Goal: Task Accomplishment & Management: Use online tool/utility

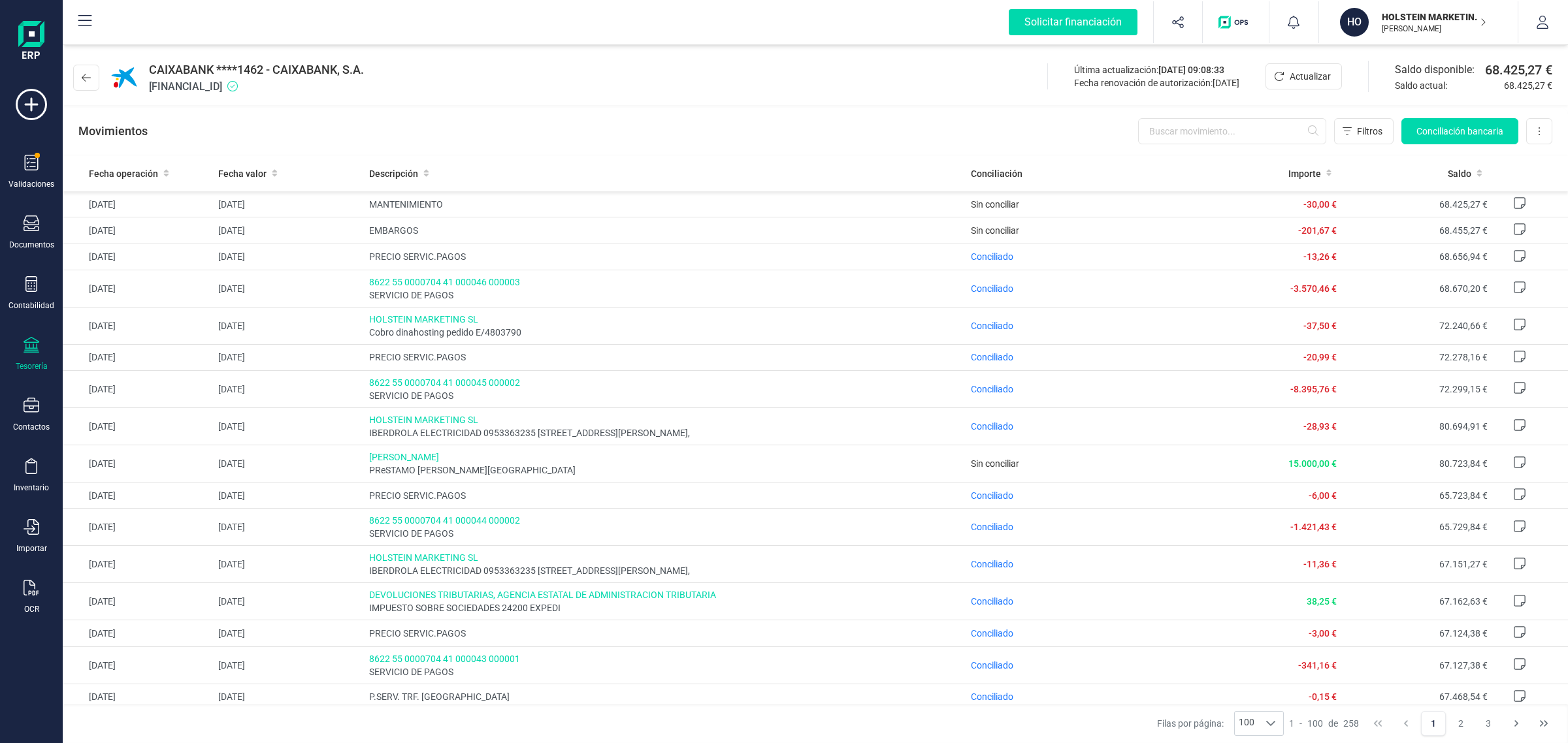
click at [23, 352] on div at bounding box center [31, 347] width 16 height 19
click at [85, 69] on button at bounding box center [86, 77] width 26 height 26
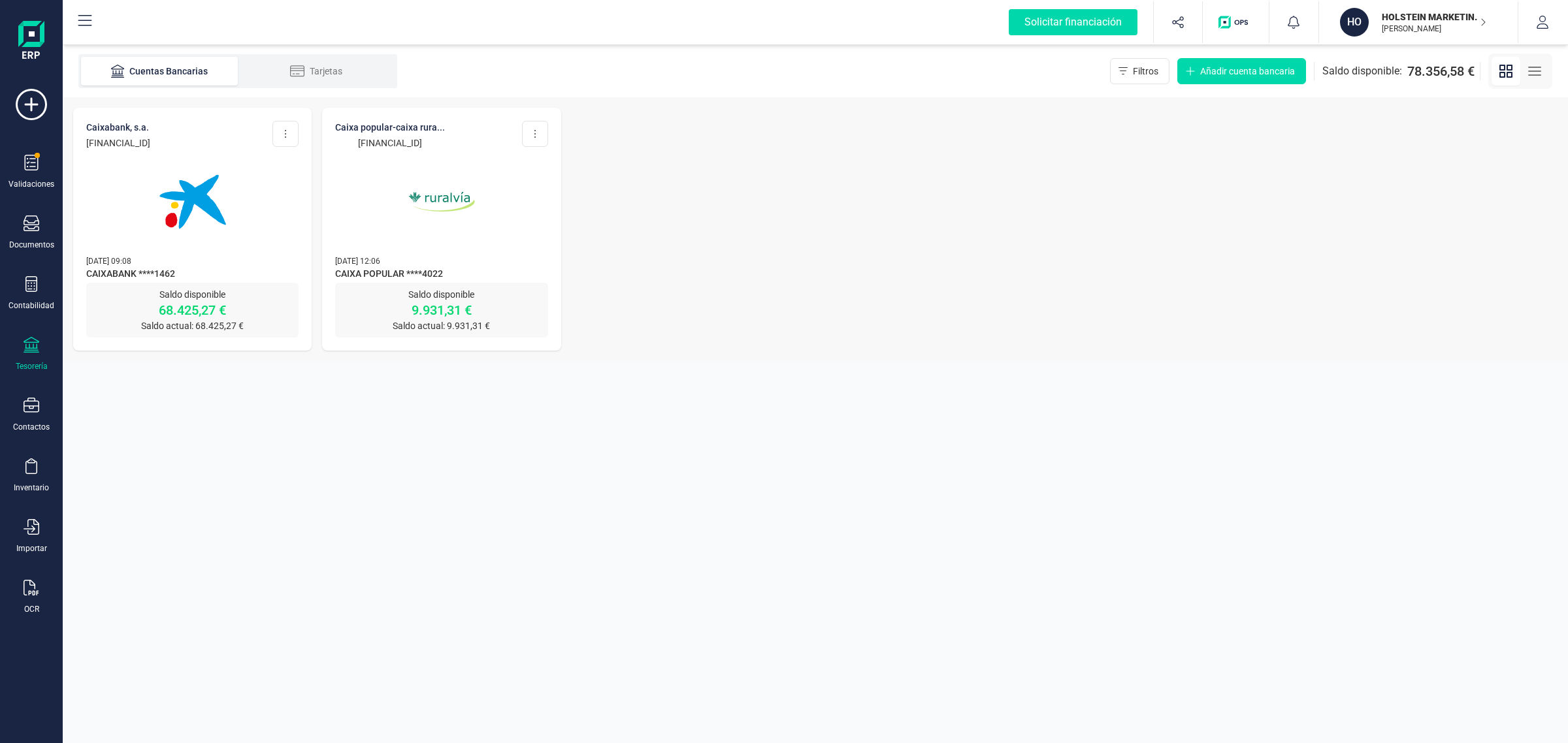
click at [216, 222] on img at bounding box center [193, 202] width 110 height 110
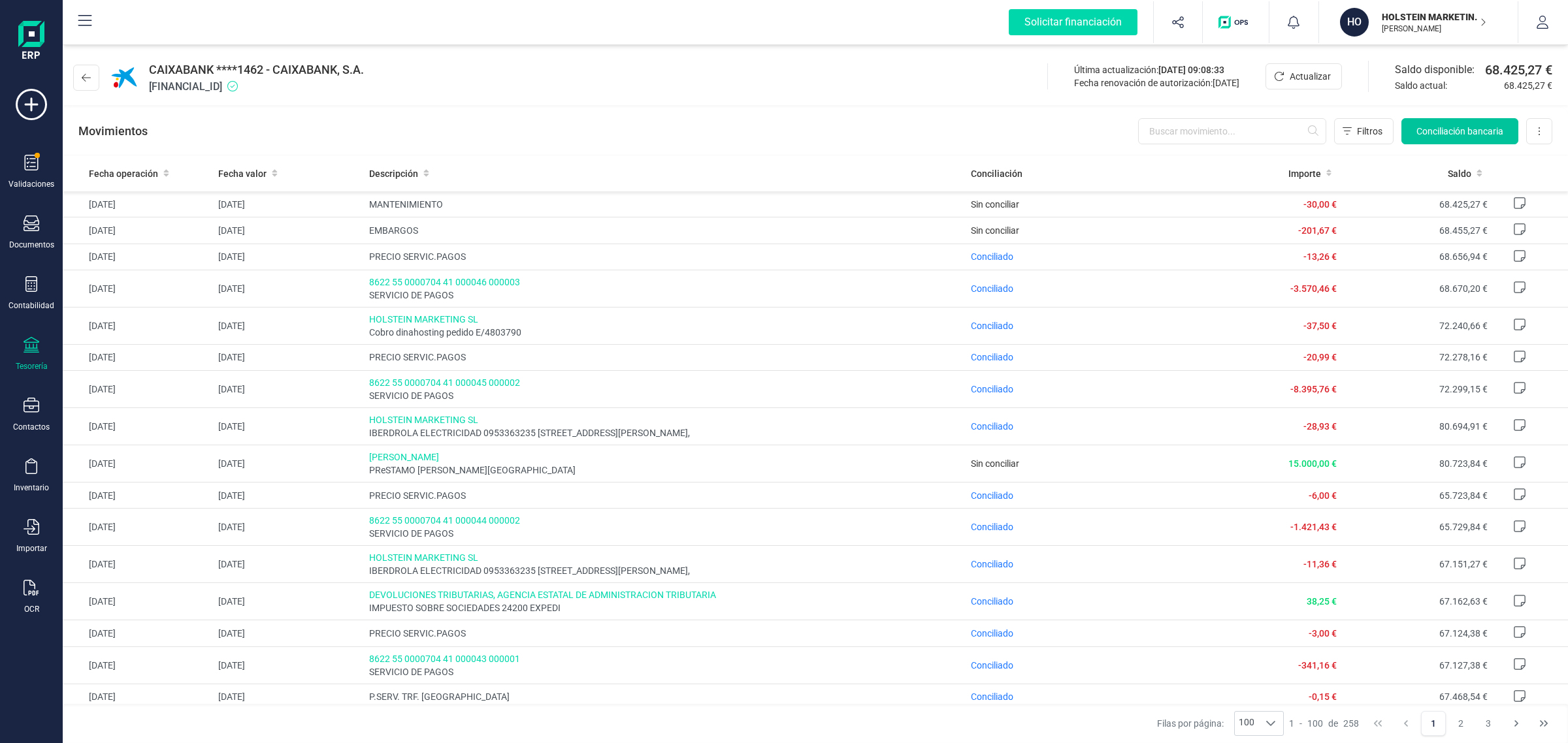
click at [1485, 123] on button "Conciliación bancaria" at bounding box center [1460, 131] width 117 height 26
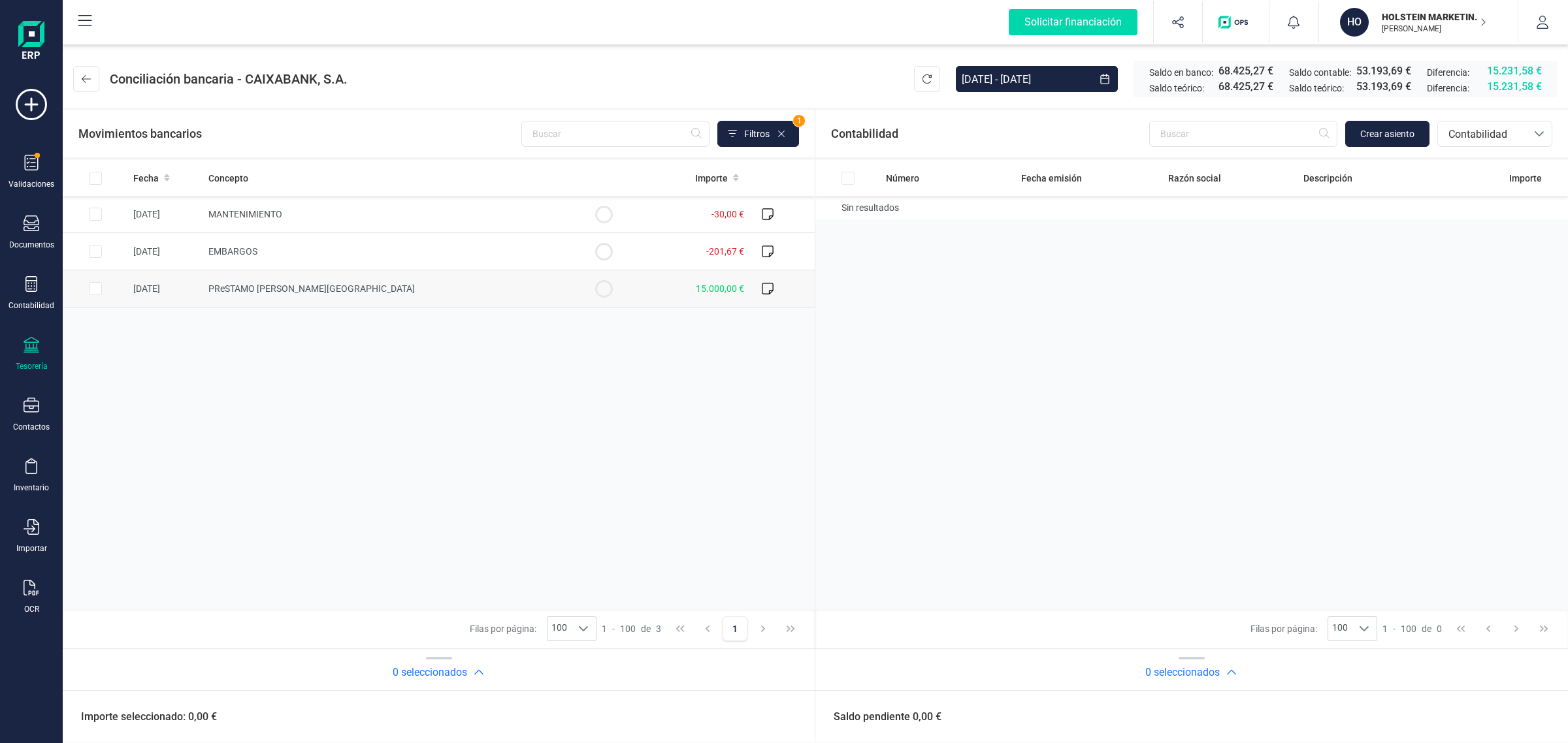
drag, startPoint x: 490, startPoint y: 308, endPoint x: 501, endPoint y: 307, distance: 11.0
click at [491, 308] on table "Fecha Concepto Importe [DATE] MANTENIMIENTO -30,00 € [DATE] EMBARGOS -201,67 € …" at bounding box center [439, 234] width 752 height 147
drag, startPoint x: 100, startPoint y: 289, endPoint x: 128, endPoint y: 302, distance: 30.9
click at [100, 289] on input "Row Selected b1521069-053a-41cd-97c4-e5e3d4923acf" at bounding box center [95, 289] width 13 height 13
checkbox input "true"
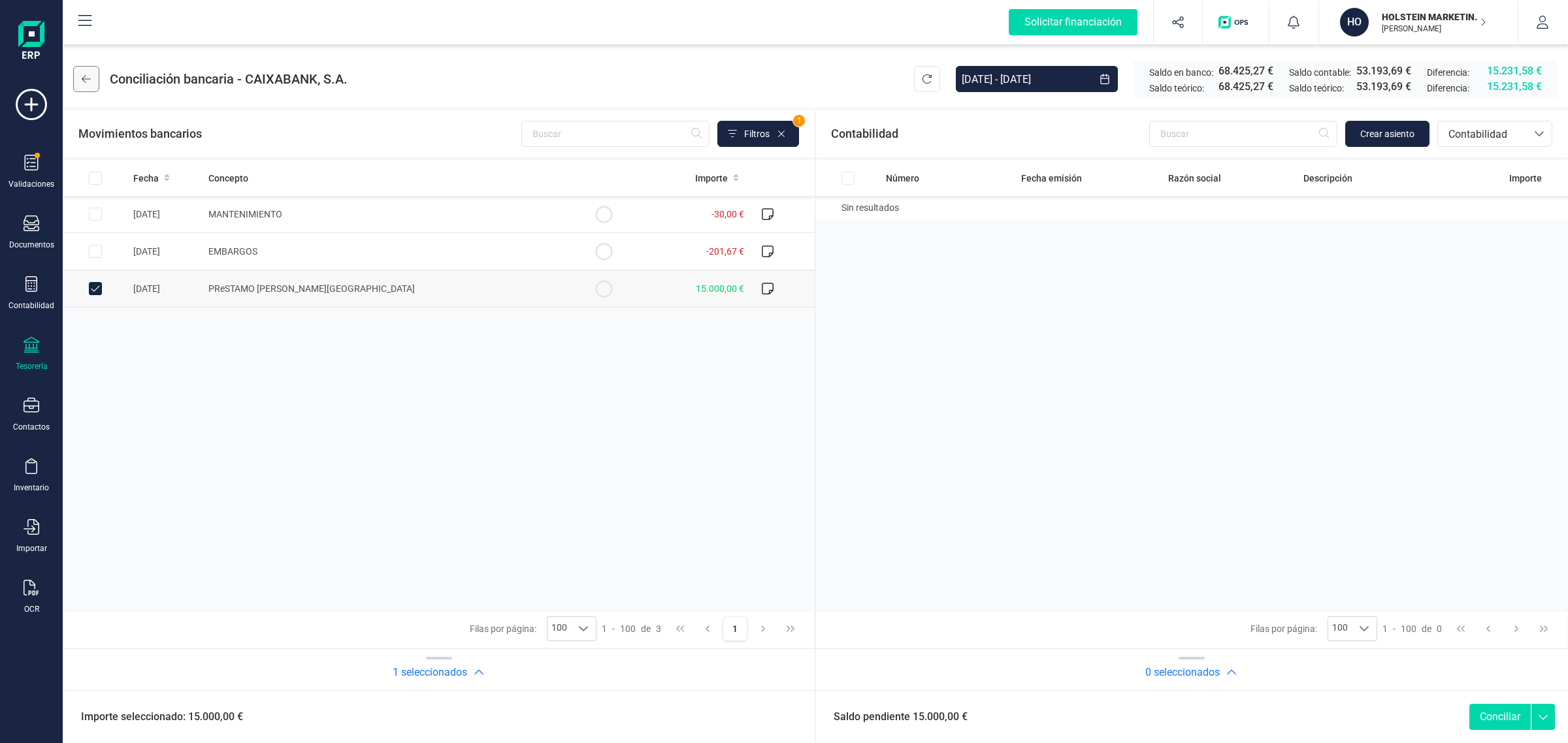
click at [93, 69] on button at bounding box center [86, 79] width 26 height 26
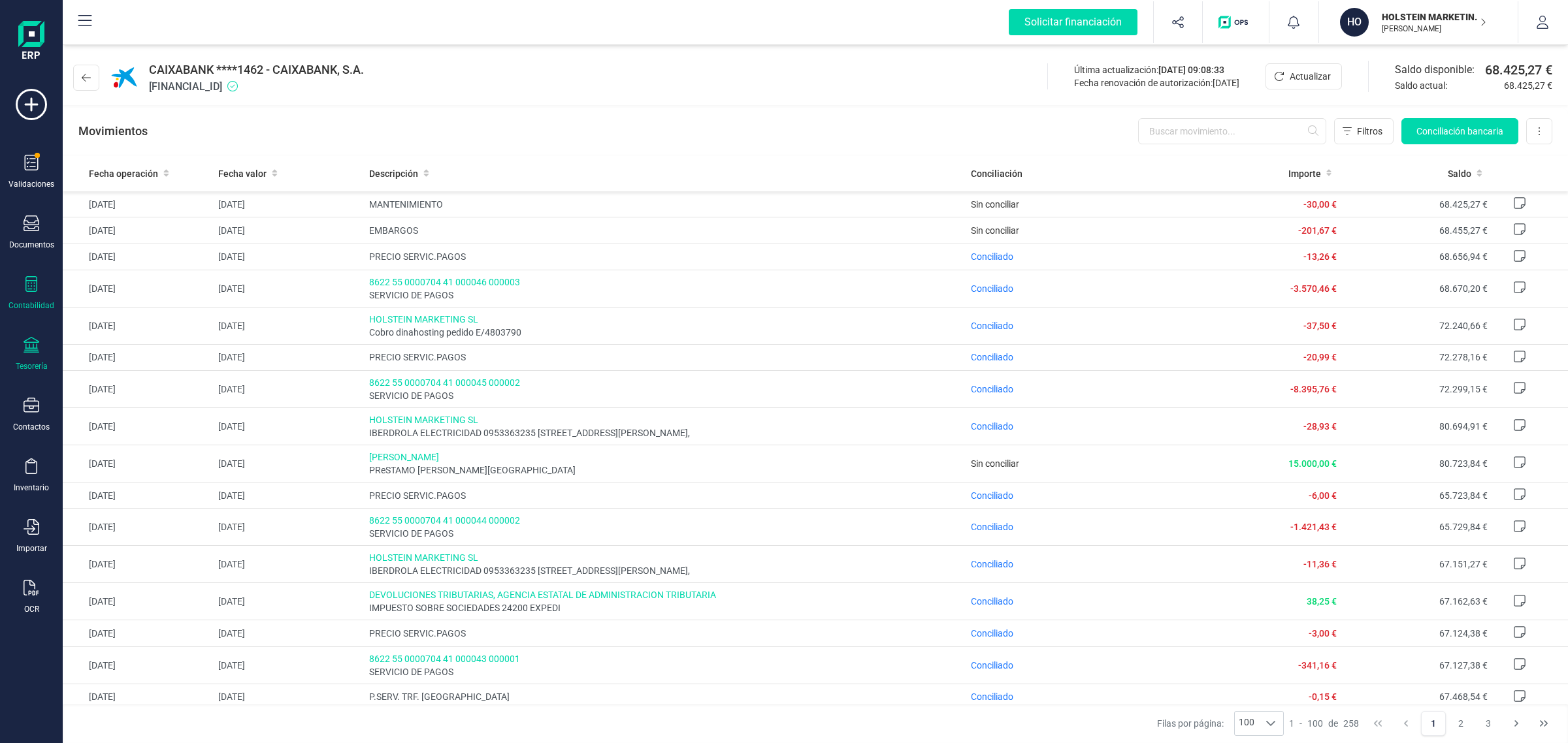
click at [30, 288] on icon at bounding box center [31, 285] width 12 height 16
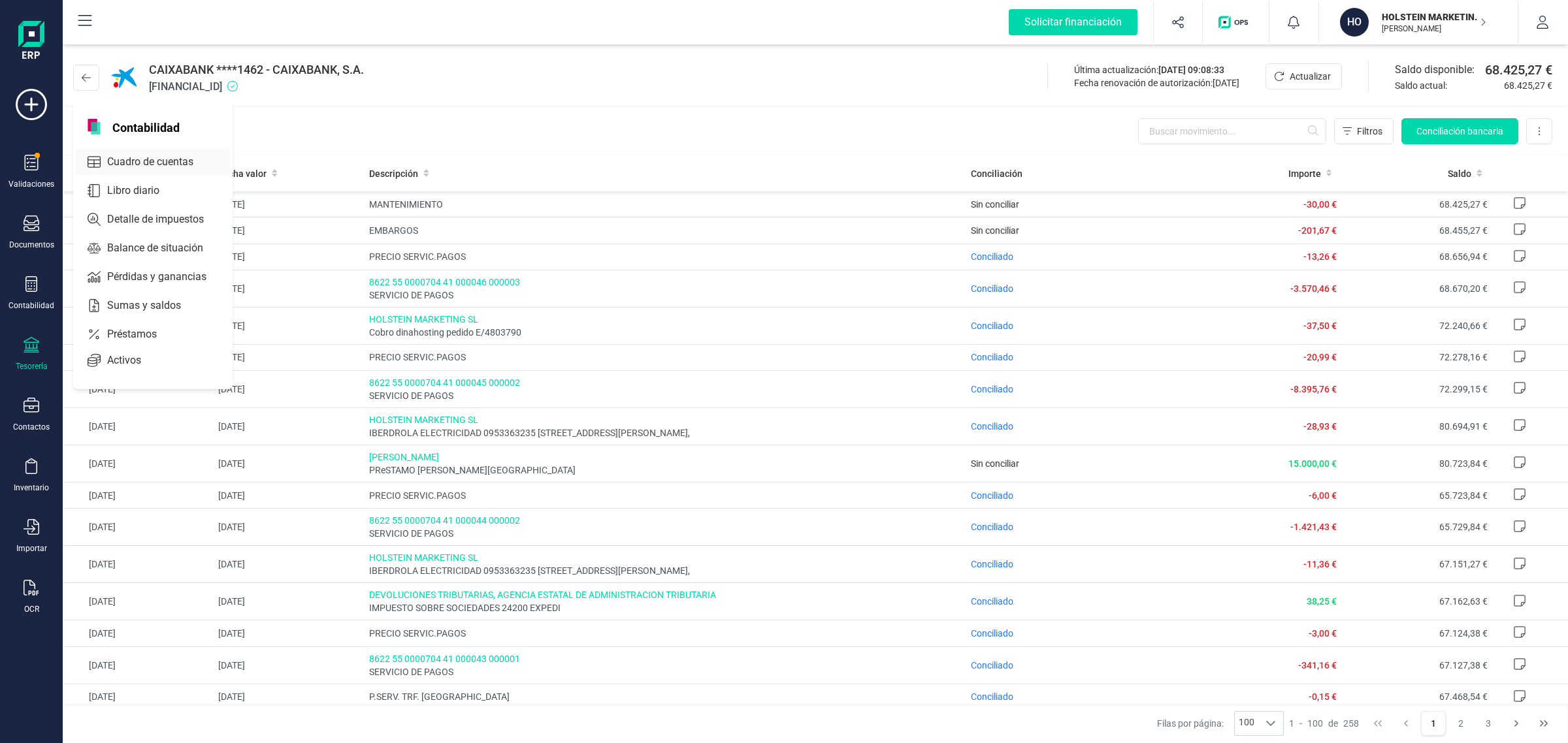
click at [142, 161] on span "Cuadro de cuentas" at bounding box center [160, 162] width 115 height 16
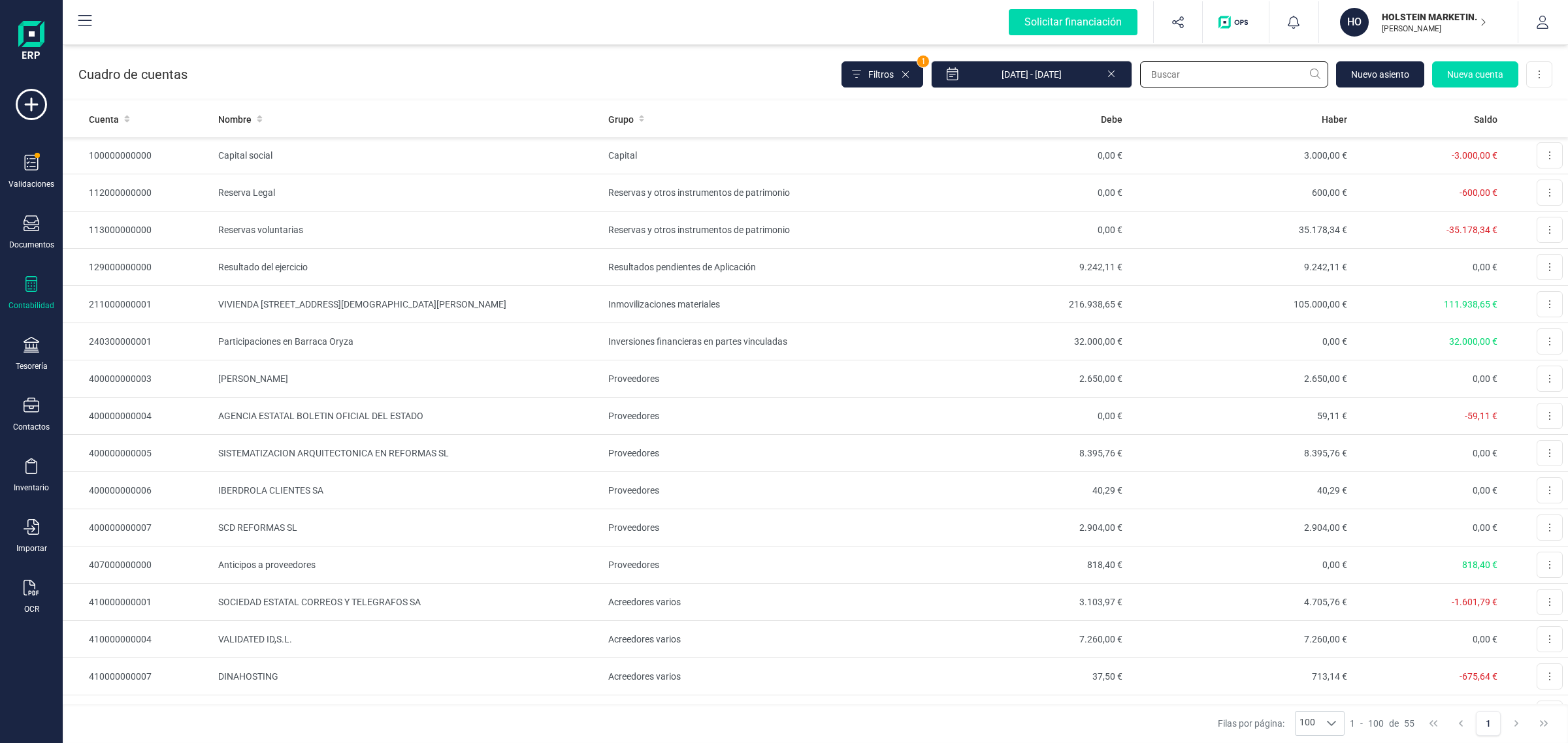
click at [1181, 74] on input "text" at bounding box center [1235, 74] width 188 height 26
click at [28, 291] on div at bounding box center [31, 286] width 16 height 19
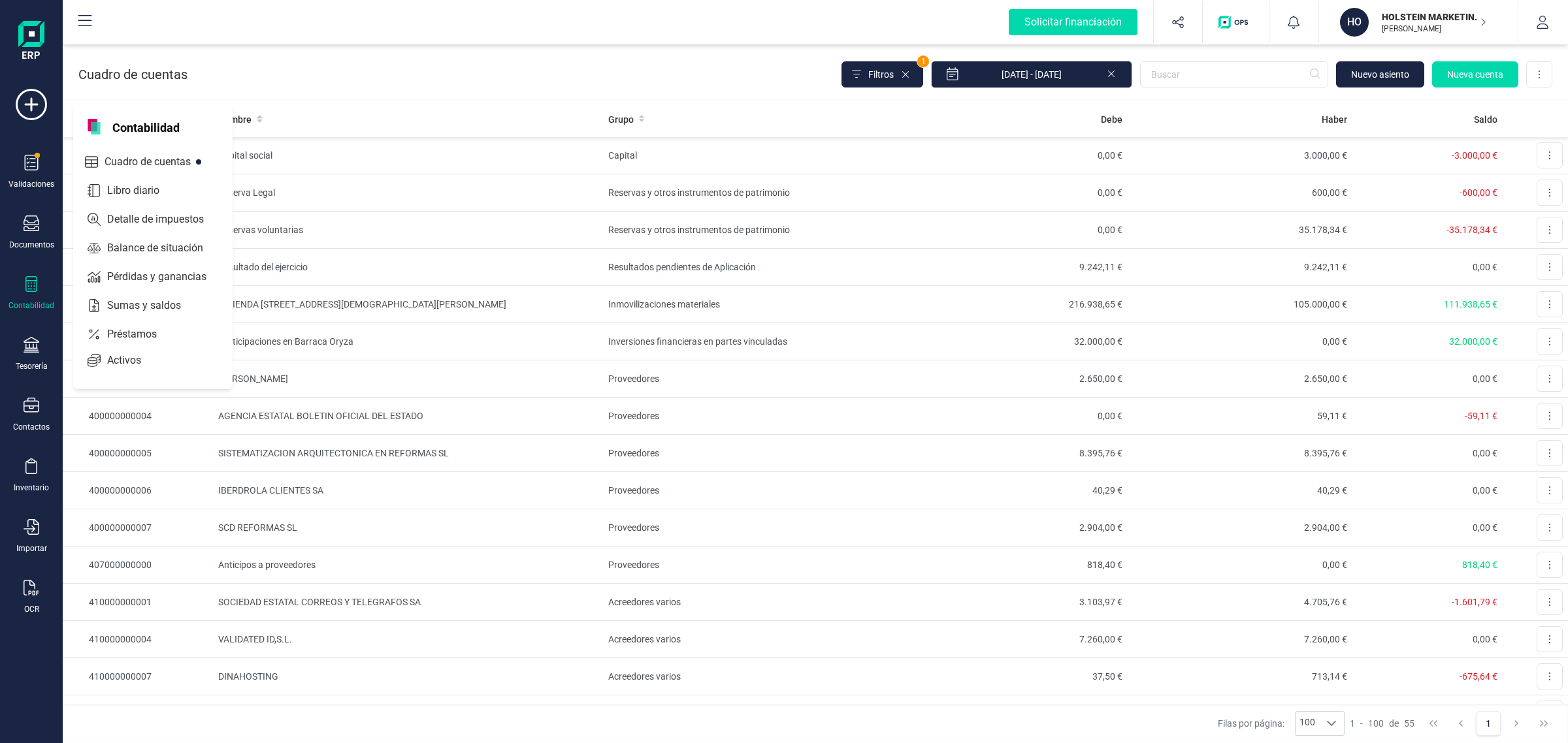
click at [136, 187] on span "Libro diario" at bounding box center [143, 191] width 81 height 16
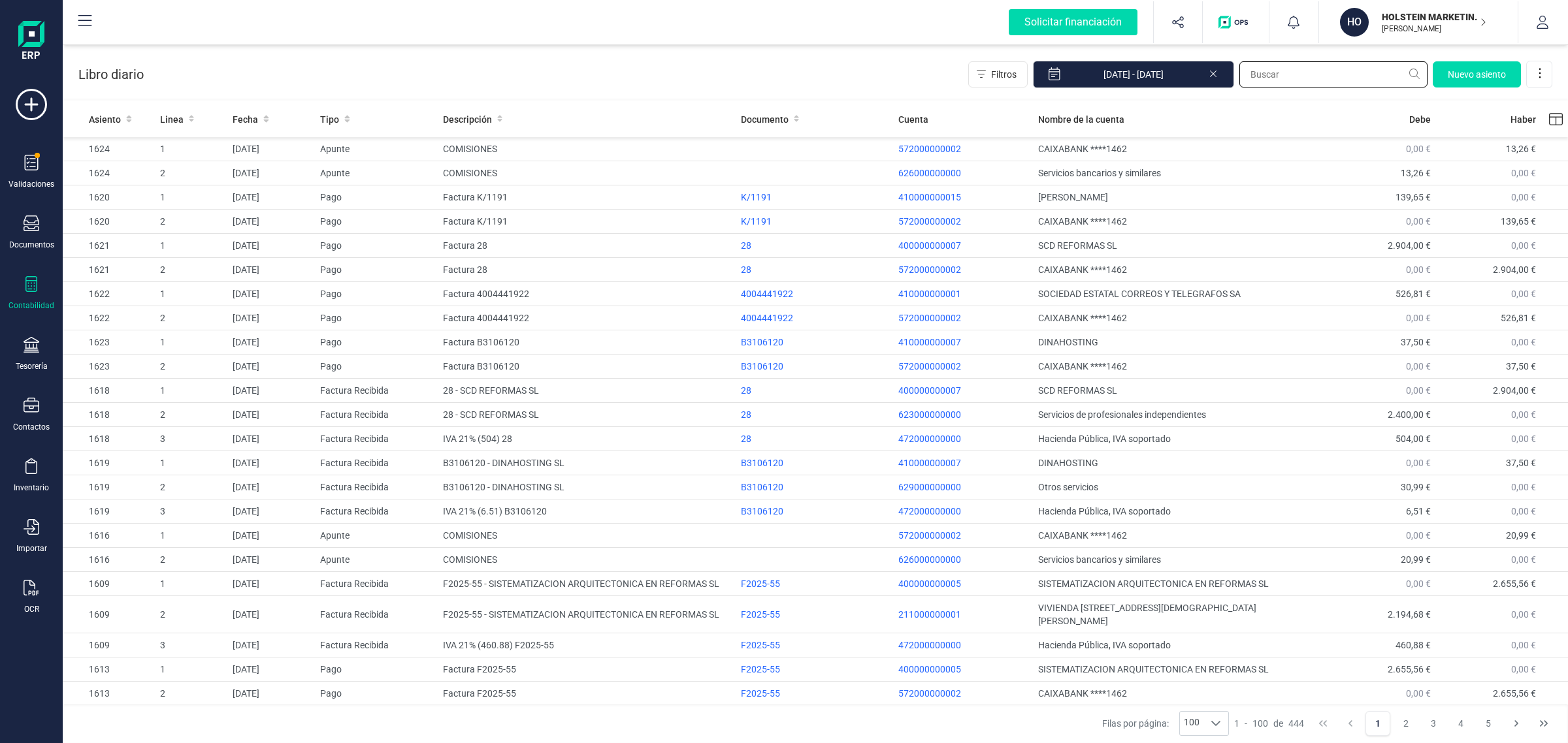
click at [1240, 73] on input "text" at bounding box center [1334, 74] width 188 height 26
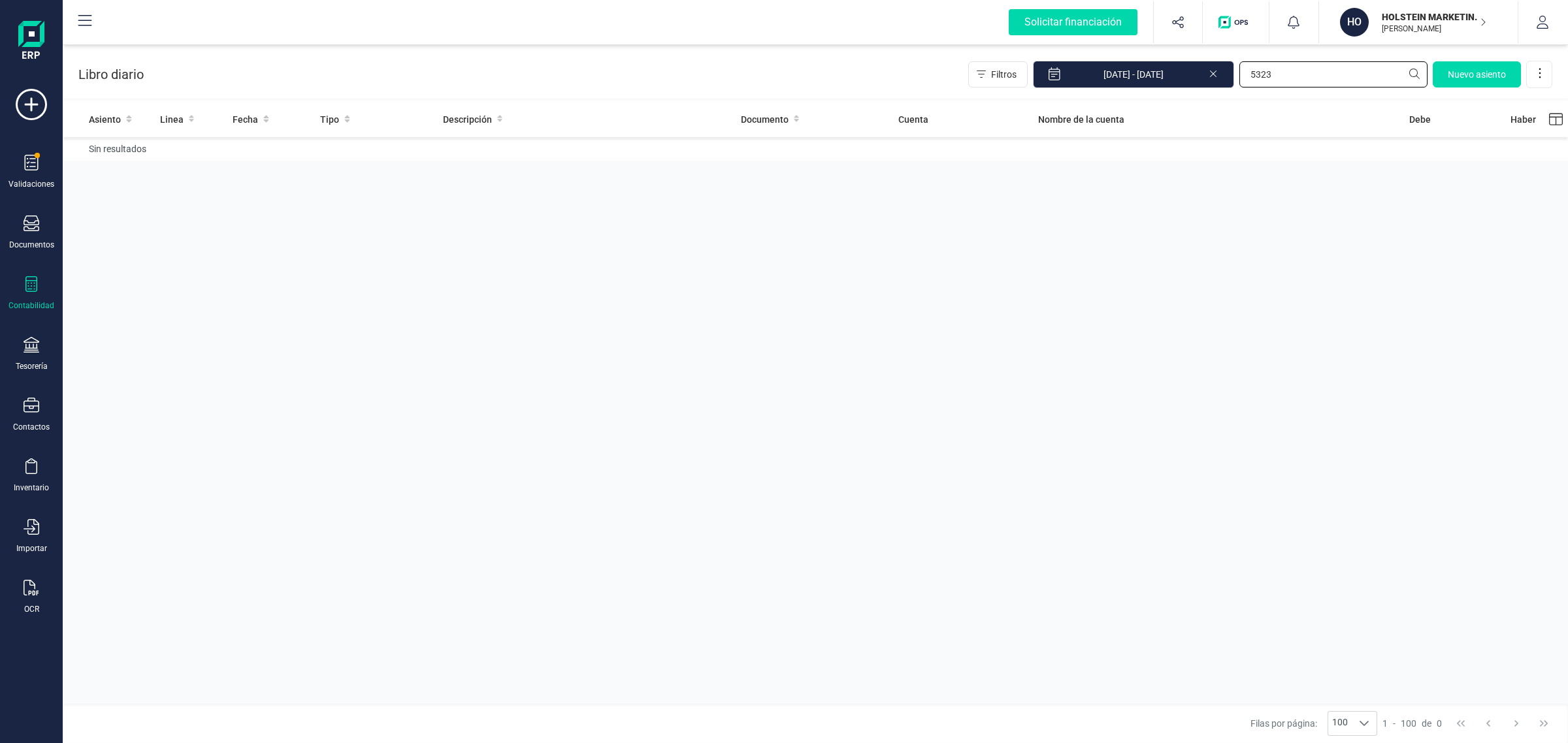
type input "5323"
click at [1212, 72] on icon at bounding box center [1213, 73] width 10 height 13
drag, startPoint x: 1314, startPoint y: 69, endPoint x: 1160, endPoint y: 108, distance: 158.9
click at [1160, 108] on section "Libro diario Filtros 5323 Nuevo asiento Asiento Linea Fecha Tipo Descripción Do…" at bounding box center [816, 395] width 1506 height 698
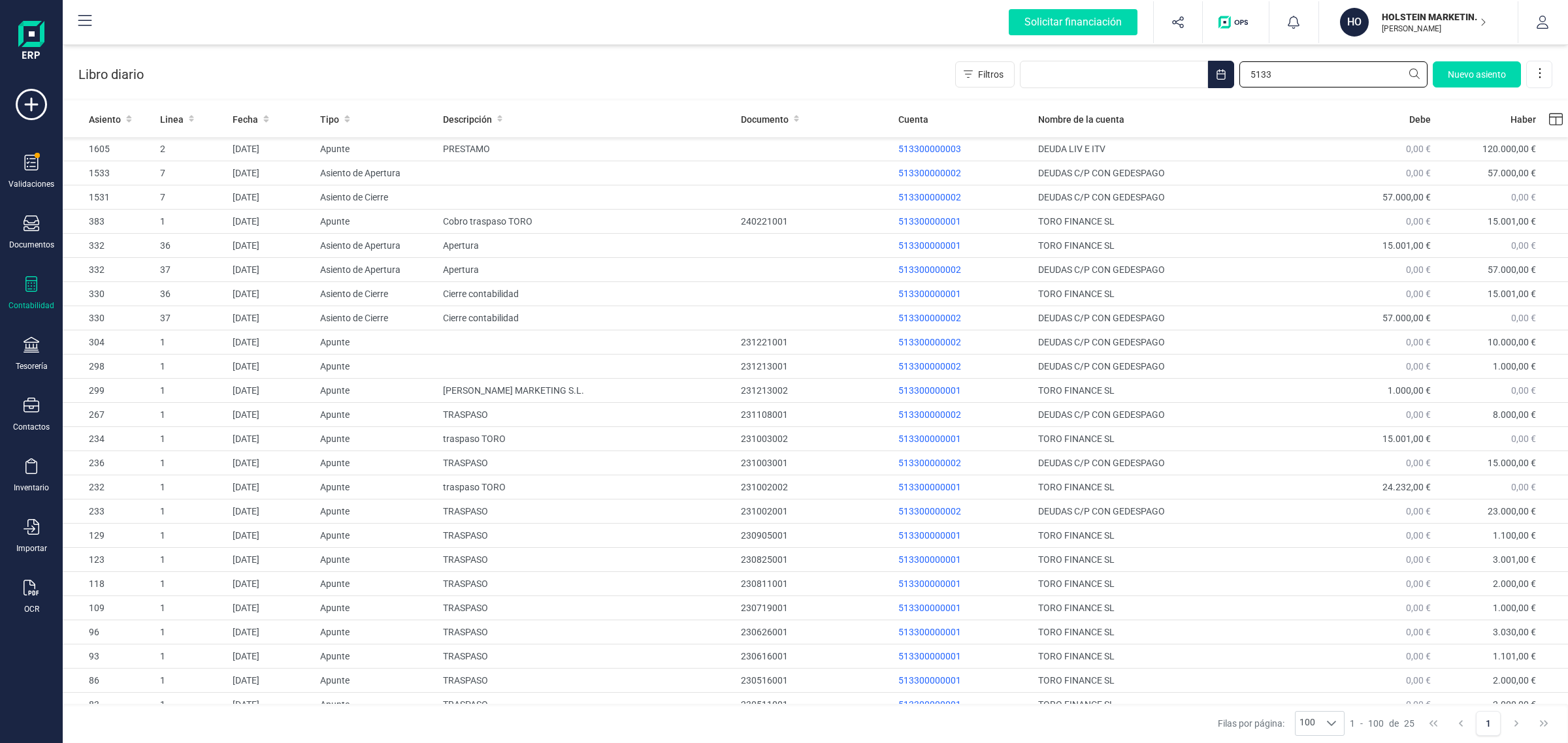
type input "5133"
click at [34, 281] on icon at bounding box center [31, 285] width 16 height 16
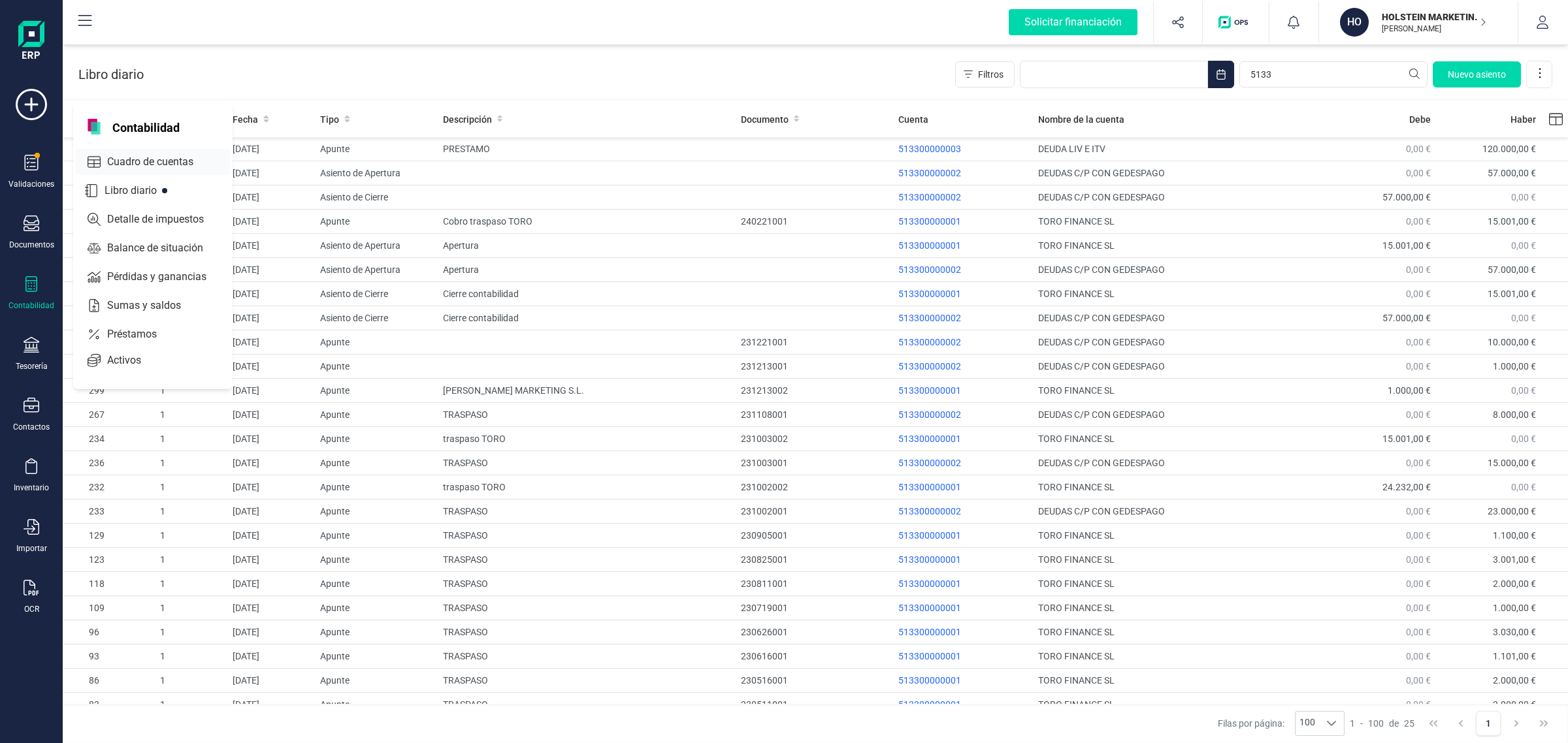
click at [124, 165] on span "Cuadro de cuentas" at bounding box center [160, 162] width 115 height 16
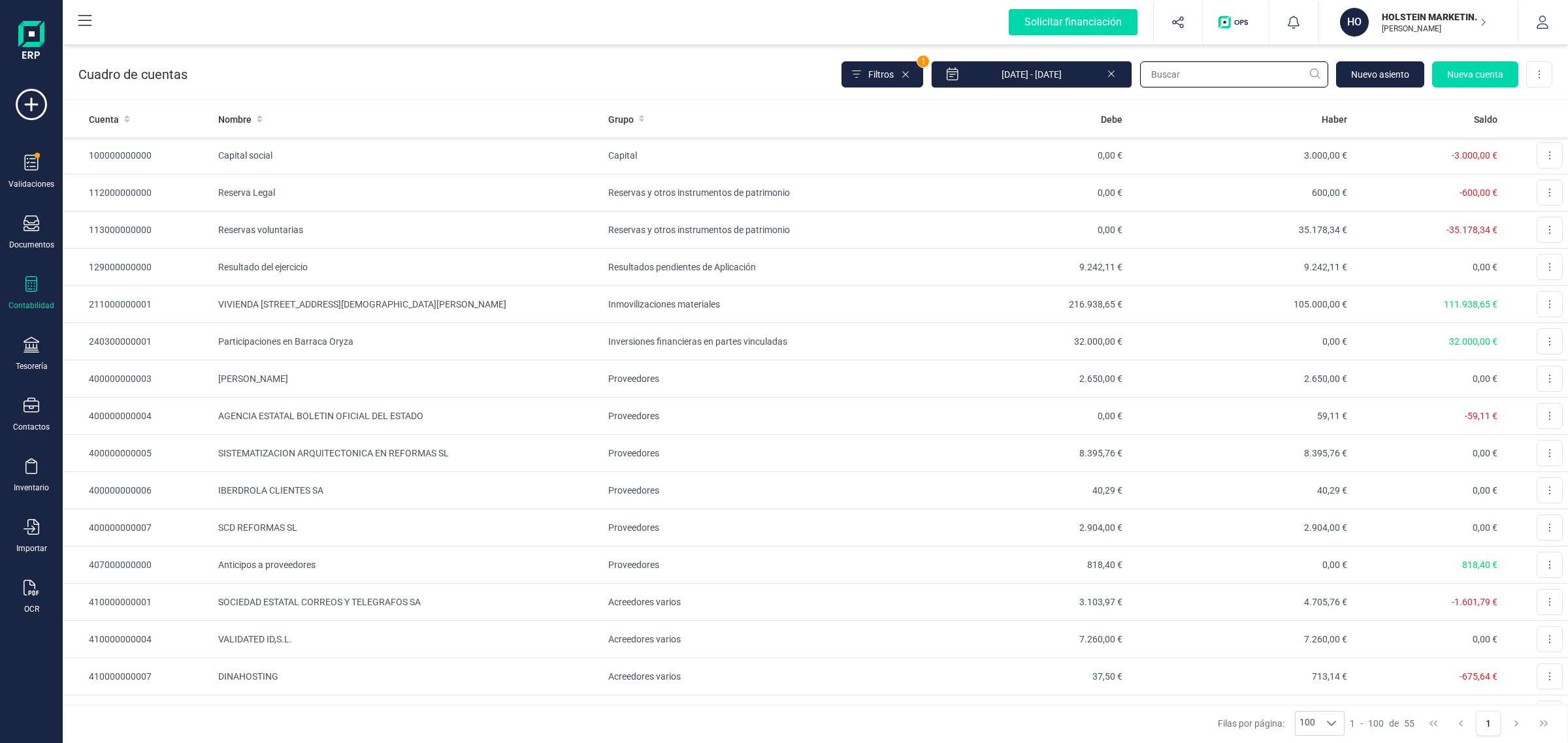
click at [1168, 73] on input "text" at bounding box center [1235, 74] width 188 height 26
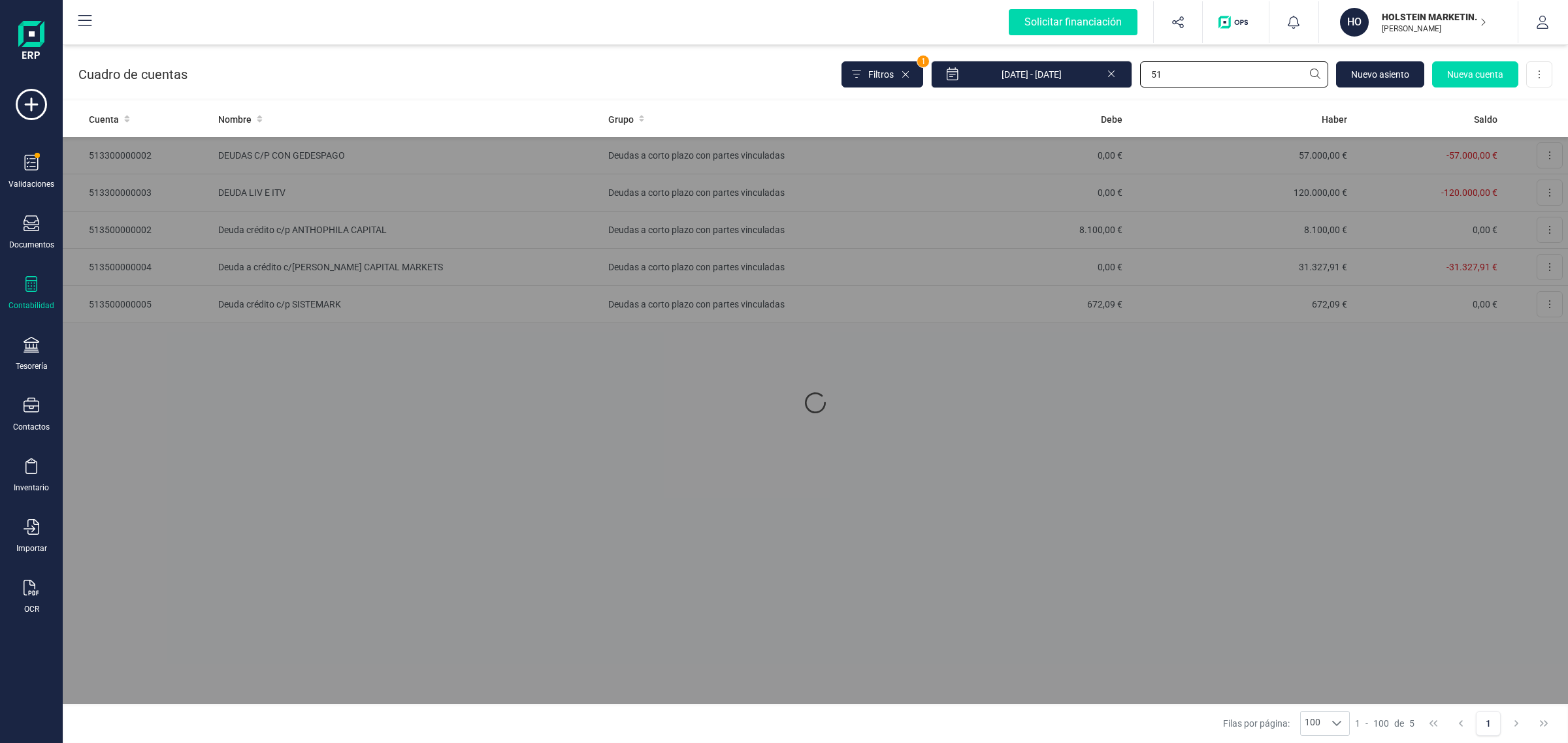
type input "5"
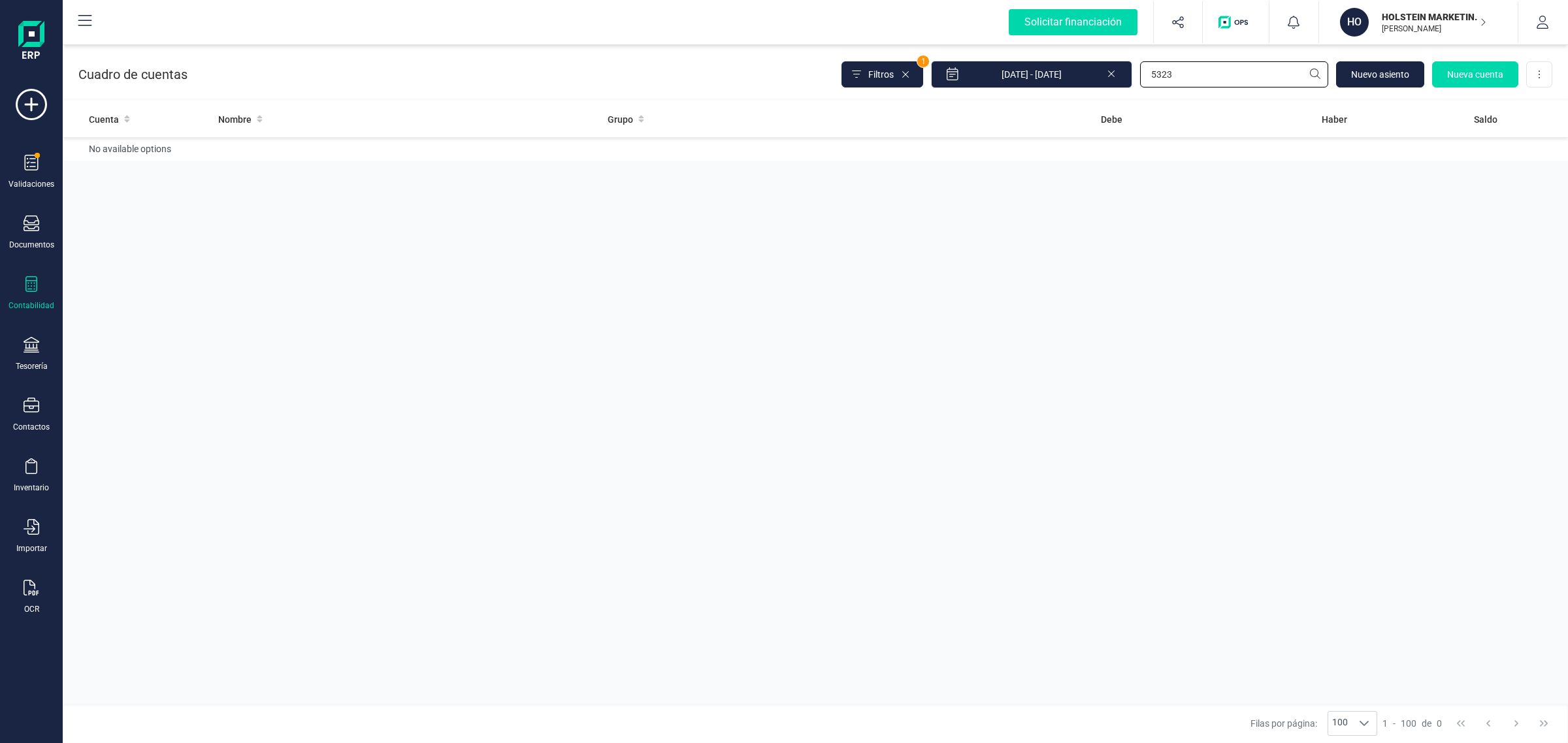
type input "5323"
click at [1117, 74] on div "[DATE] - [DATE]" at bounding box center [1032, 74] width 201 height 27
click at [894, 75] on span "Filtros" at bounding box center [881, 74] width 26 height 13
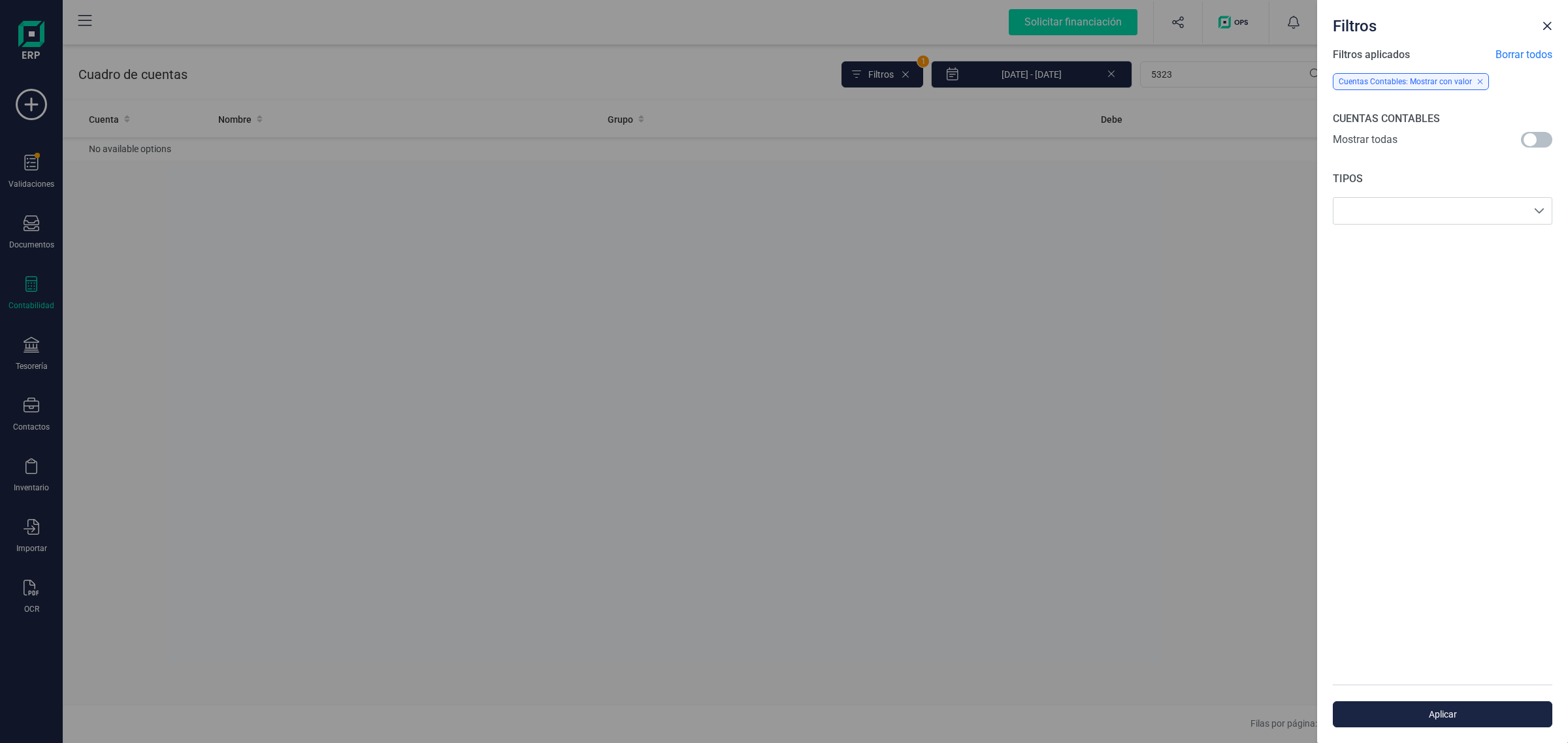
click at [1532, 135] on span at bounding box center [1536, 140] width 31 height 16
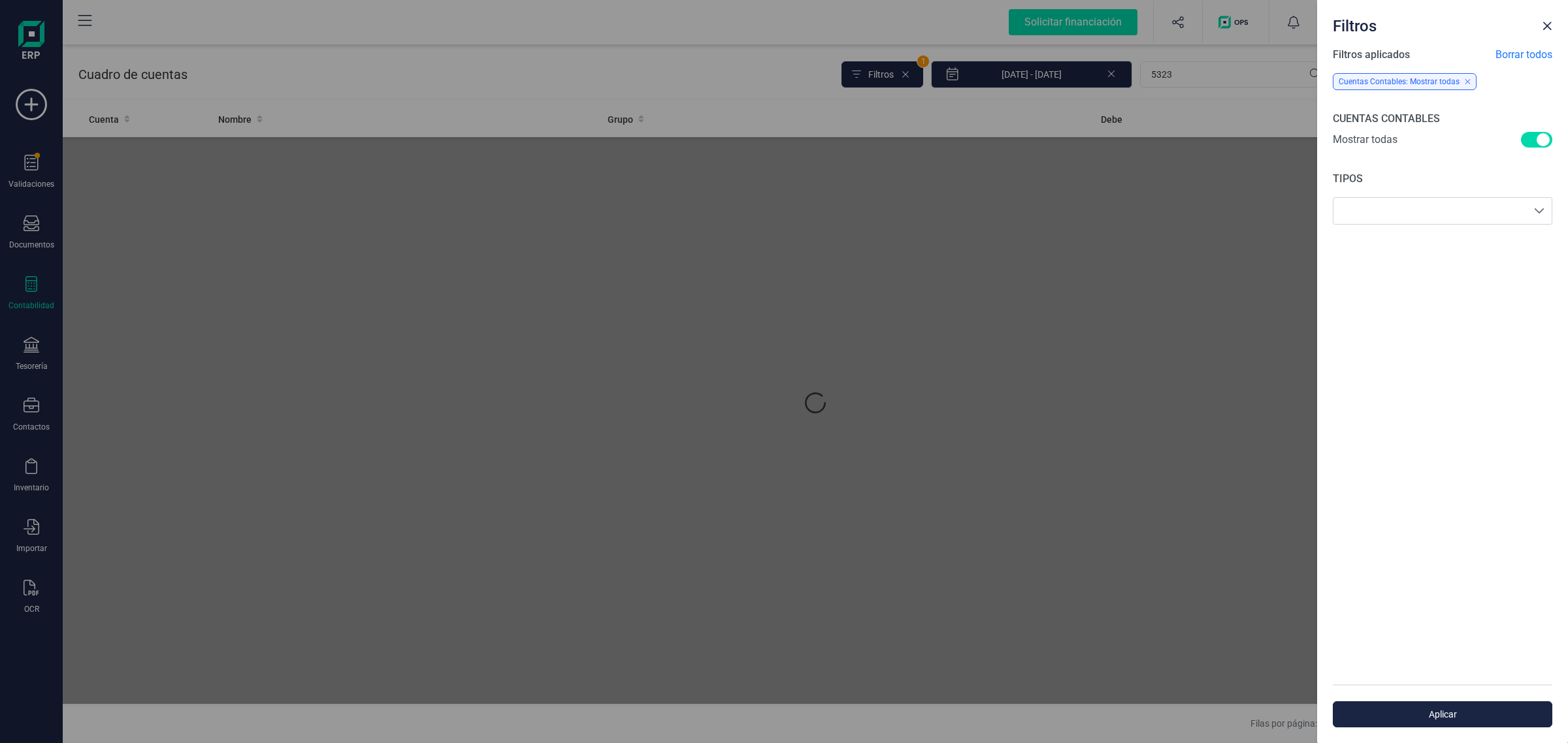
scroll to position [6, 4]
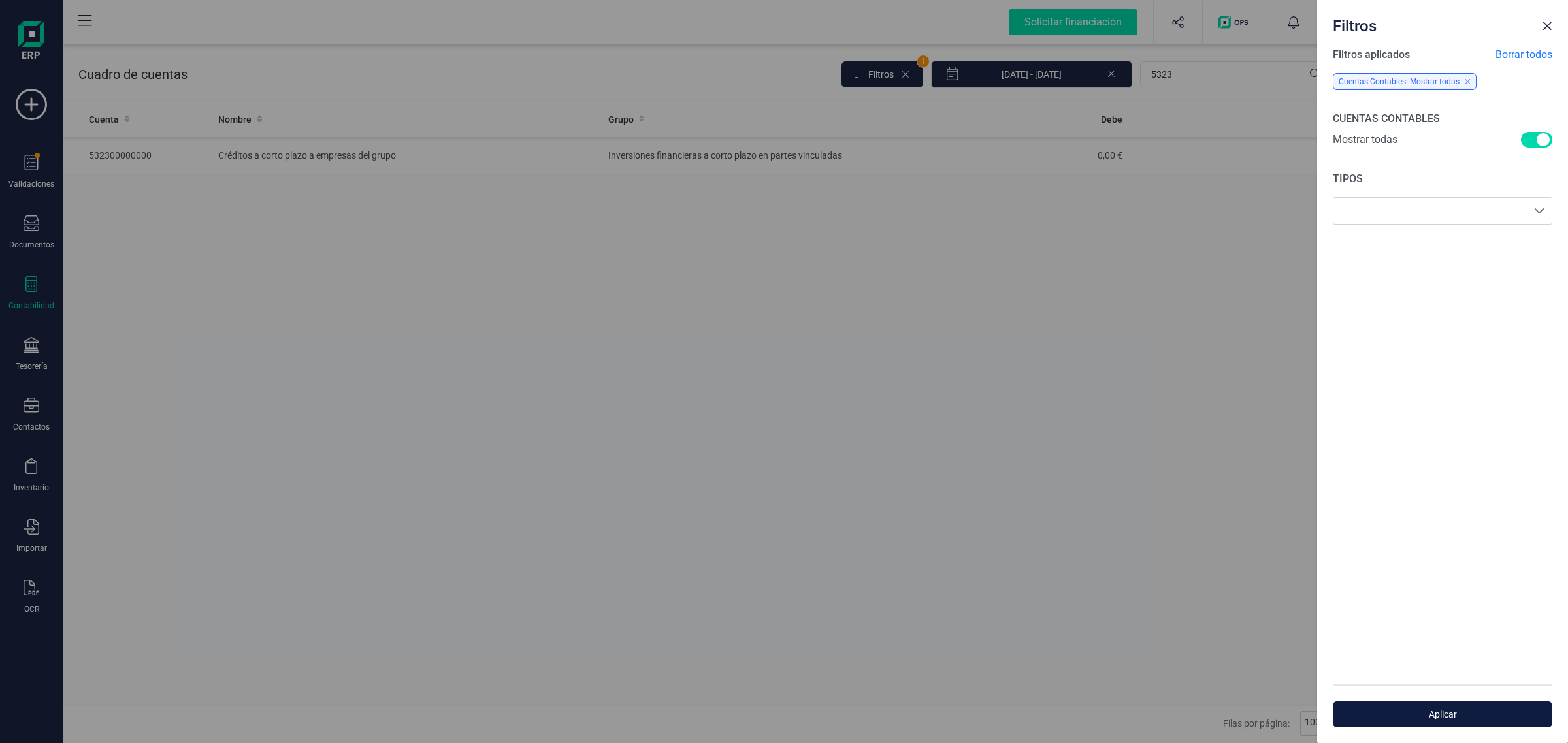
click at [1445, 710] on span "Aplicar" at bounding box center [1443, 714] width 190 height 13
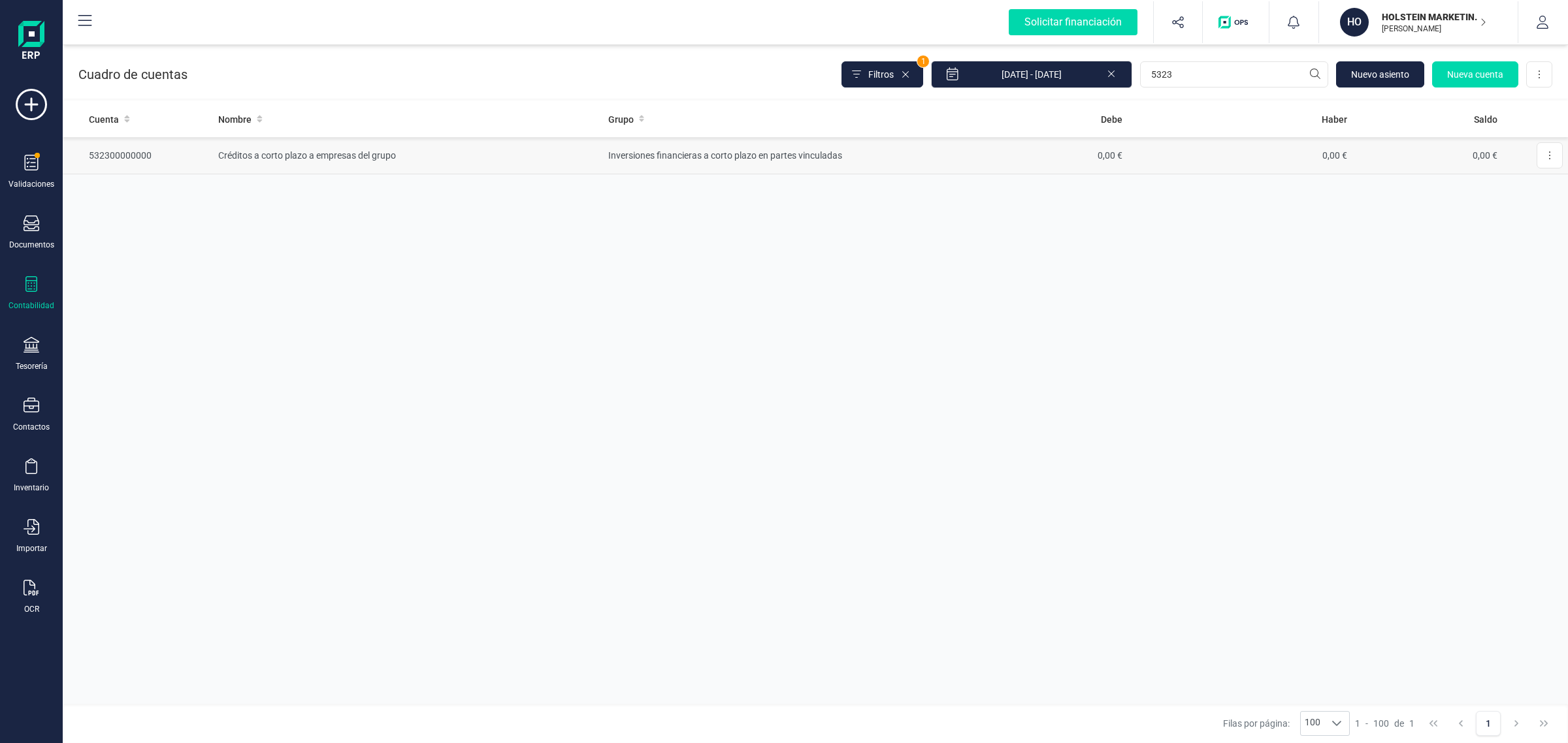
click at [475, 155] on td "Créditos a corto plazo a empresas del grupo" at bounding box center [408, 155] width 390 height 37
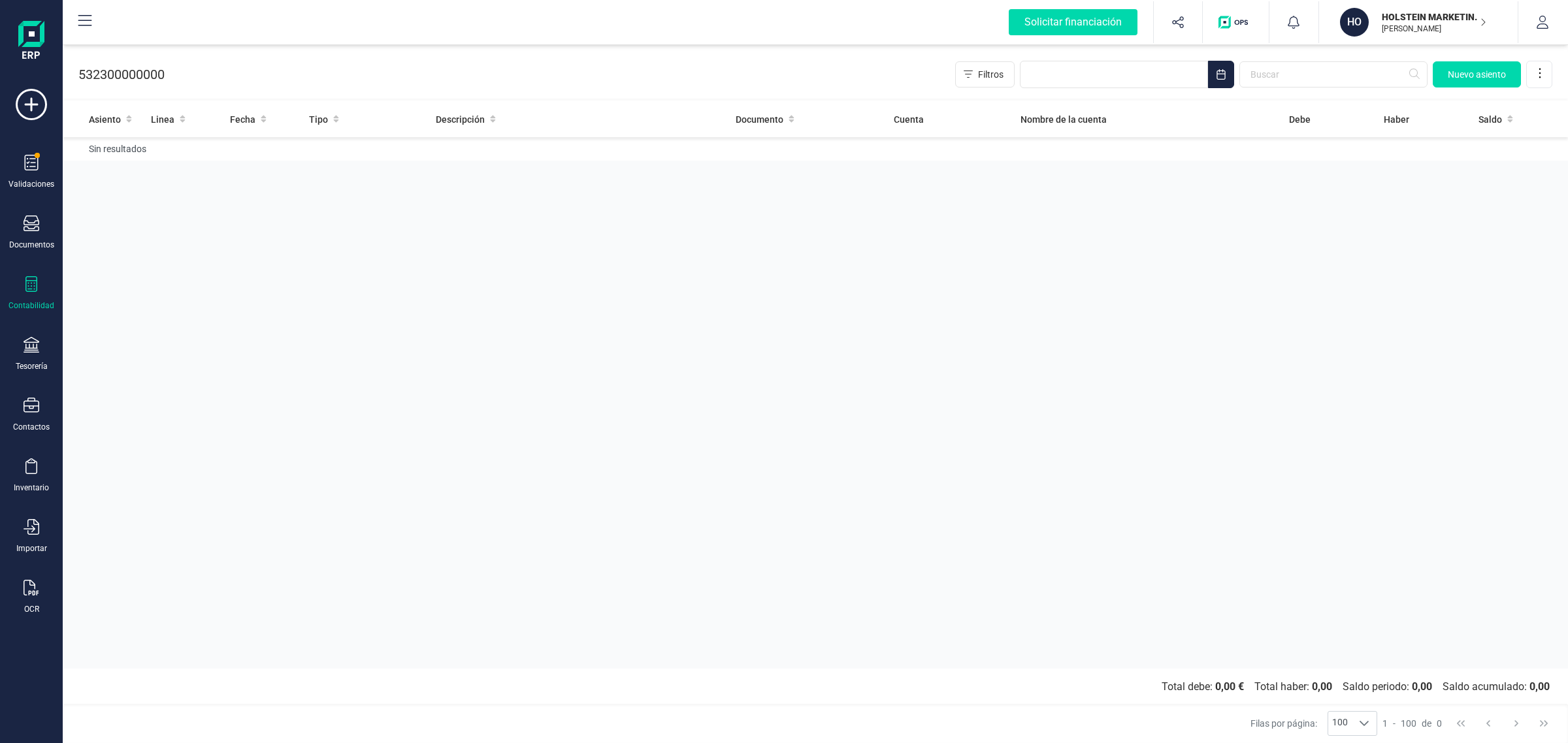
drag, startPoint x: 36, startPoint y: 288, endPoint x: 223, endPoint y: 227, distance: 196.7
click at [37, 292] on div at bounding box center [31, 286] width 16 height 19
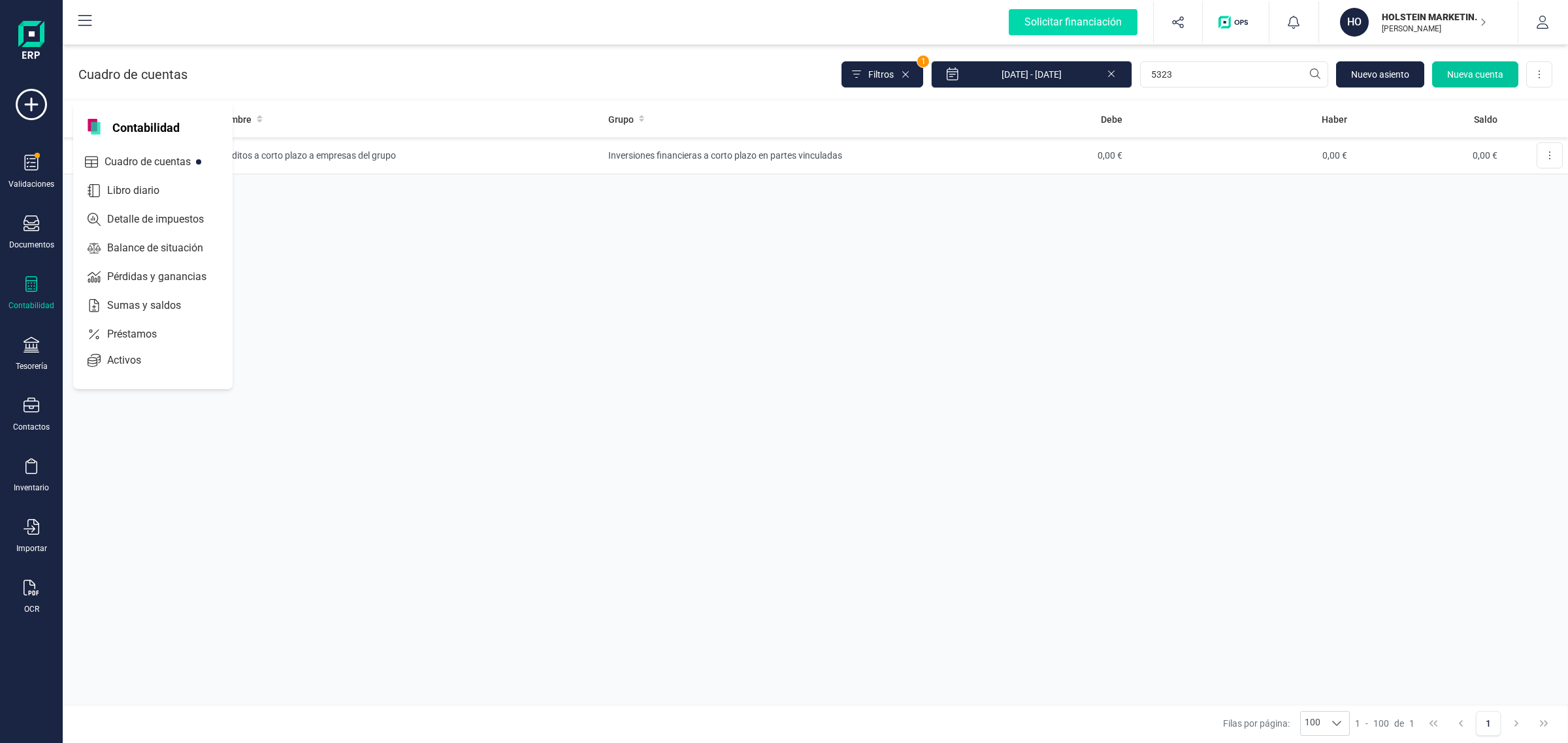
click at [1471, 73] on span "Nueva cuenta" at bounding box center [1475, 74] width 56 height 13
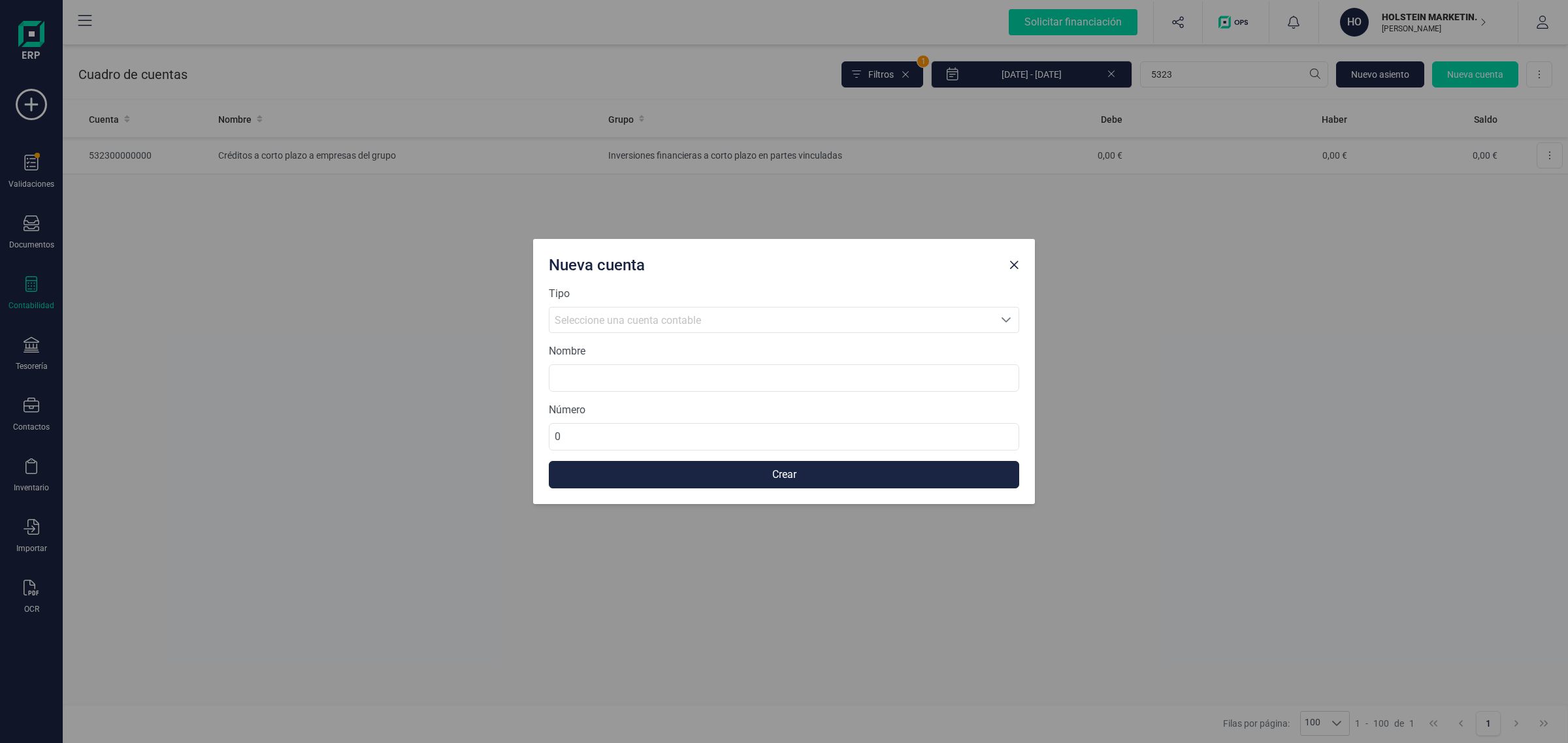
click at [642, 310] on span "Seleccione una cuenta contable" at bounding box center [771, 320] width 444 height 25
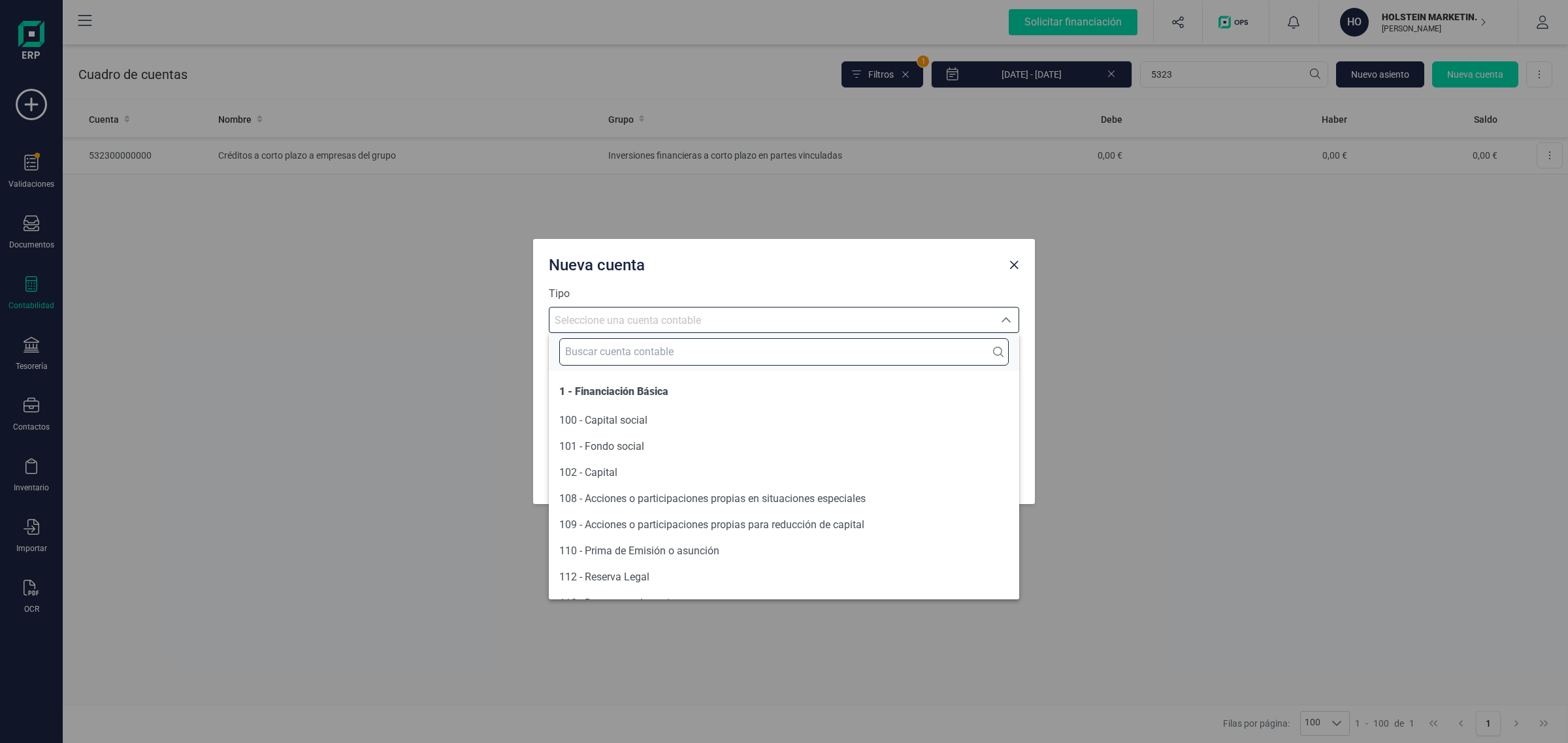
click at [611, 348] on input "text" at bounding box center [784, 352] width 450 height 27
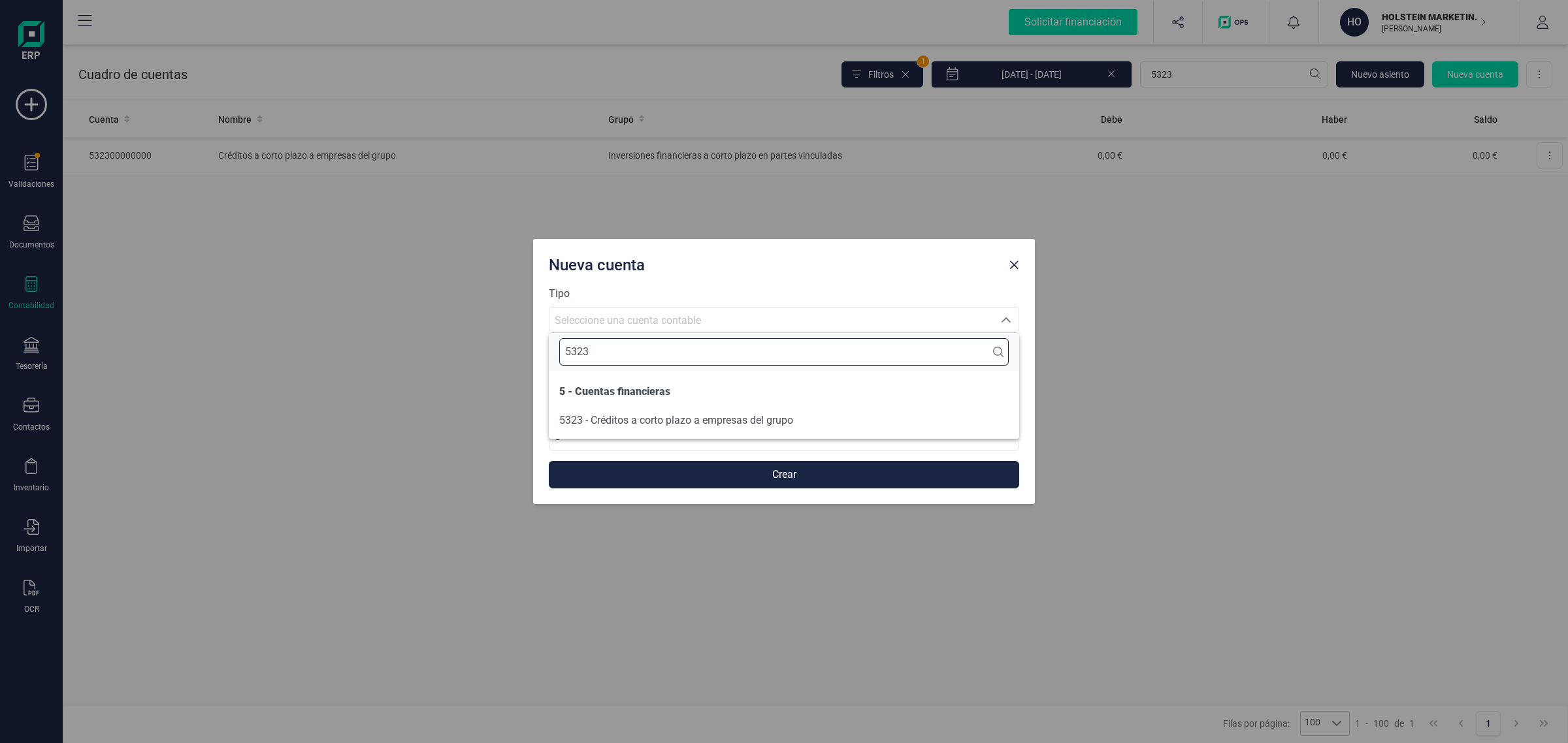
type input "5323"
click at [653, 417] on span "5323 - Créditos a corto plazo a empresas del grupo" at bounding box center [676, 420] width 234 height 13
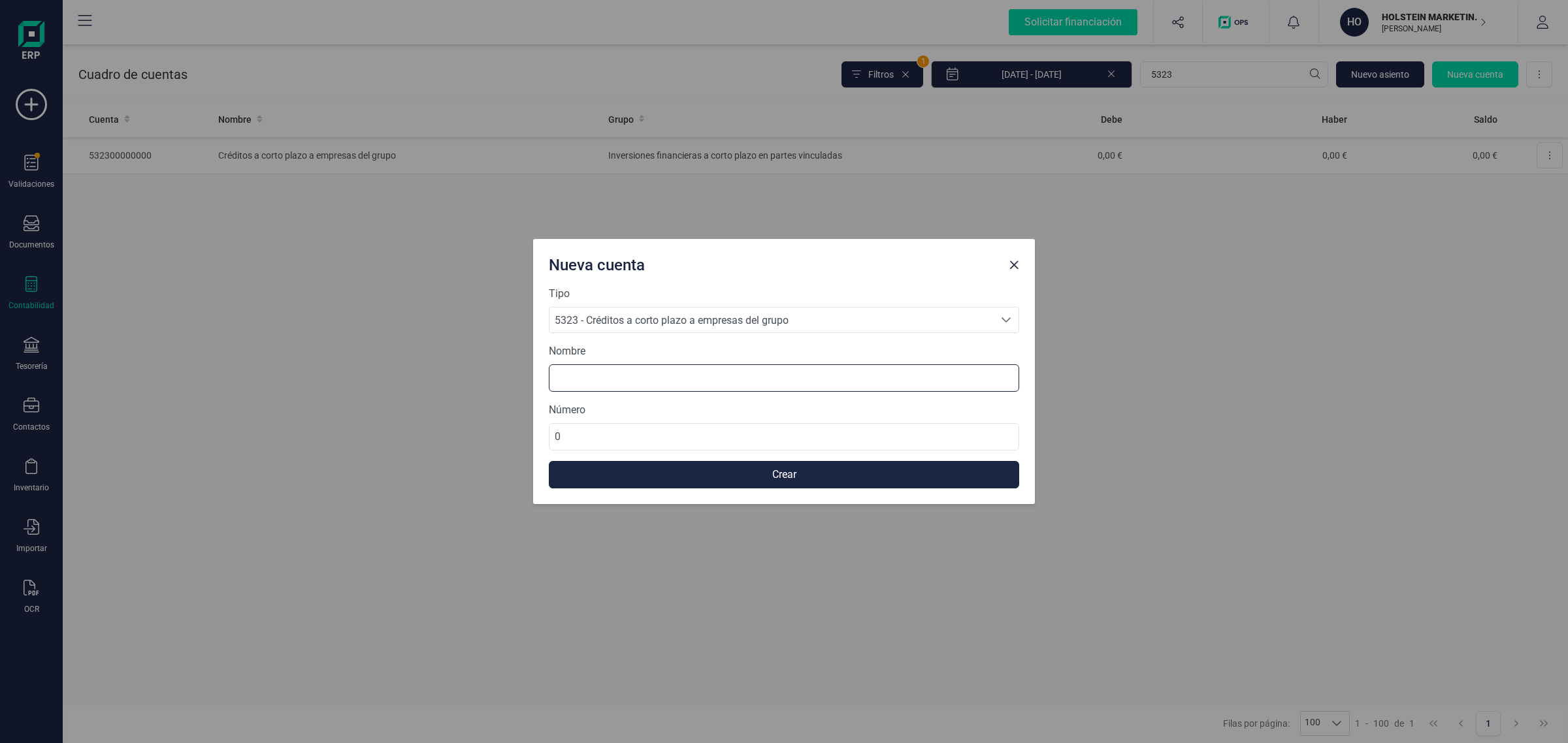
click at [589, 374] on input at bounding box center [784, 378] width 471 height 27
type input "Crédito [PERSON_NAME]"
drag, startPoint x: 593, startPoint y: 436, endPoint x: 528, endPoint y: 446, distance: 65.8
click at [528, 446] on div "Nueva cuenta Tipo 5323 - Créditos a corto plazo a empresas del grupo 5323 - Cré…" at bounding box center [784, 372] width 1568 height 743
type input "532300000001"
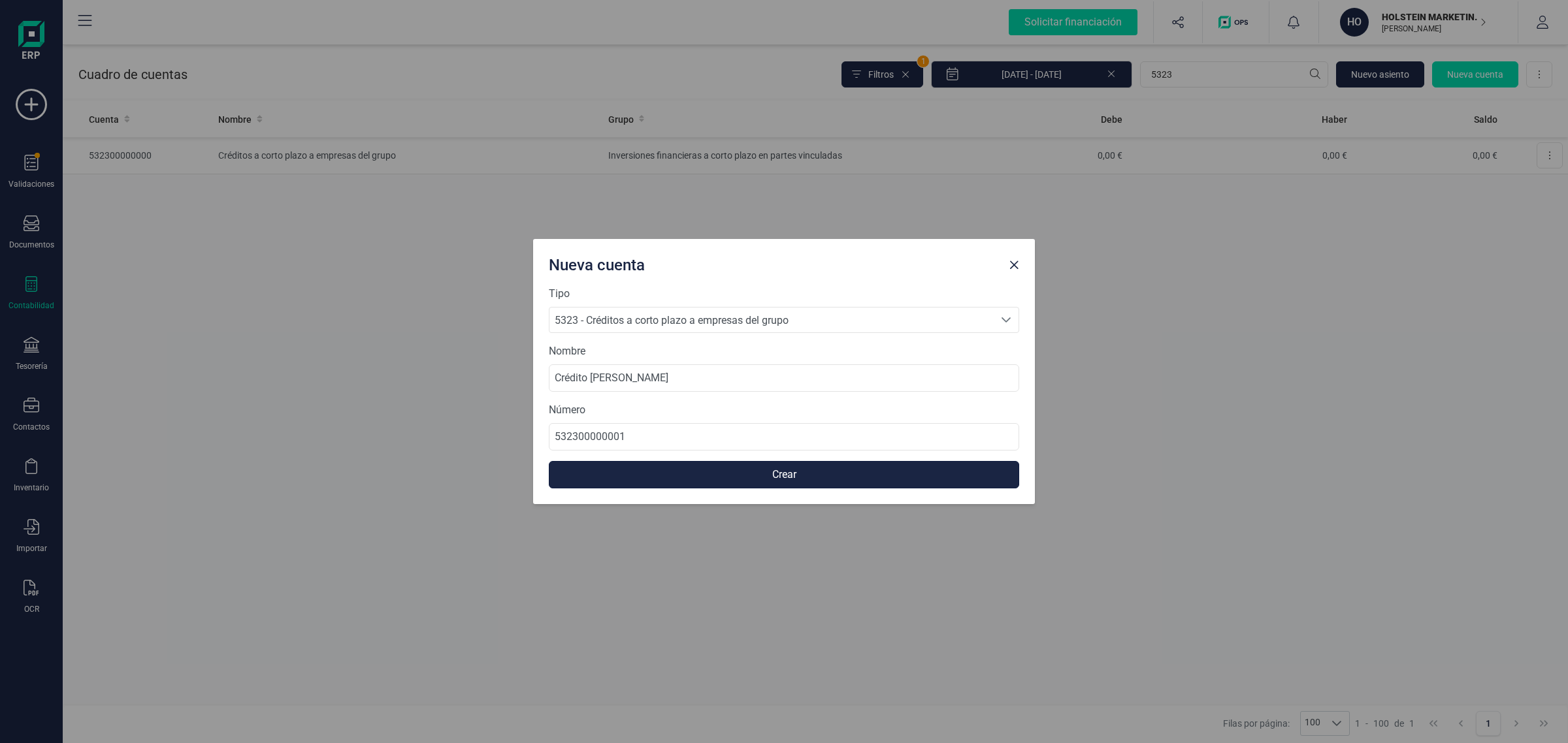
click at [596, 475] on button "Crear" at bounding box center [784, 474] width 471 height 27
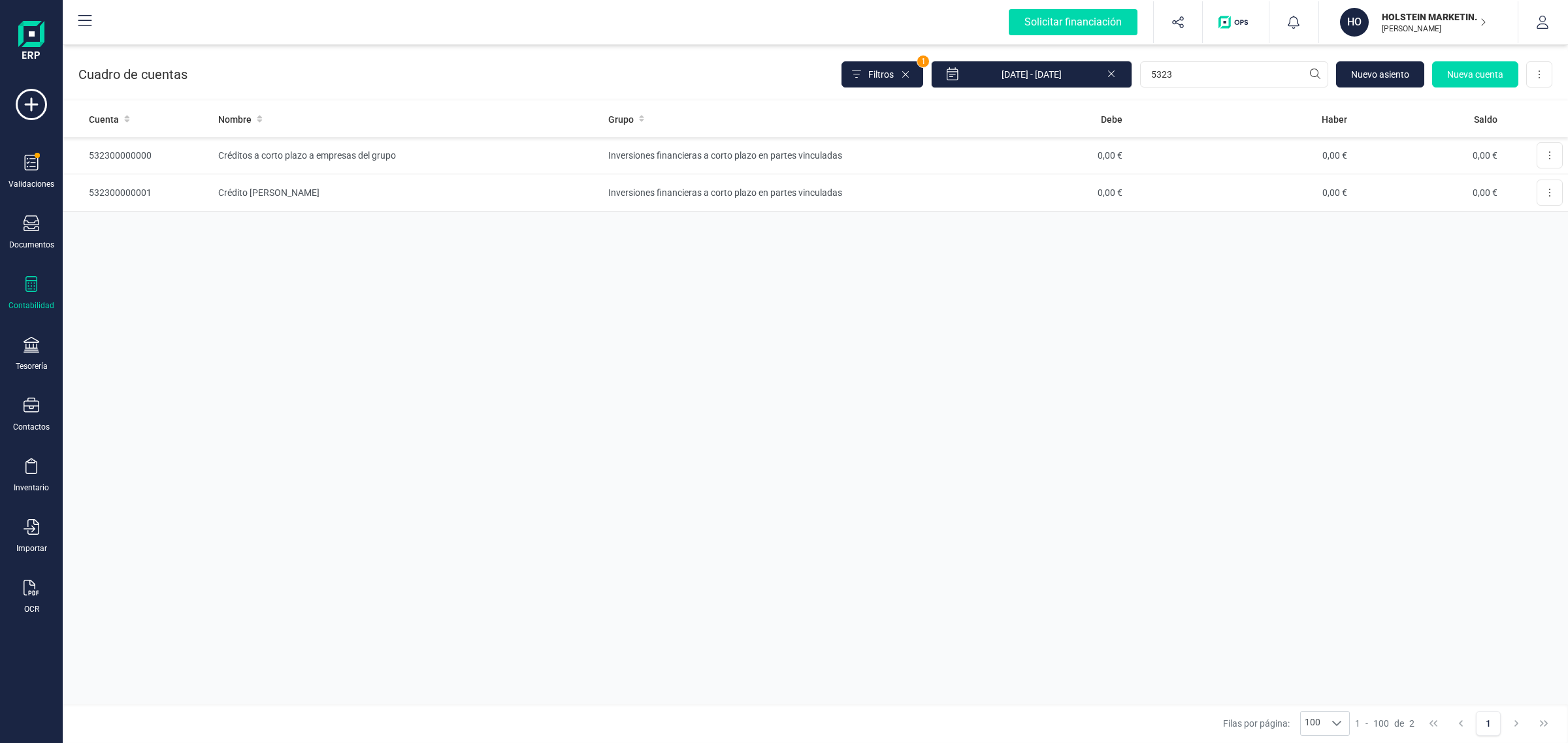
drag, startPoint x: 34, startPoint y: 348, endPoint x: 63, endPoint y: 322, distance: 38.9
click at [34, 348] on icon at bounding box center [31, 345] width 16 height 16
click at [152, 218] on span "Cuentas bancarias" at bounding box center [160, 223] width 115 height 16
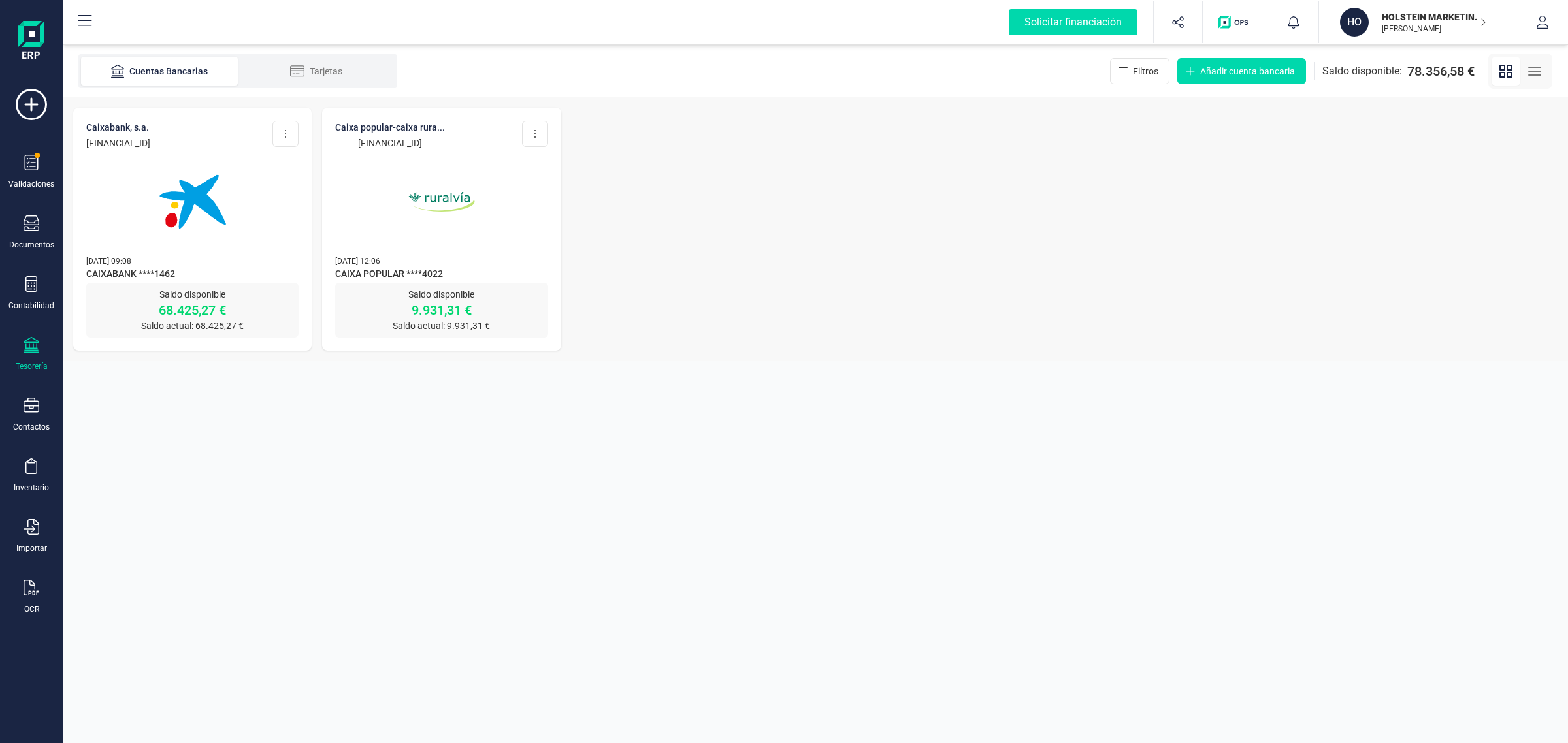
click at [223, 239] on img at bounding box center [193, 202] width 110 height 110
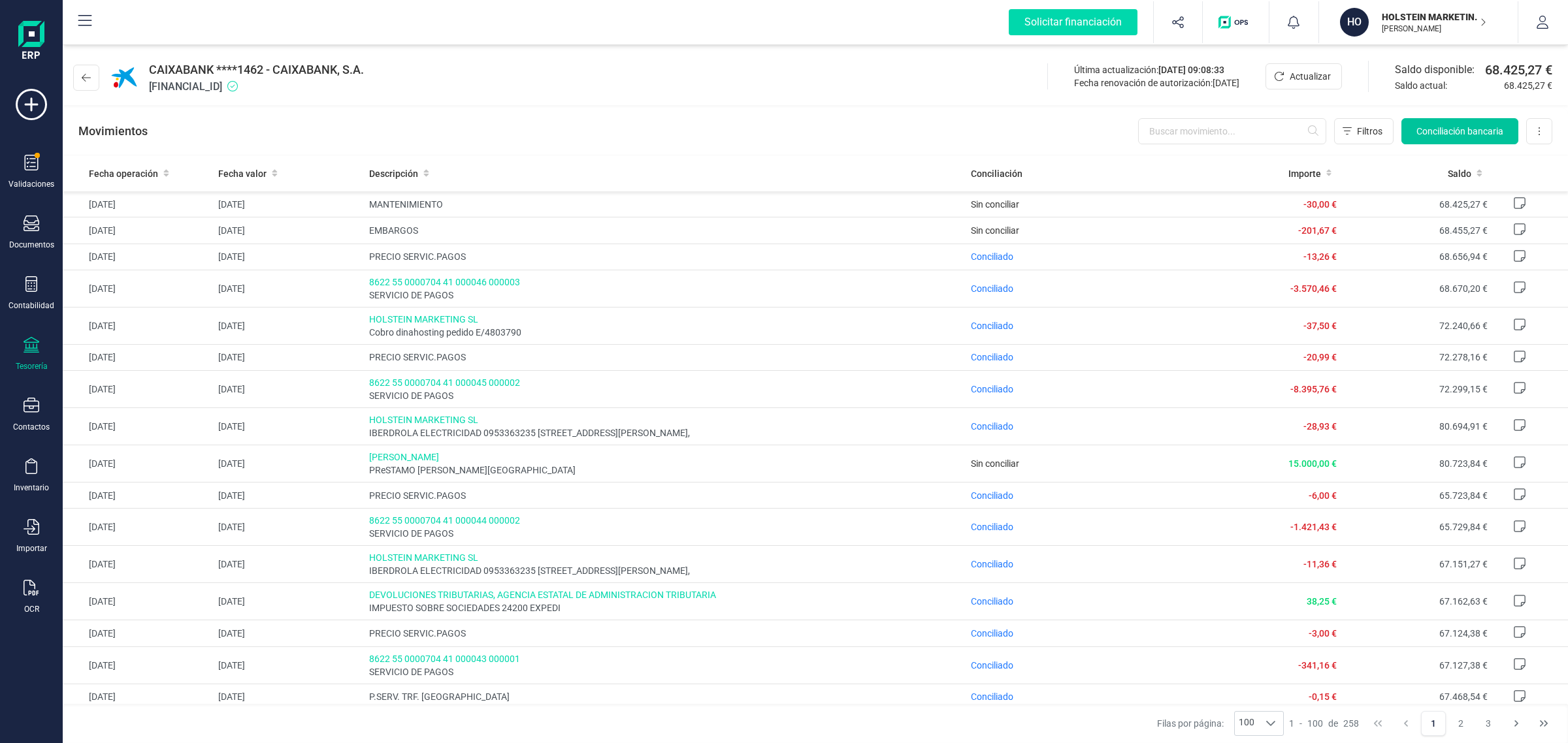
click at [1475, 124] on span "Conciliación bancaria" at bounding box center [1460, 131] width 87 height 13
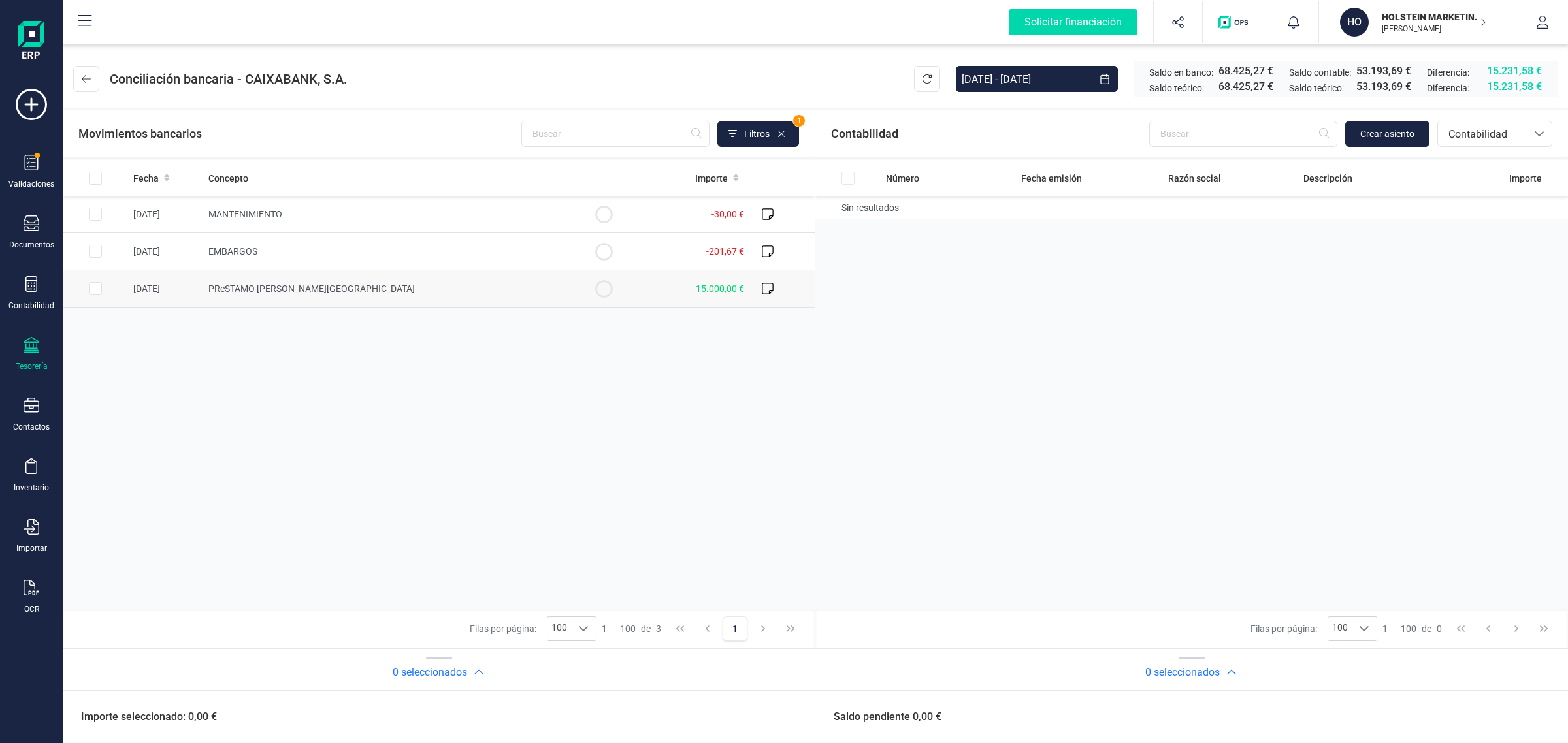
click at [575, 286] on td at bounding box center [604, 289] width 65 height 37
checkbox input "true"
click at [1389, 128] on span "Crear asiento" at bounding box center [1388, 134] width 54 height 13
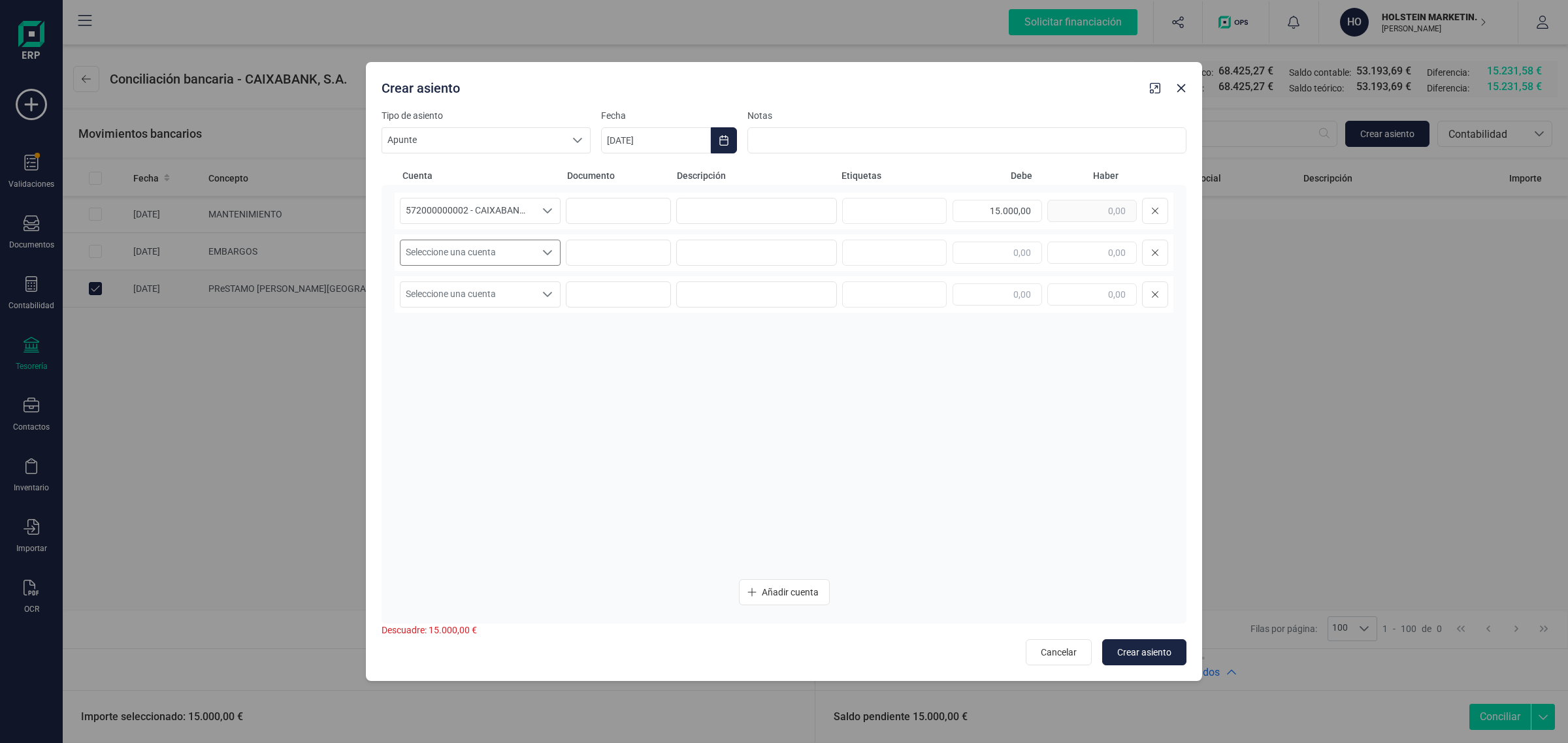
click at [461, 251] on span "Seleccione una cuenta" at bounding box center [467, 253] width 135 height 25
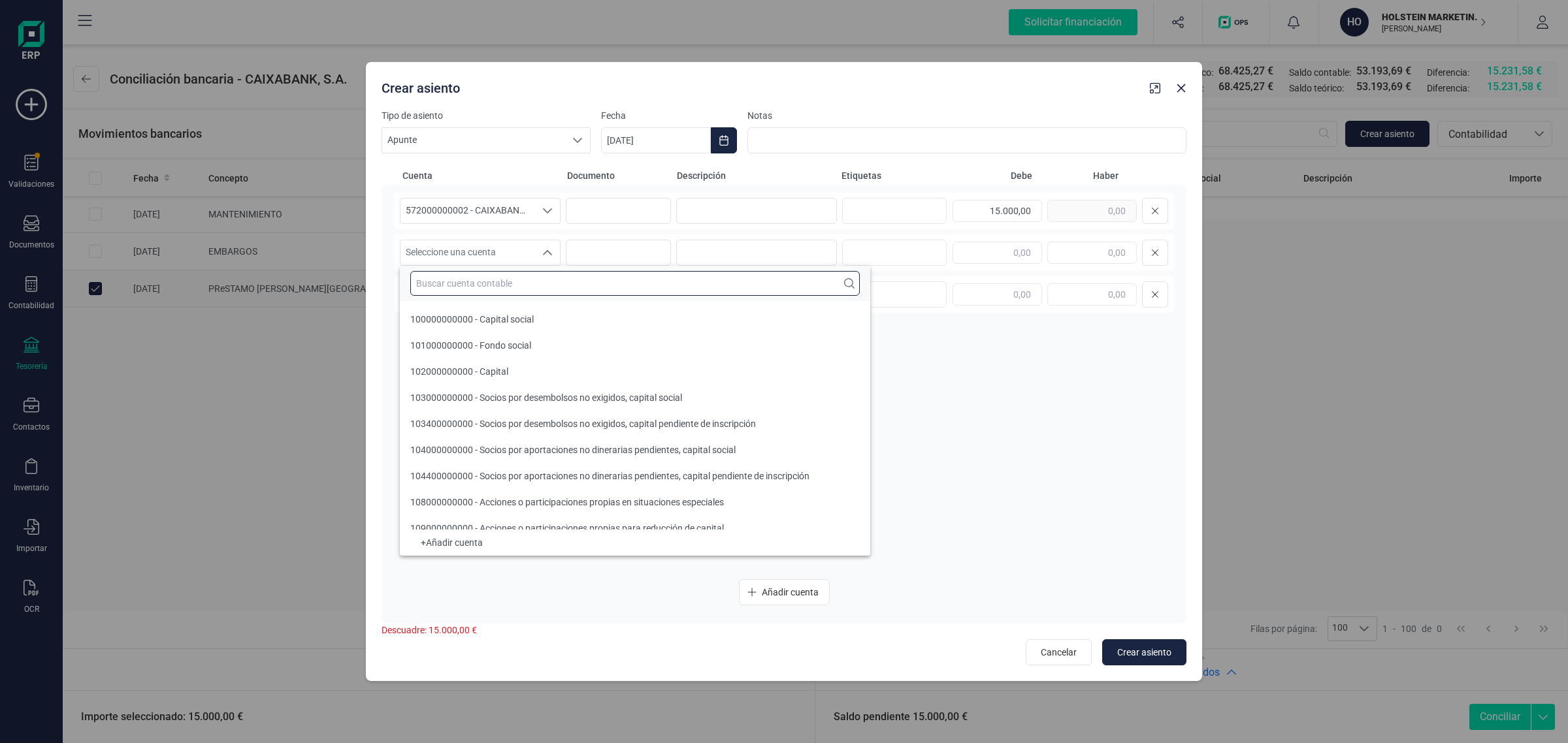
click at [471, 282] on input "text" at bounding box center [636, 283] width 450 height 25
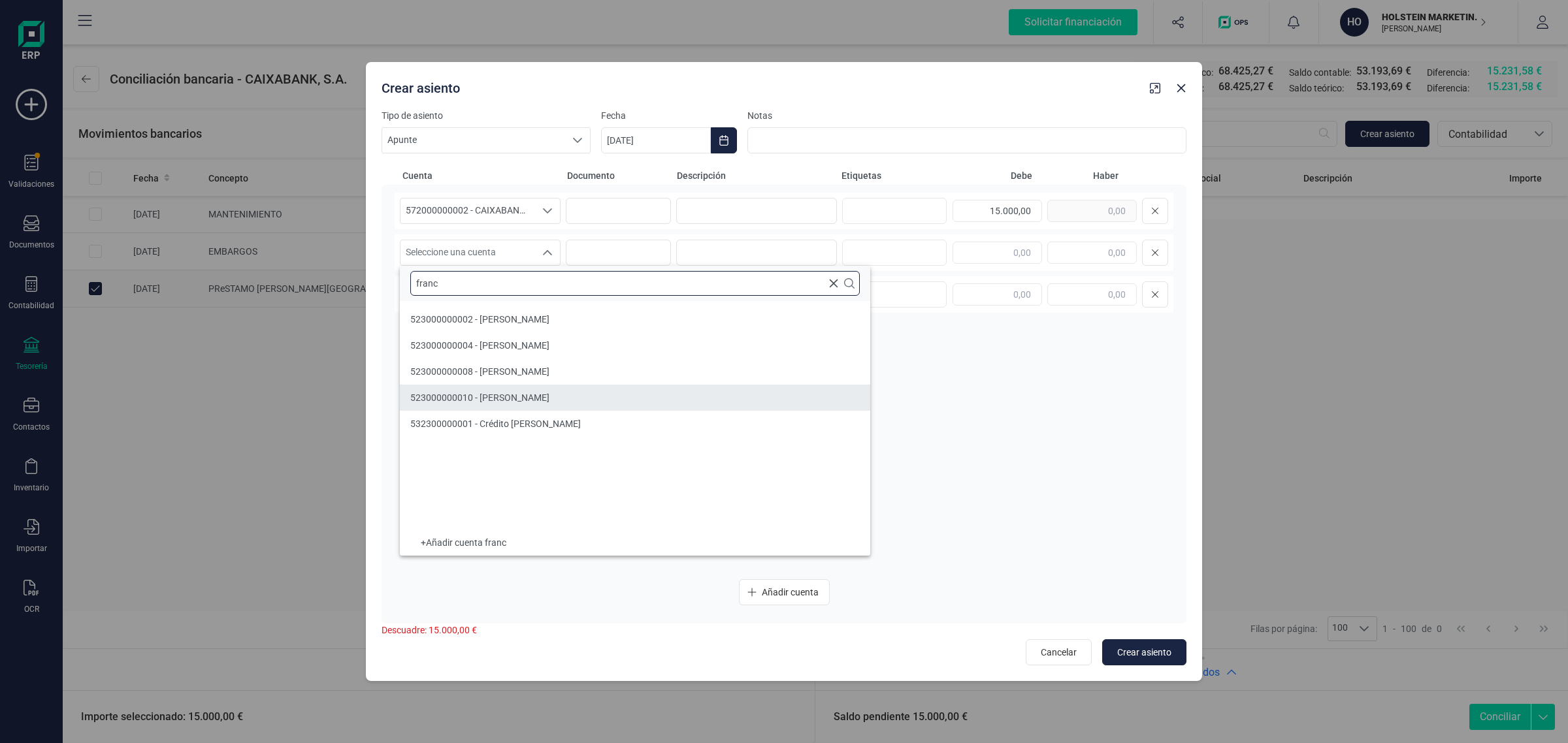
type input "franc"
click at [518, 413] on li "532300000001 - Crédito [PERSON_NAME]" at bounding box center [635, 423] width 471 height 26
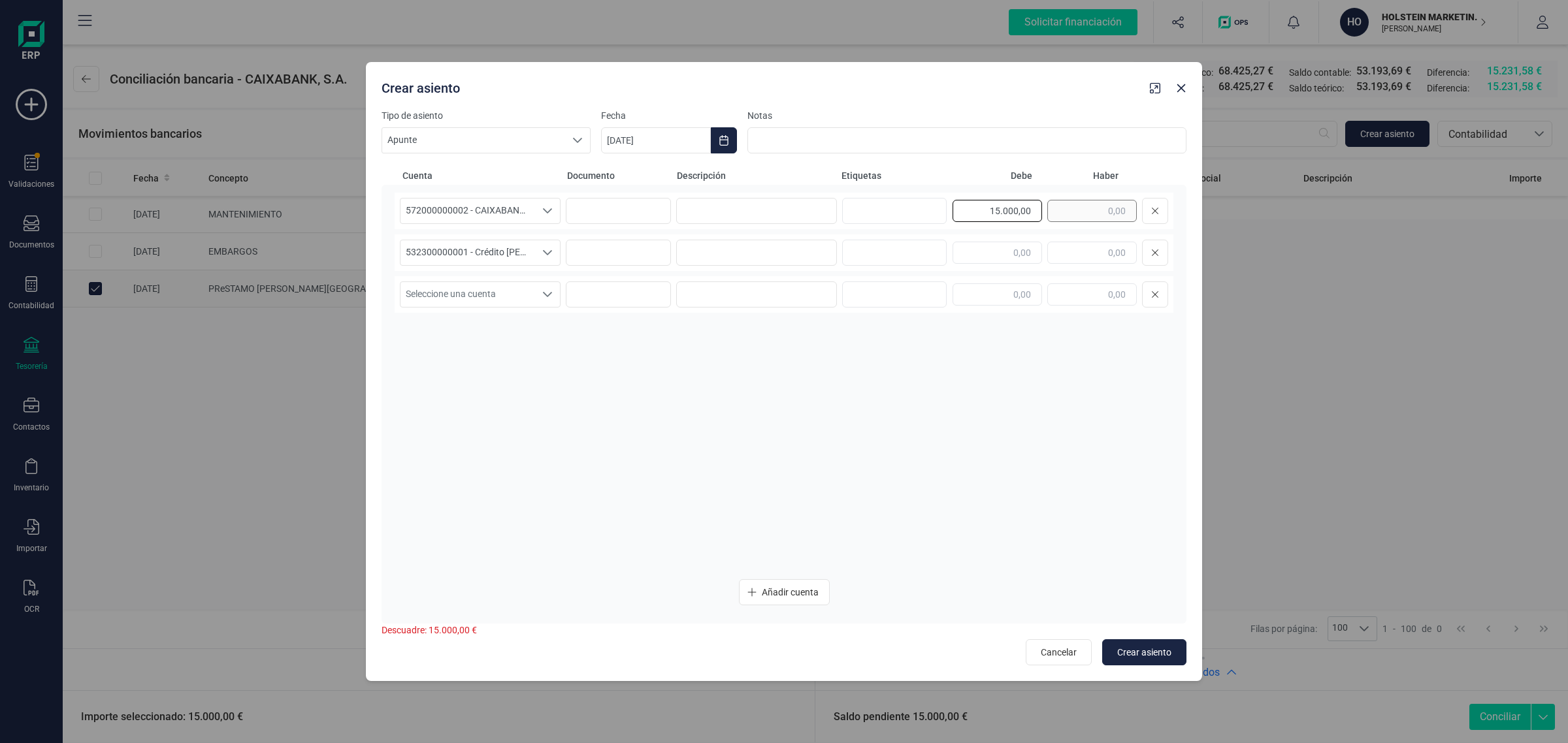
click at [1076, 207] on div "15.000,00" at bounding box center [1061, 210] width 215 height 26
click at [1105, 249] on input "text" at bounding box center [1092, 253] width 89 height 22
paste input "15.000,00"
type input "15.000,00"
click at [747, 199] on input at bounding box center [757, 210] width 161 height 26
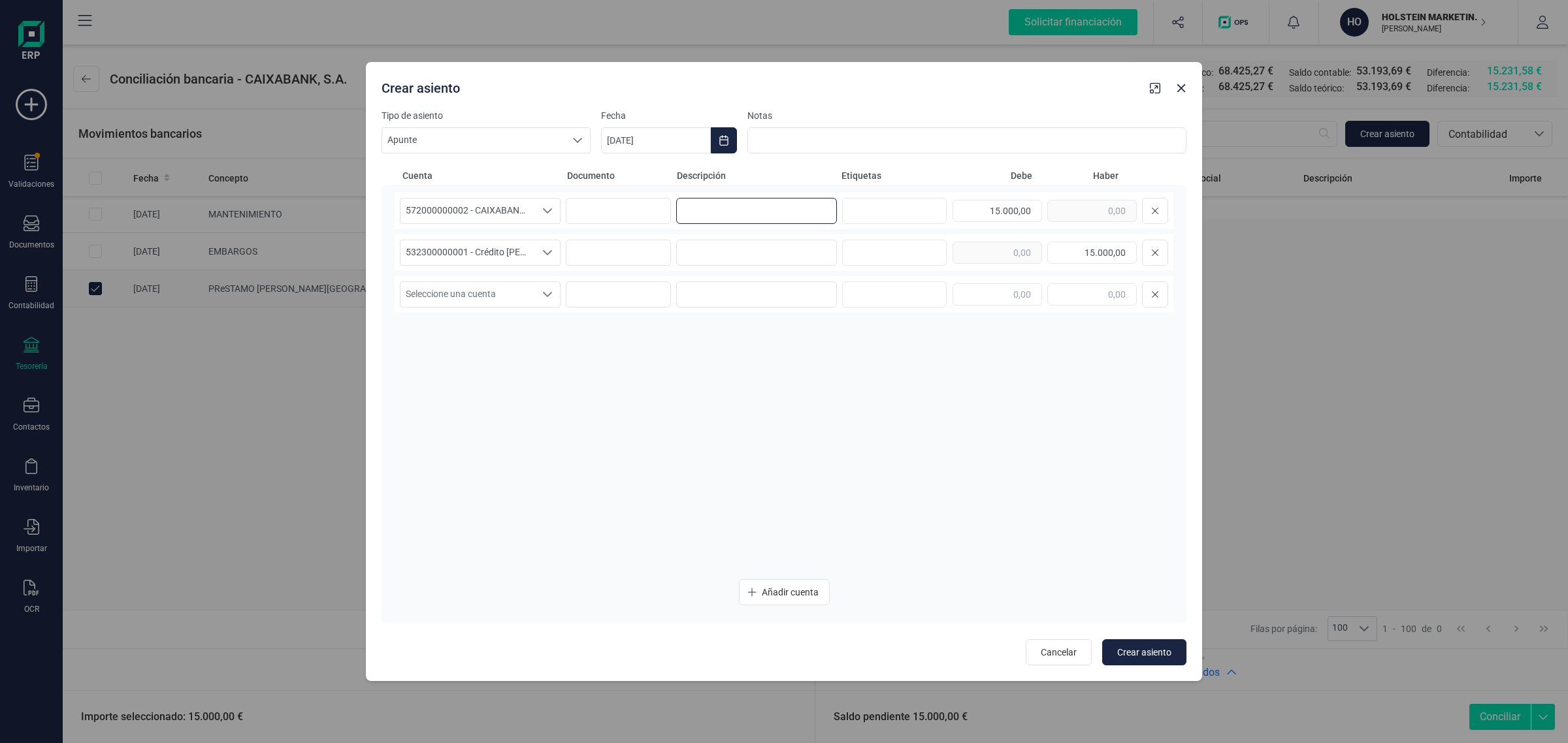
type input "p"
drag, startPoint x: 755, startPoint y: 206, endPoint x: 599, endPoint y: 216, distance: 156.3
click at [599, 216] on div "572000000002 - CAIXABANK ****1462 572000000002 - CAIXABANK ****1462 PRÉSTAMO 15…" at bounding box center [784, 211] width 779 height 37
type input "PRÉSTAMO"
click at [703, 252] on input at bounding box center [757, 253] width 161 height 26
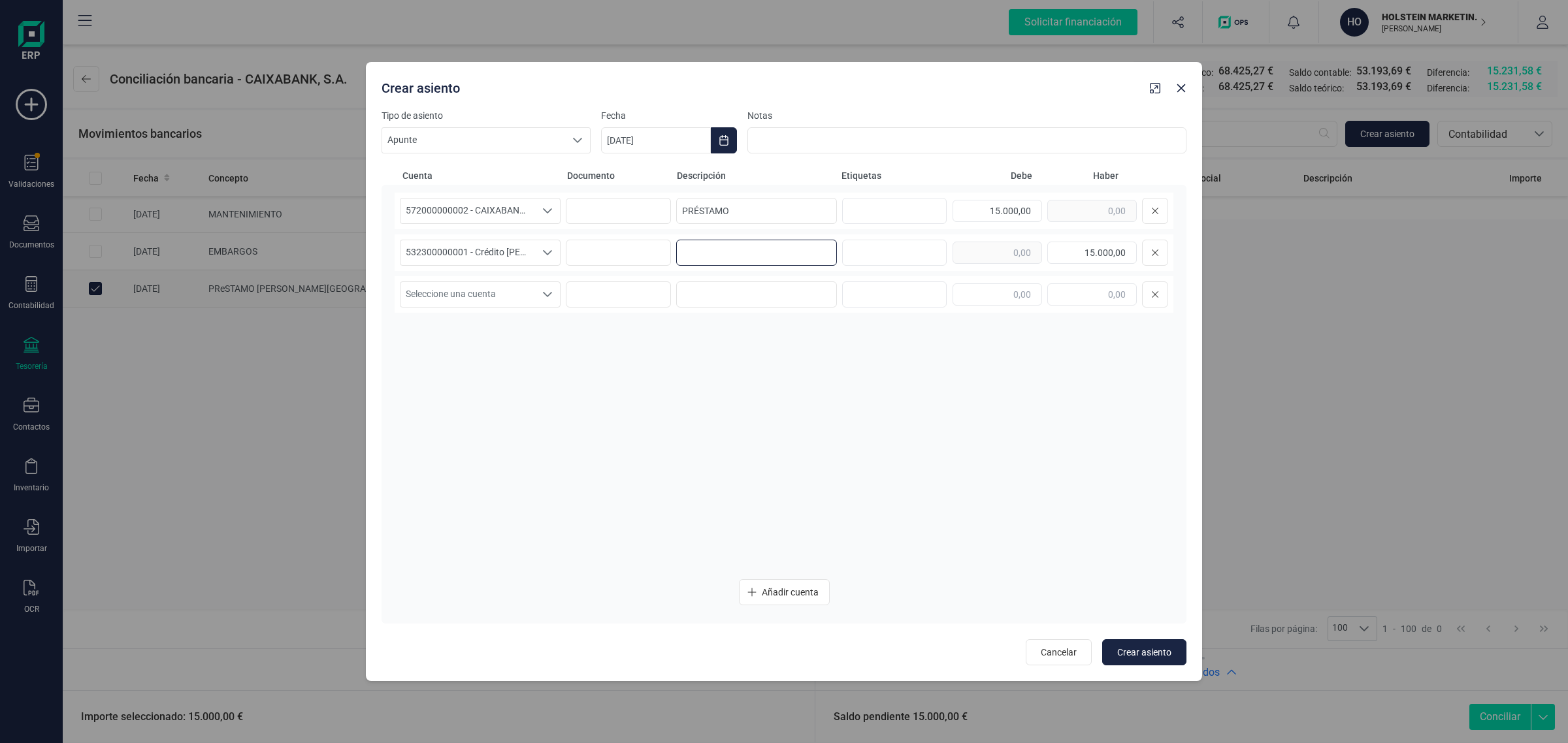
paste input "PRÉSTAMO"
type input "PRÉSTAMO"
click at [729, 137] on icon "Choose Date" at bounding box center [723, 140] width 10 height 10
click at [798, 258] on span "2" at bounding box center [797, 256] width 26 height 26
click at [729, 136] on icon "Choose Date" at bounding box center [723, 140] width 10 height 10
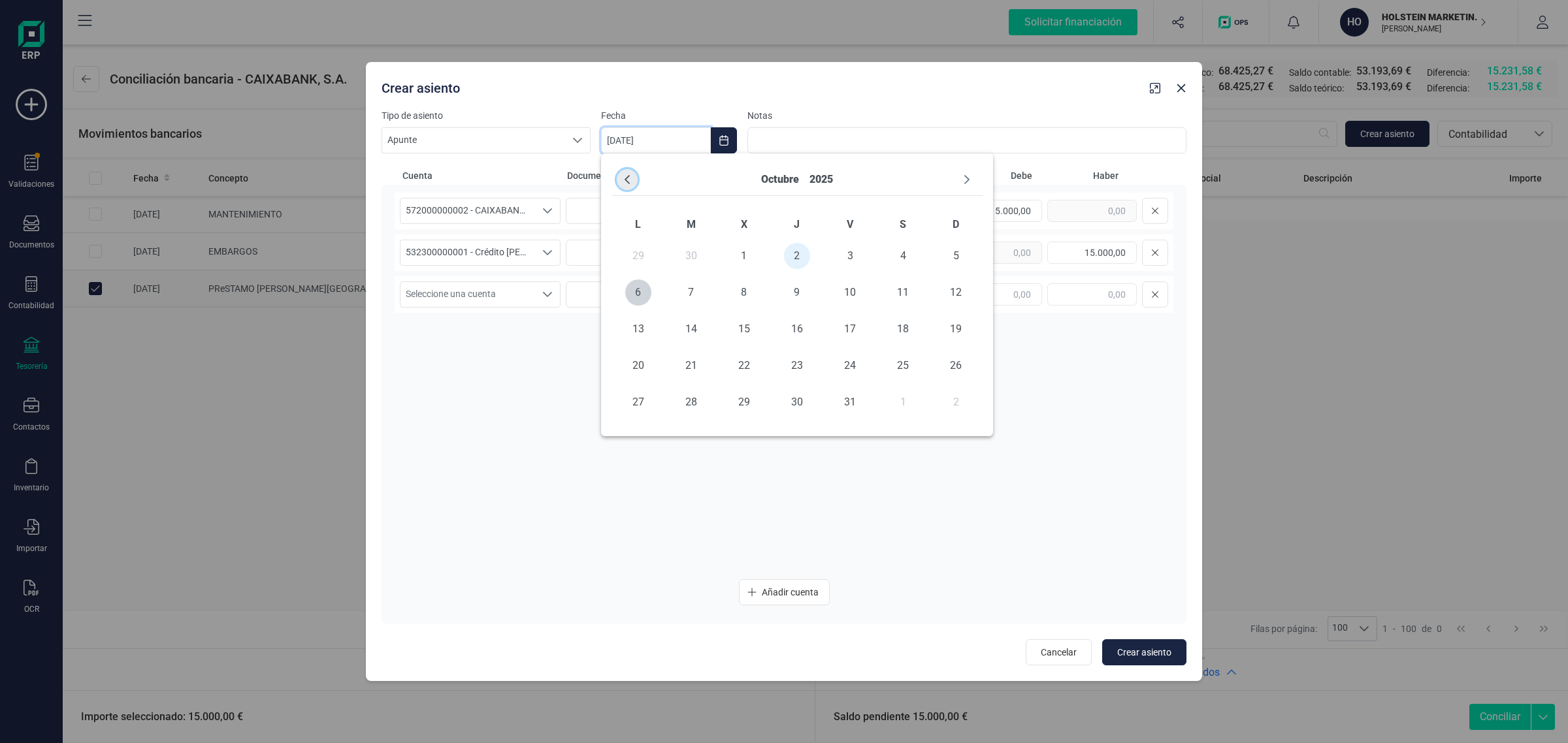
click at [624, 175] on icon "Previous Month" at bounding box center [627, 179] width 10 height 10
click at [692, 255] on span "2" at bounding box center [691, 256] width 26 height 26
click at [816, 416] on div "572000000002 - CAIXABANK ****1462 572000000002 - CAIXABANK ****1462 PRÉSTAMO 15…" at bounding box center [784, 381] width 779 height 376
click at [1127, 653] on span "Crear asiento" at bounding box center [1144, 652] width 54 height 13
type input "[DATE]"
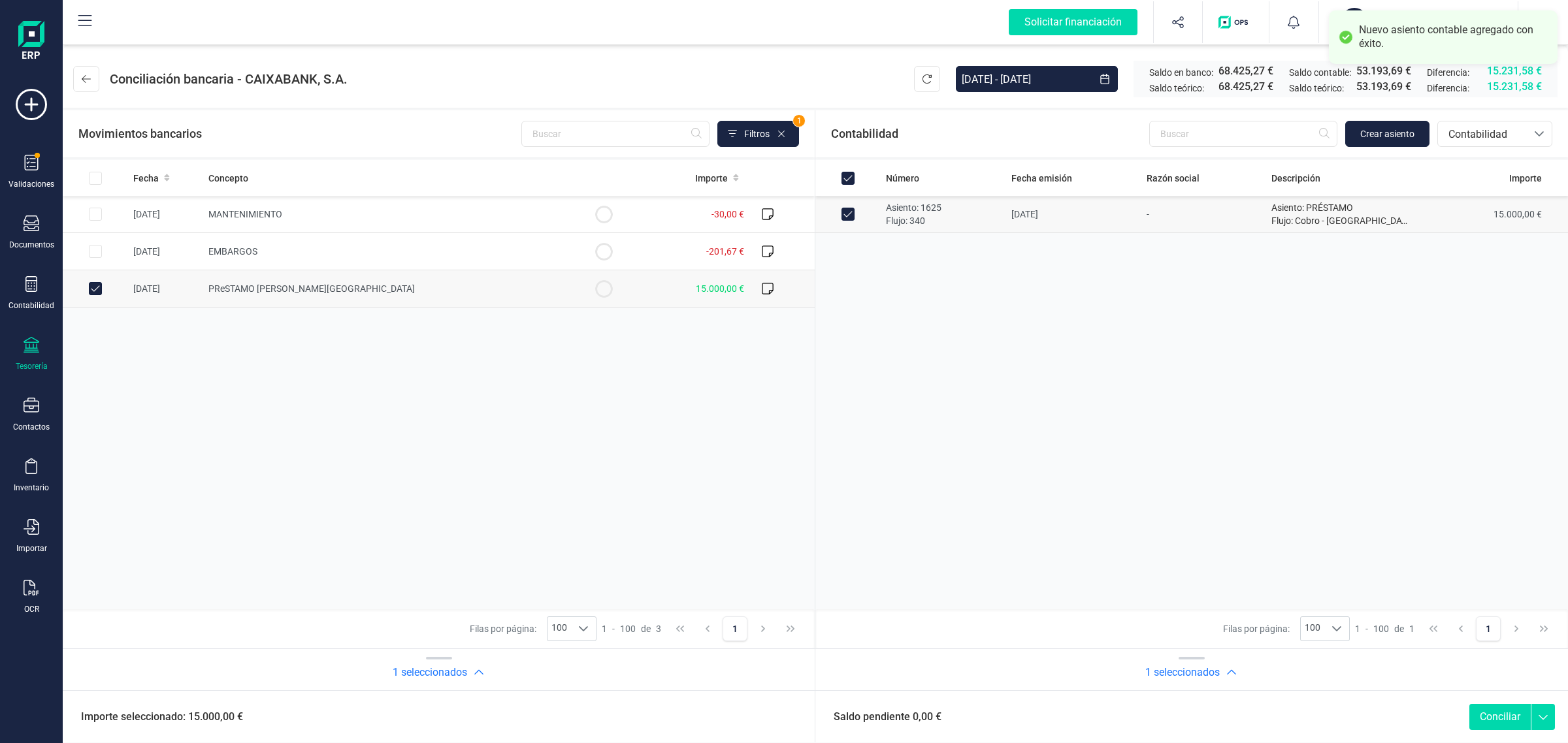
click at [1491, 718] on button "Conciliar" at bounding box center [1500, 717] width 61 height 26
checkbox input "false"
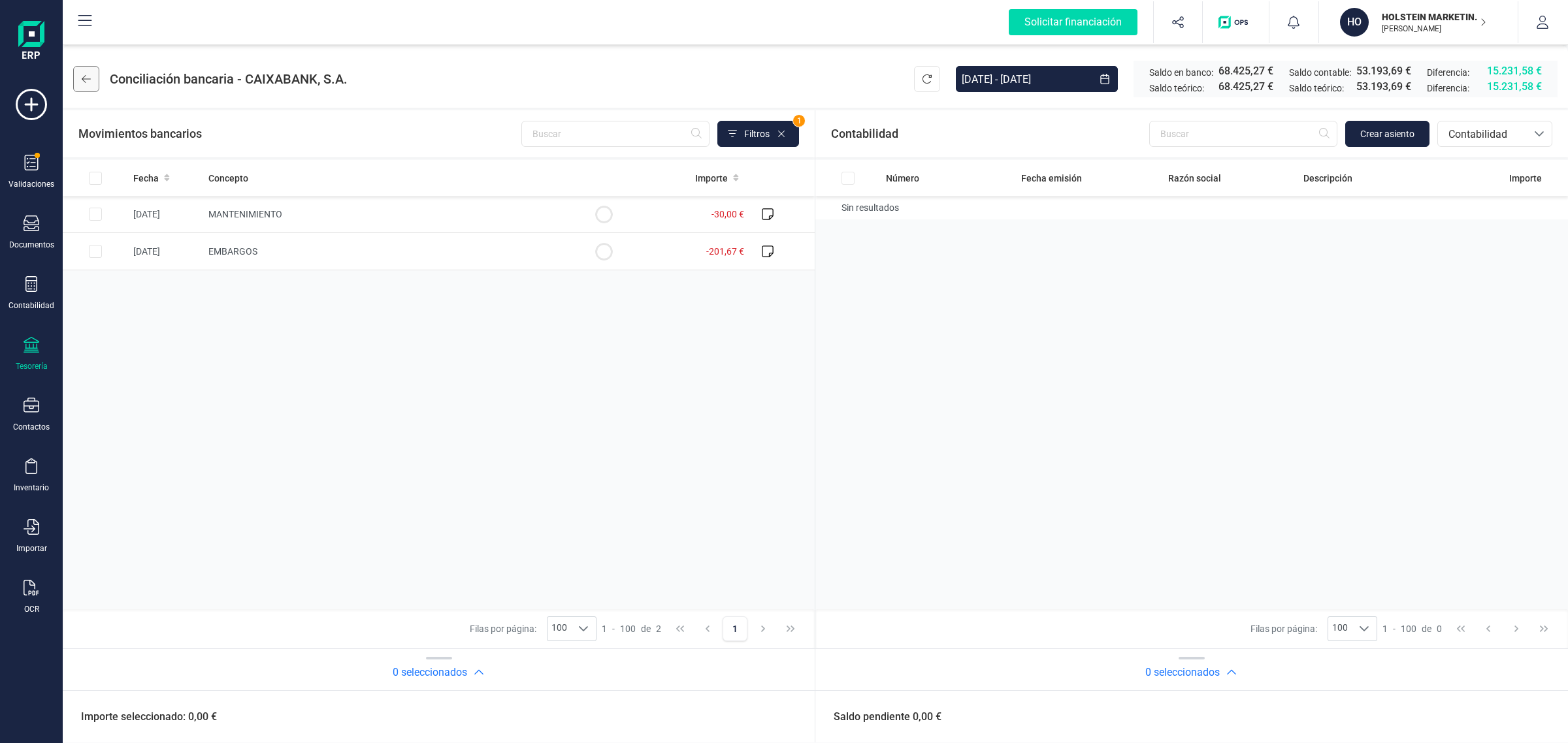
click at [82, 76] on icon at bounding box center [85, 79] width 9 height 10
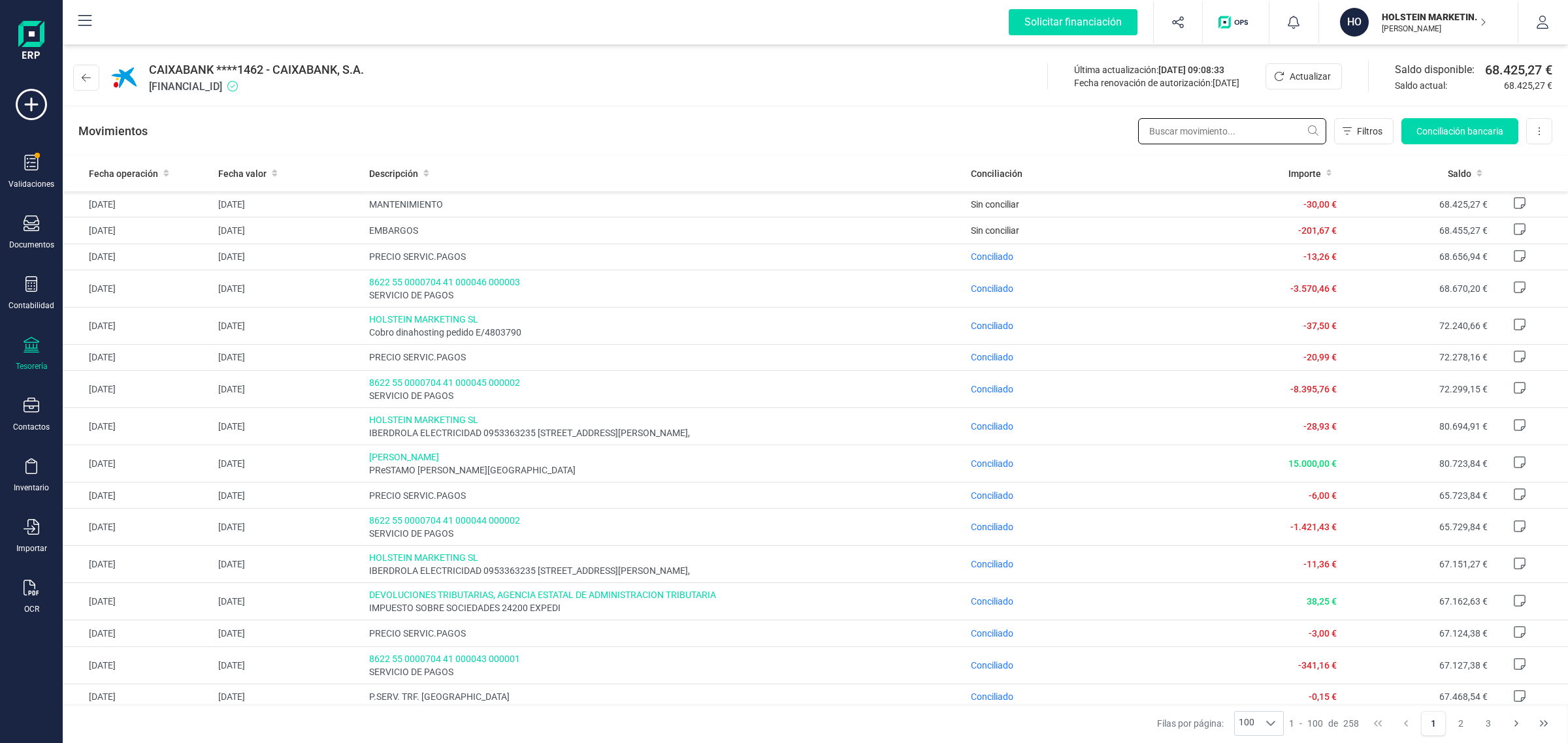
click at [1197, 136] on input "text" at bounding box center [1232, 131] width 188 height 26
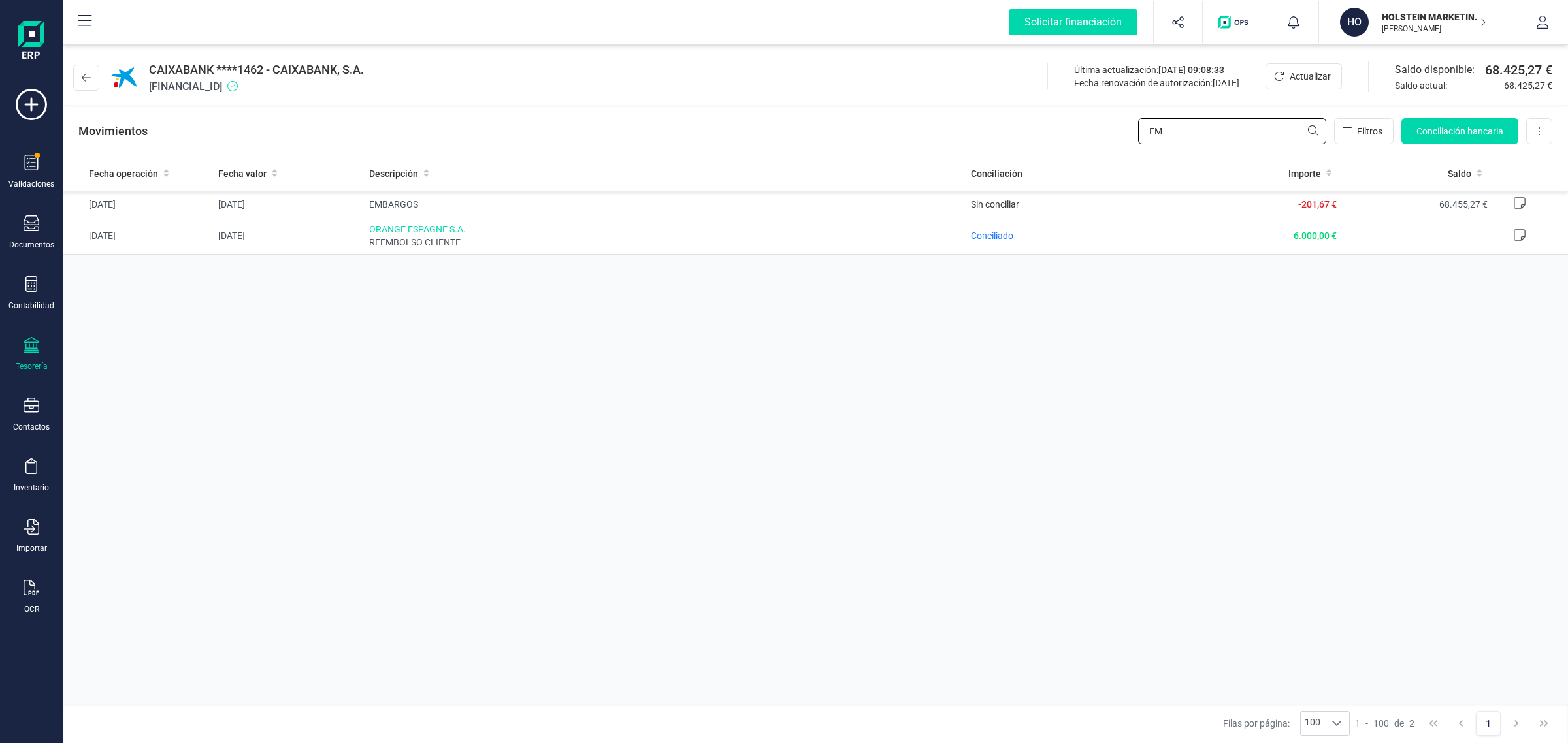
type input "E"
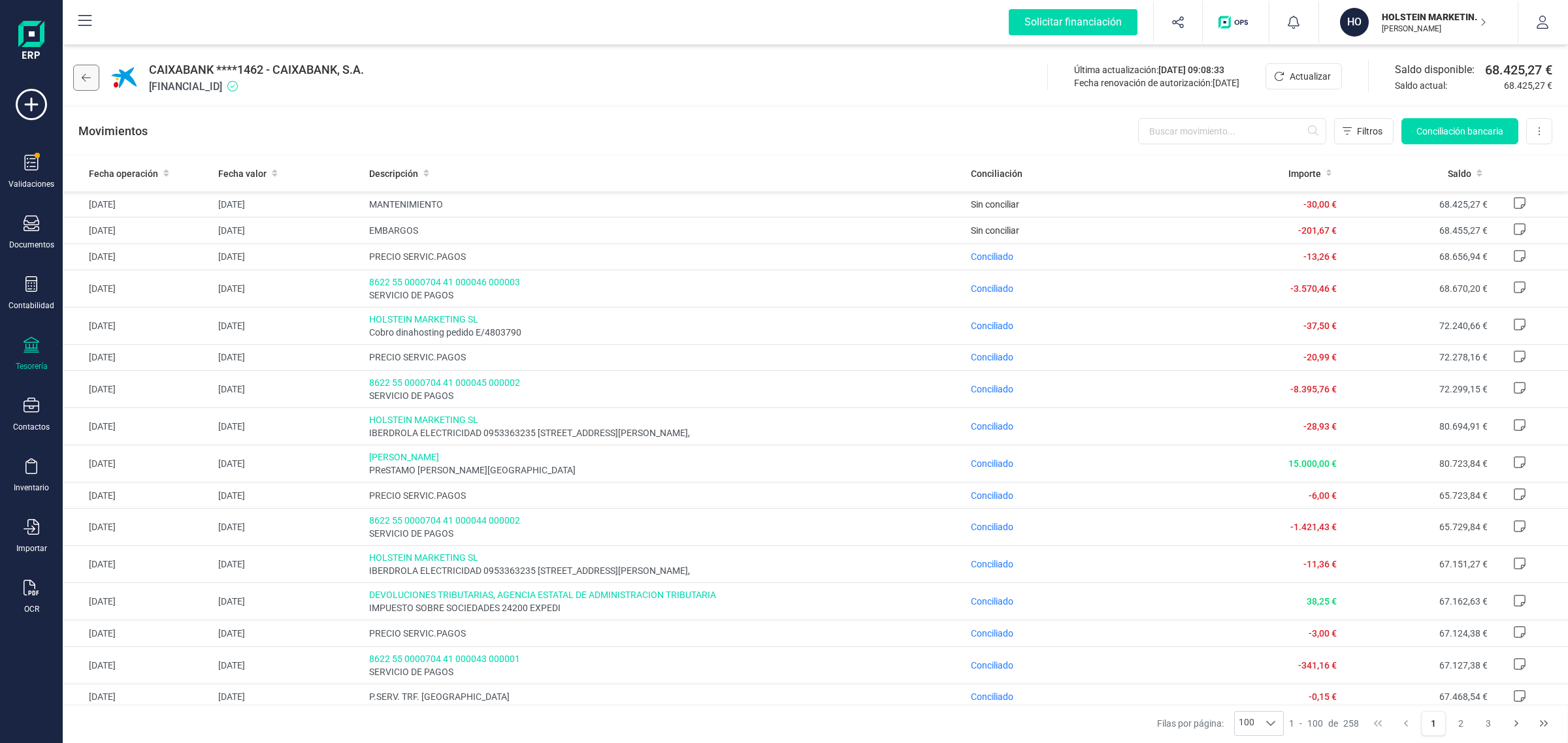
click at [96, 78] on button at bounding box center [86, 77] width 26 height 26
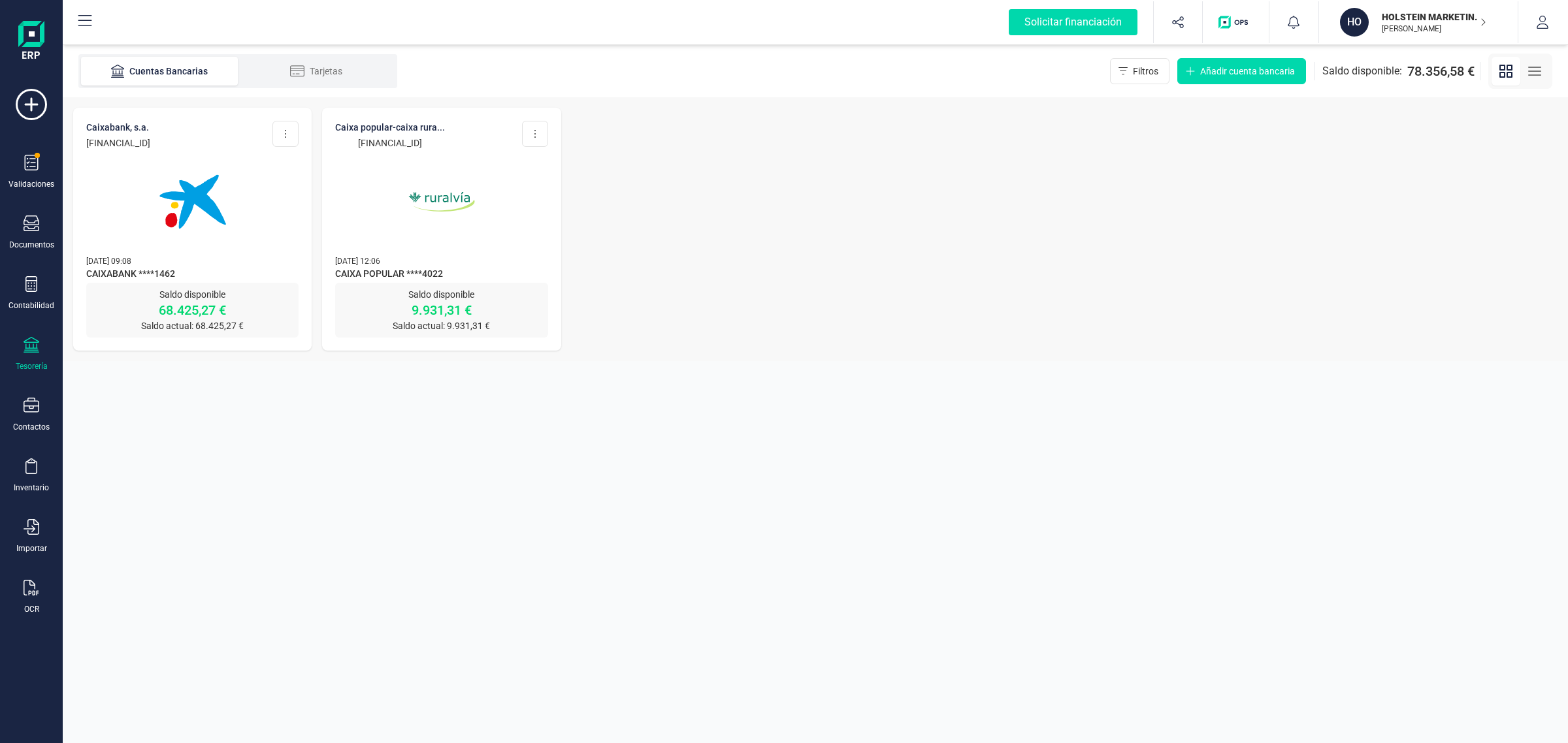
click at [187, 249] on img at bounding box center [193, 202] width 110 height 110
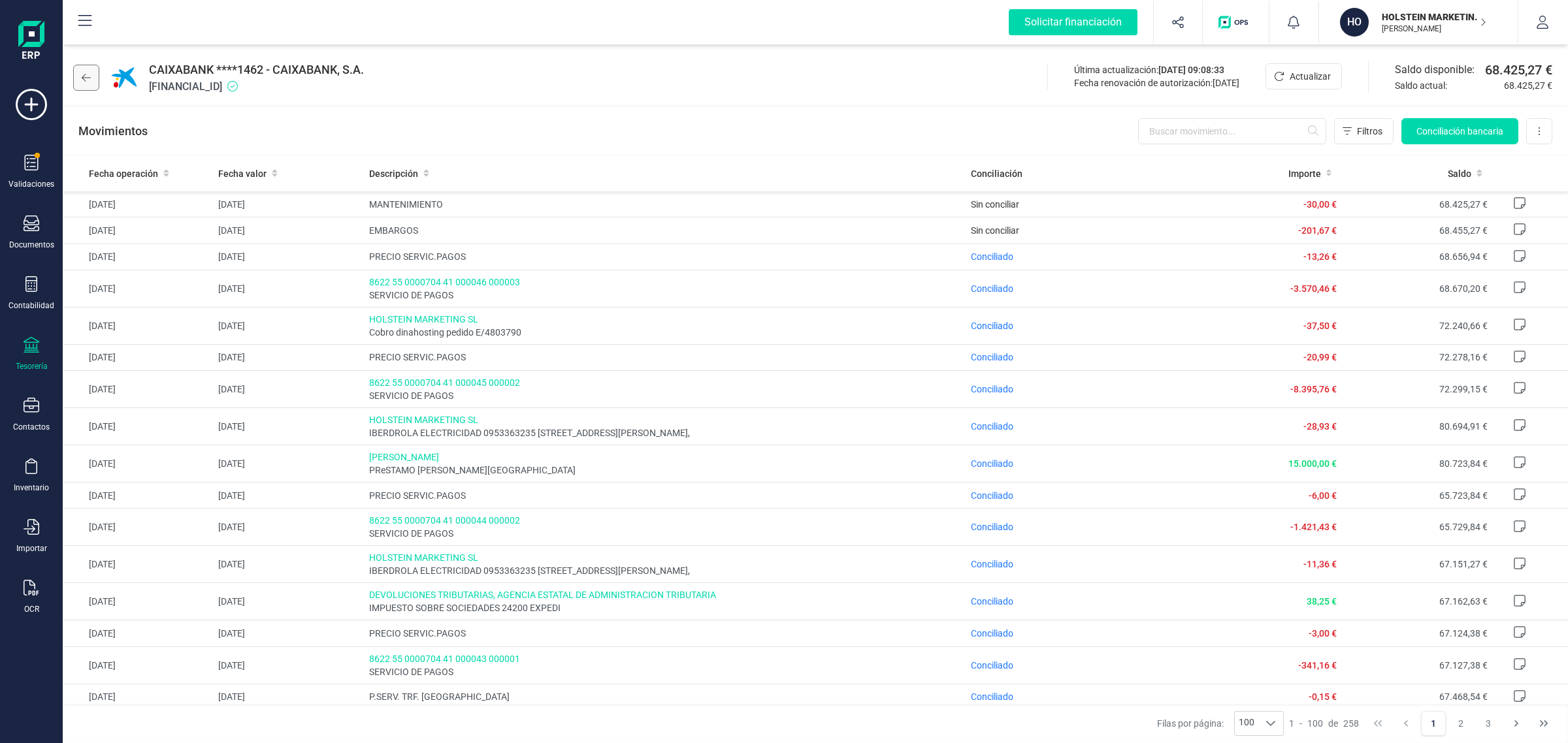
click at [93, 75] on button at bounding box center [86, 77] width 26 height 26
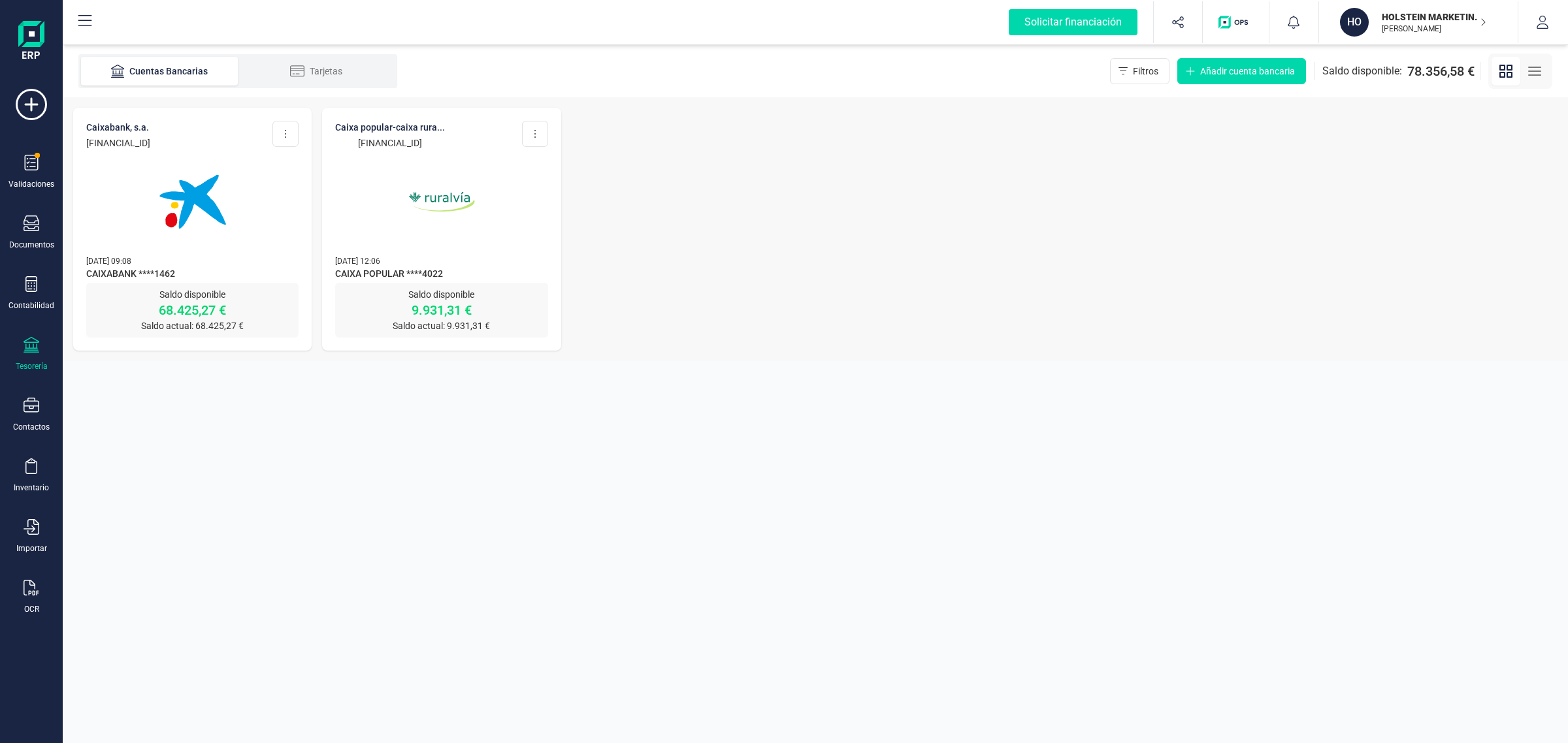
drag, startPoint x: 701, startPoint y: 218, endPoint x: 70, endPoint y: 196, distance: 631.4
click at [687, 217] on div "CAIXABANK, S.A. [FINANCIAL_ID] Editar cuenta Actualizar Desconectar cuenta Elim…" at bounding box center [816, 229] width 1506 height 264
click at [223, 218] on img at bounding box center [193, 202] width 110 height 110
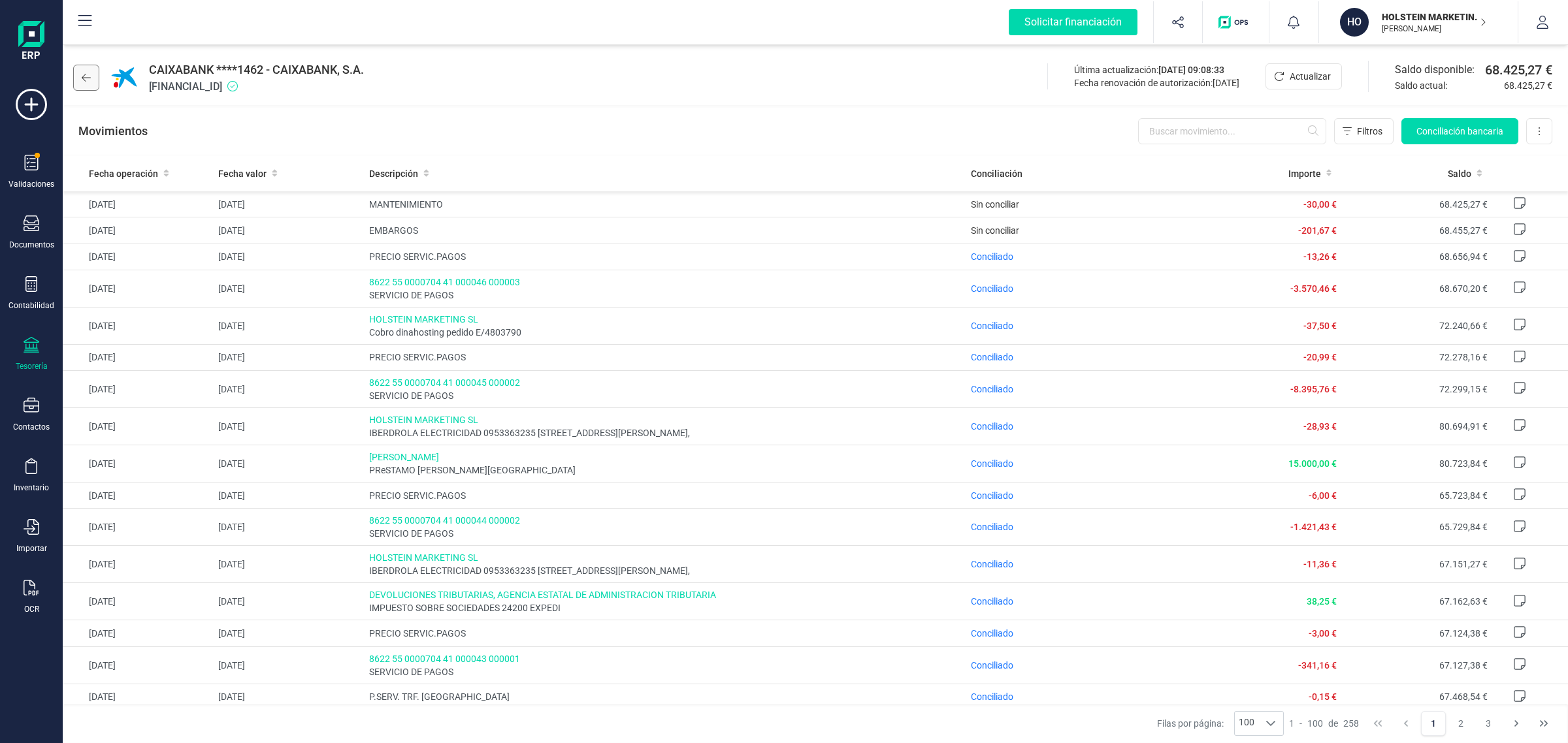
click at [82, 74] on icon at bounding box center [85, 77] width 9 height 10
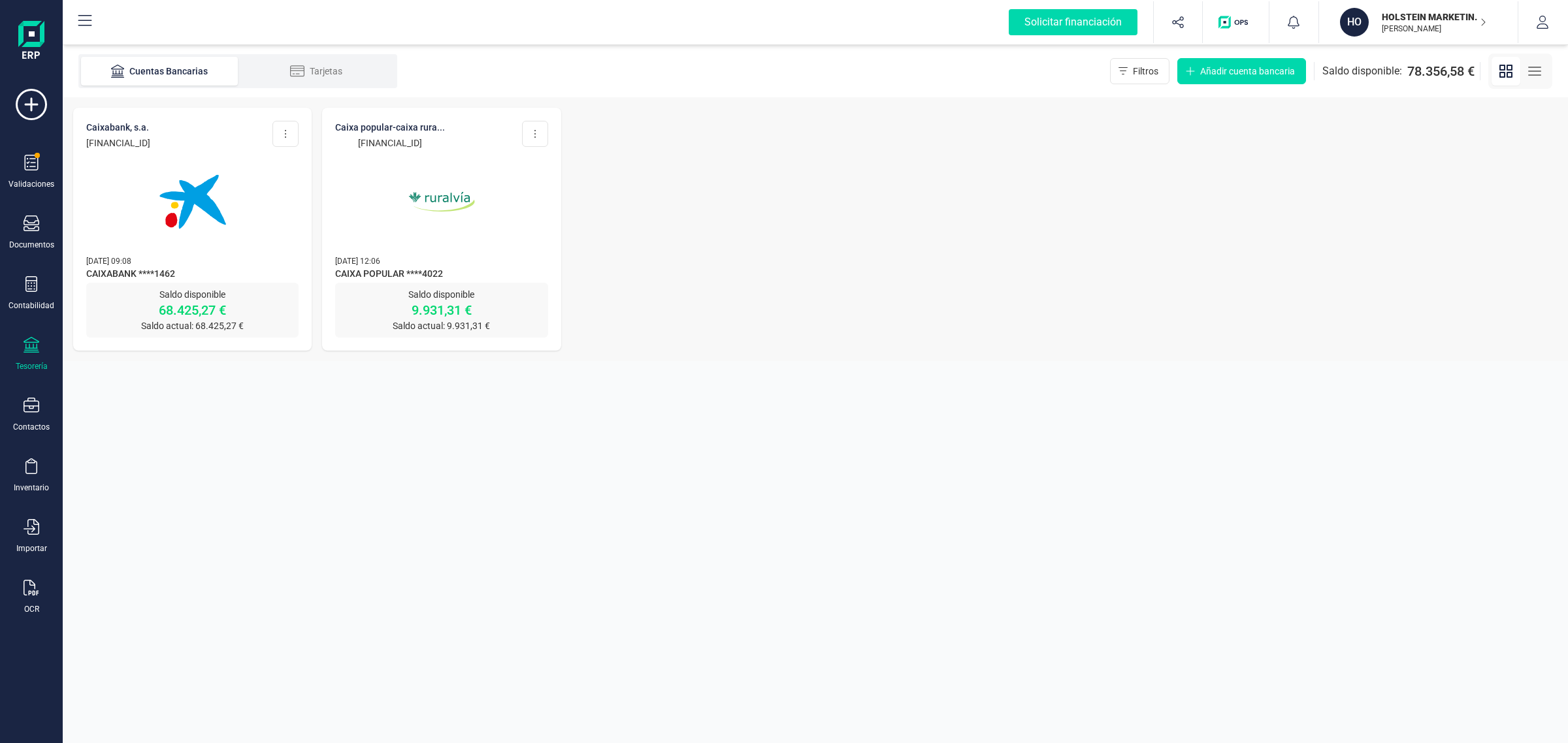
click at [194, 211] on img at bounding box center [193, 202] width 110 height 110
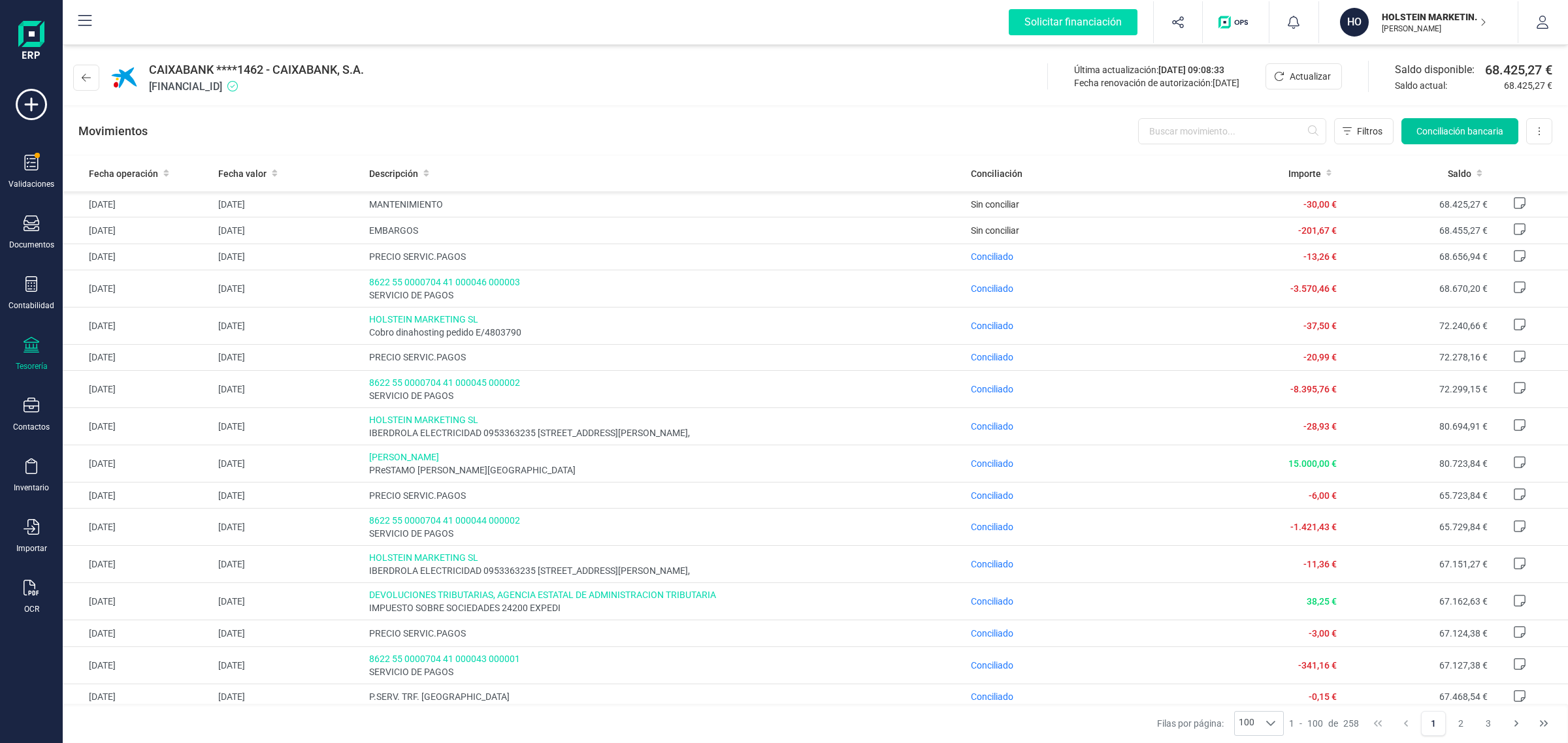
click at [1436, 128] on span "Conciliación bancaria" at bounding box center [1460, 131] width 87 height 13
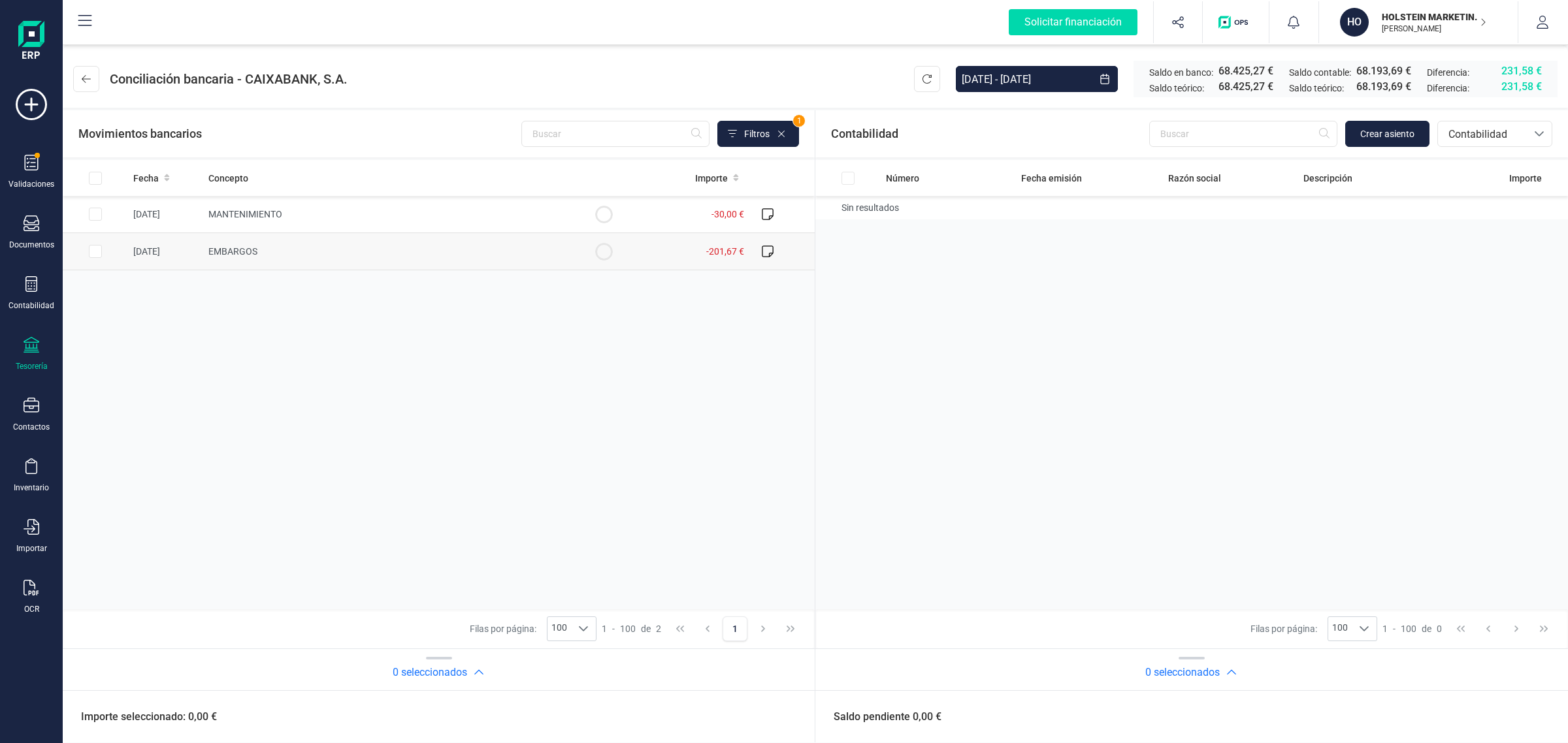
click at [302, 255] on td "EMBARGOS" at bounding box center [387, 252] width 368 height 37
checkbox input "true"
click at [1380, 131] on span "Crear asiento" at bounding box center [1388, 134] width 54 height 13
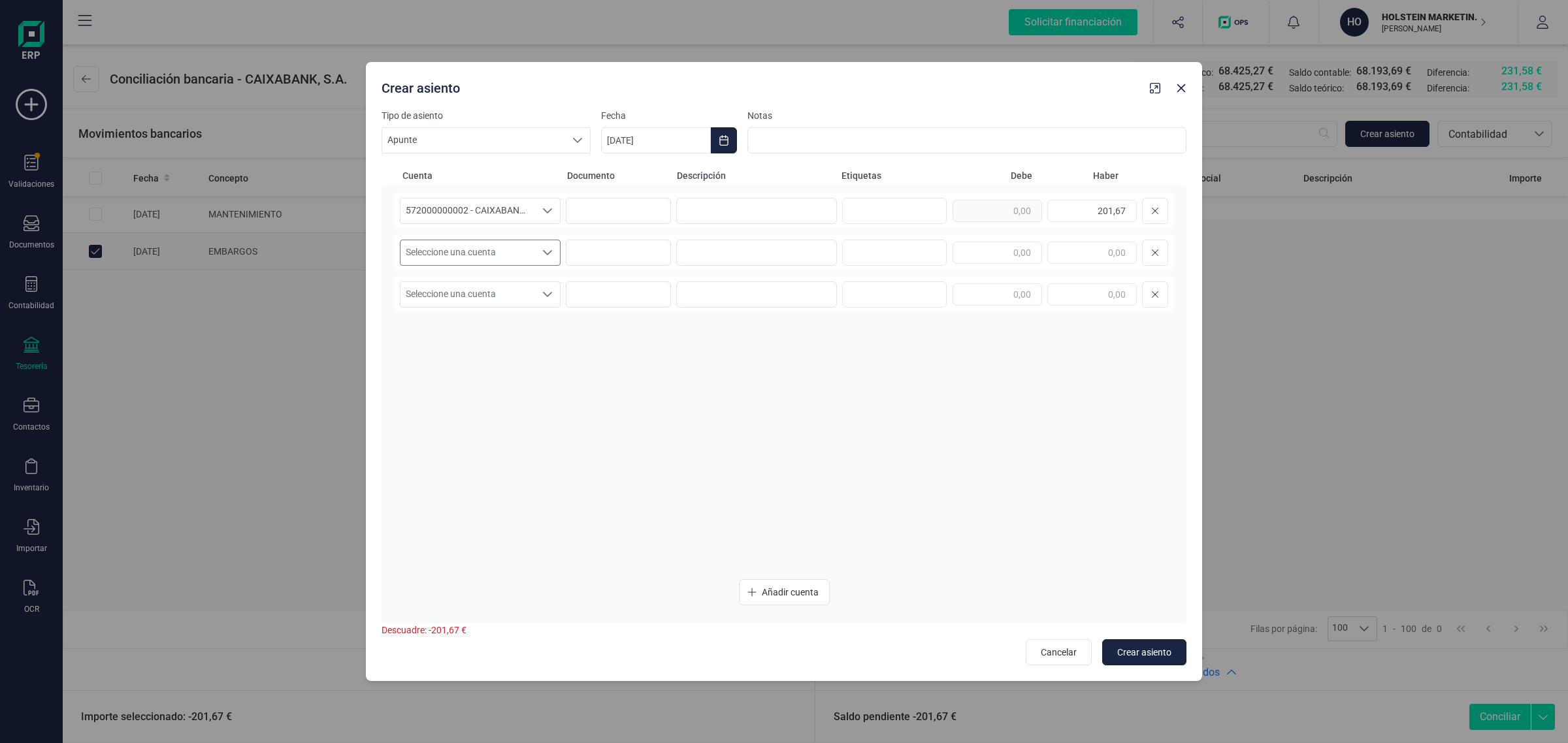
click at [443, 251] on span "Seleccione una cuenta" at bounding box center [467, 253] width 135 height 25
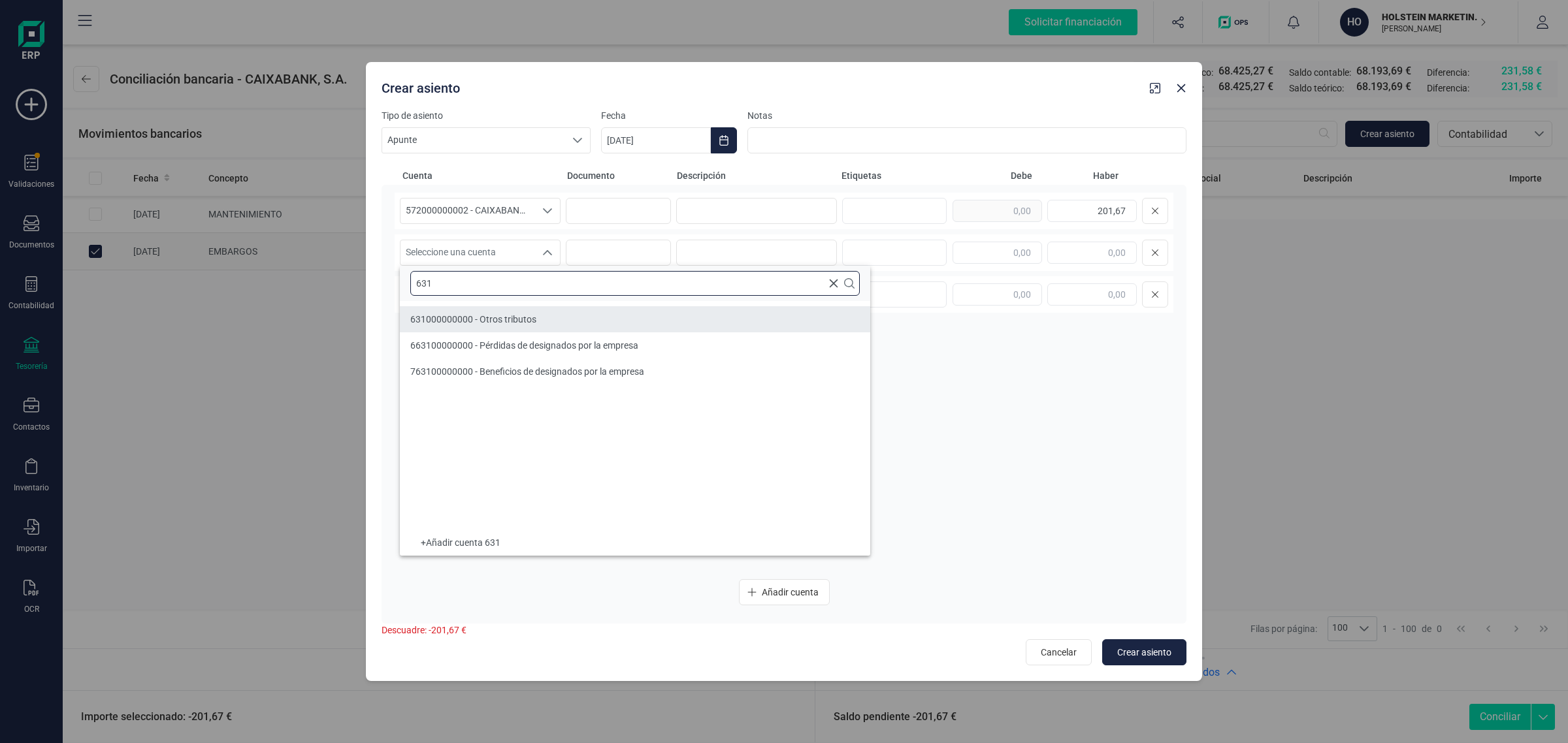
type input "631"
click at [513, 312] on li "631000000000 - Otros tributos" at bounding box center [635, 319] width 471 height 26
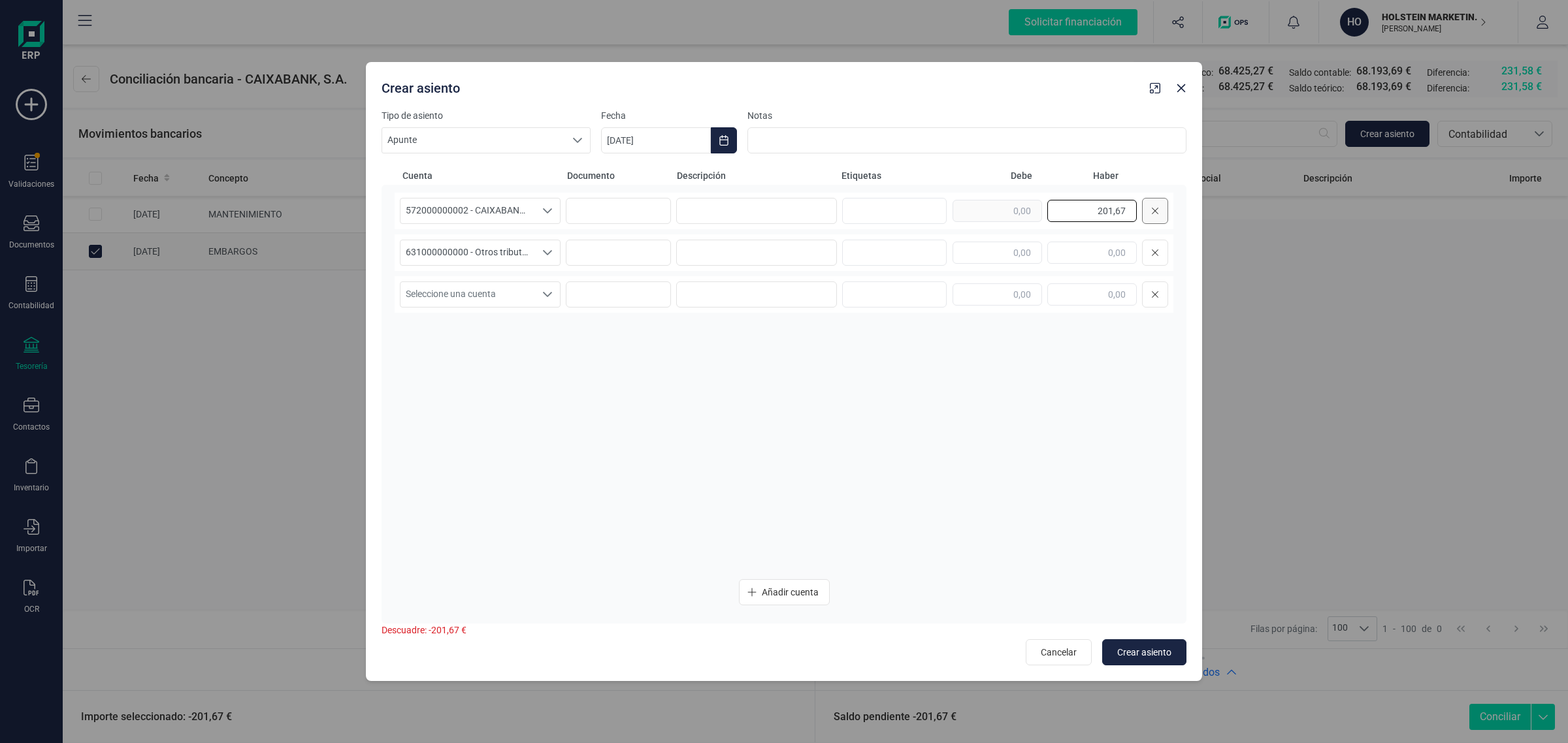
drag, startPoint x: 1117, startPoint y: 204, endPoint x: 1164, endPoint y: 200, distance: 47.2
click at [1164, 200] on div "201,67" at bounding box center [1061, 210] width 215 height 26
click at [971, 251] on input "text" at bounding box center [998, 253] width 89 height 22
paste input "201,67"
type input "201,67"
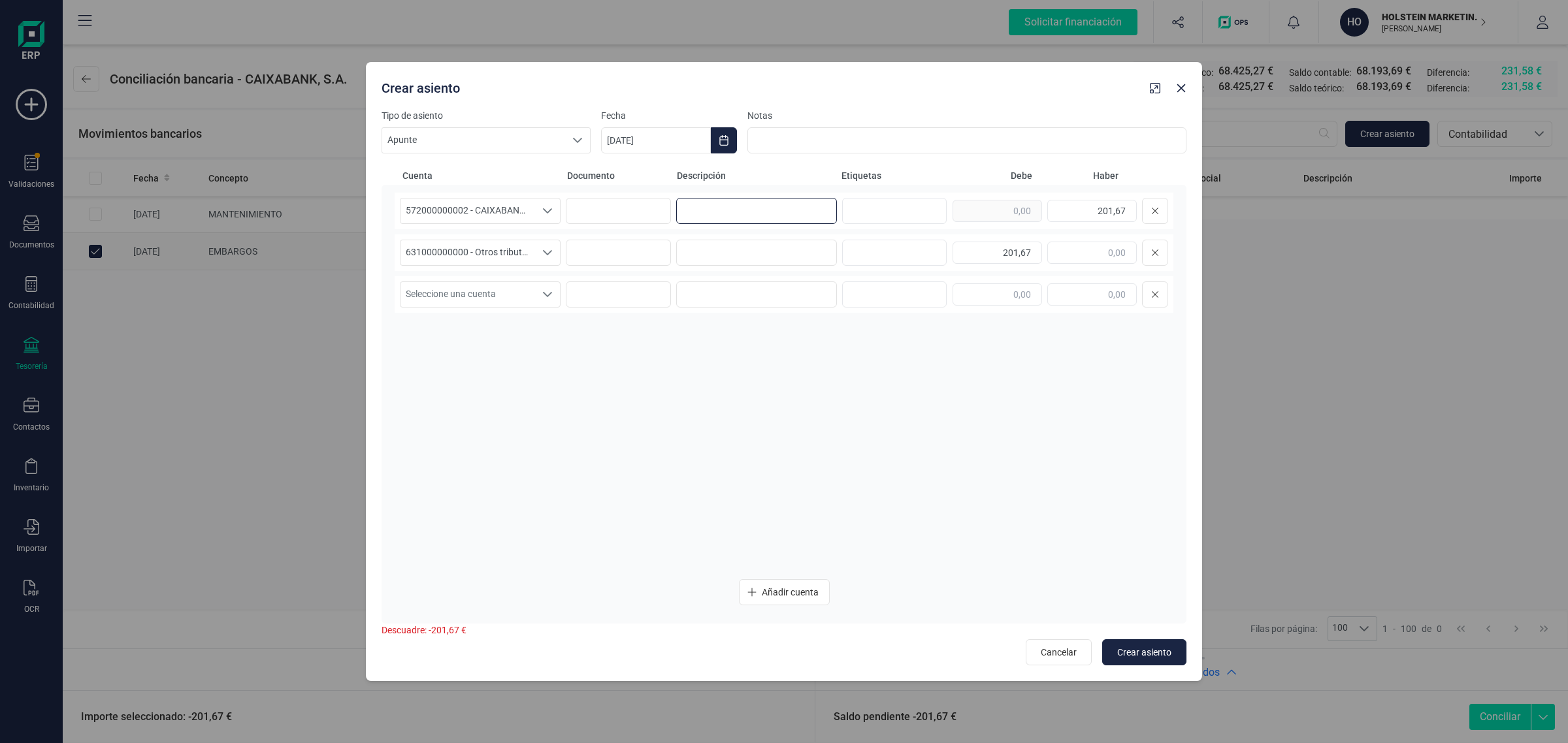
drag, startPoint x: 751, startPoint y: 213, endPoint x: 1288, endPoint y: 100, distance: 548.8
click at [754, 213] on input at bounding box center [757, 210] width 161 height 26
drag, startPoint x: 749, startPoint y: 217, endPoint x: 651, endPoint y: 230, distance: 98.9
click at [651, 230] on div "572000000002 - CAIXABANK ****1462 572000000002 - CAIXABANK ****1462 EMBARGO 201…" at bounding box center [784, 381] width 779 height 376
type input "EMBARGO"
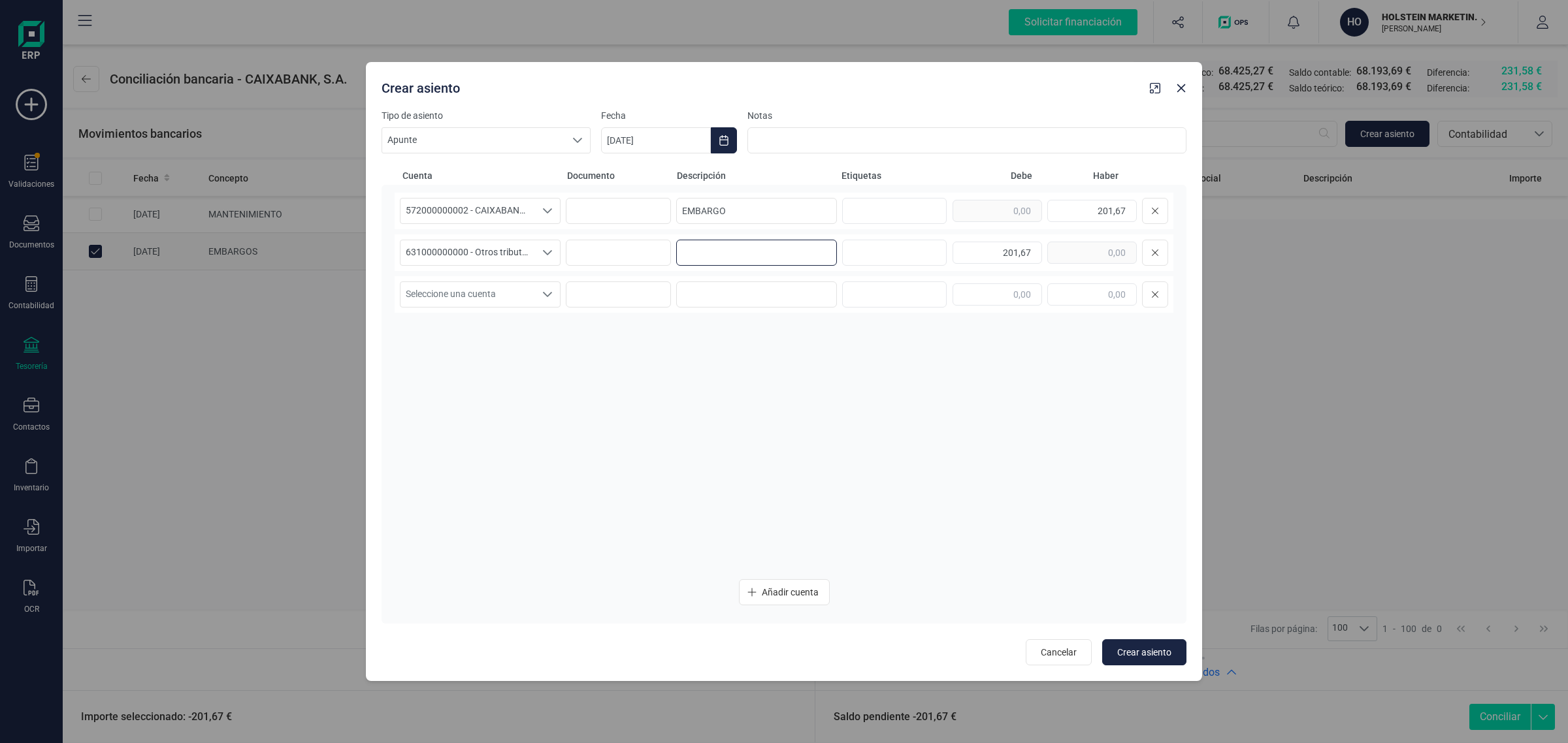
click at [713, 254] on input at bounding box center [757, 253] width 161 height 26
paste input "EMBARGO"
type input "EMBARGO"
click at [724, 139] on icon "Choose Date" at bounding box center [723, 140] width 10 height 10
click at [621, 175] on button "Previous Month" at bounding box center [627, 179] width 21 height 21
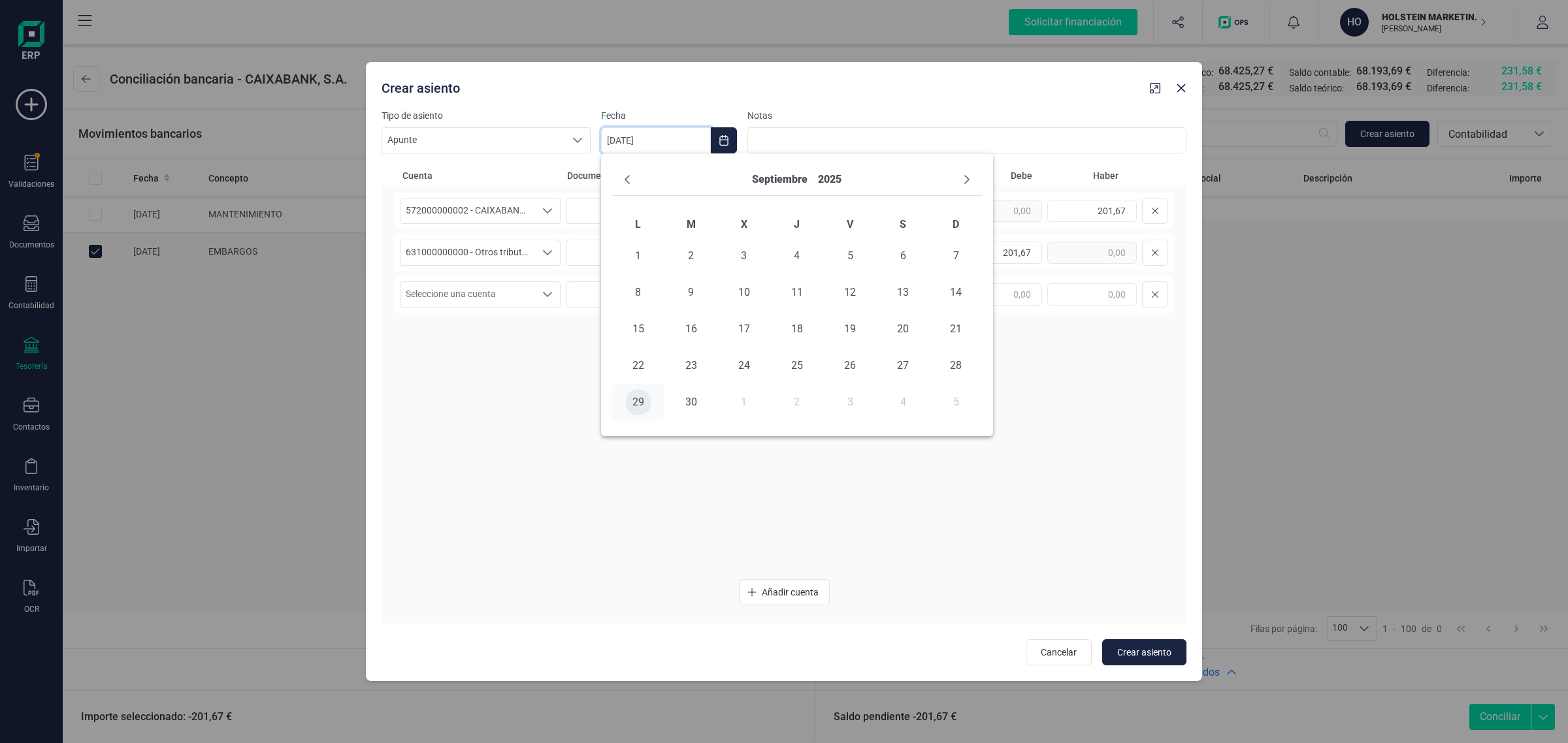
click at [635, 400] on span "29" at bounding box center [638, 402] width 26 height 26
click at [1154, 654] on span "Crear asiento" at bounding box center [1144, 652] width 54 height 13
type input "[DATE]"
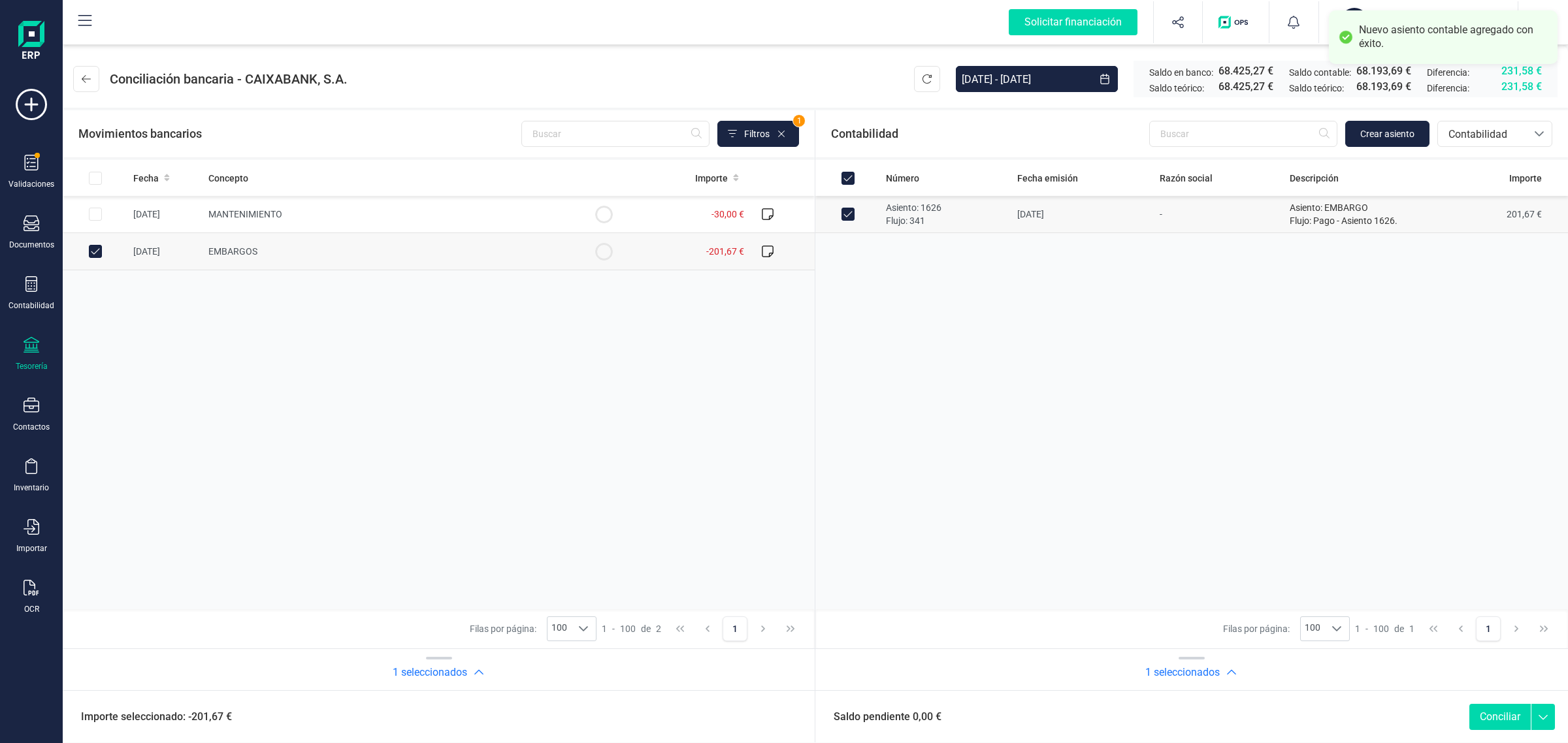
click at [1487, 713] on button "Conciliar" at bounding box center [1500, 717] width 61 height 26
checkbox input "false"
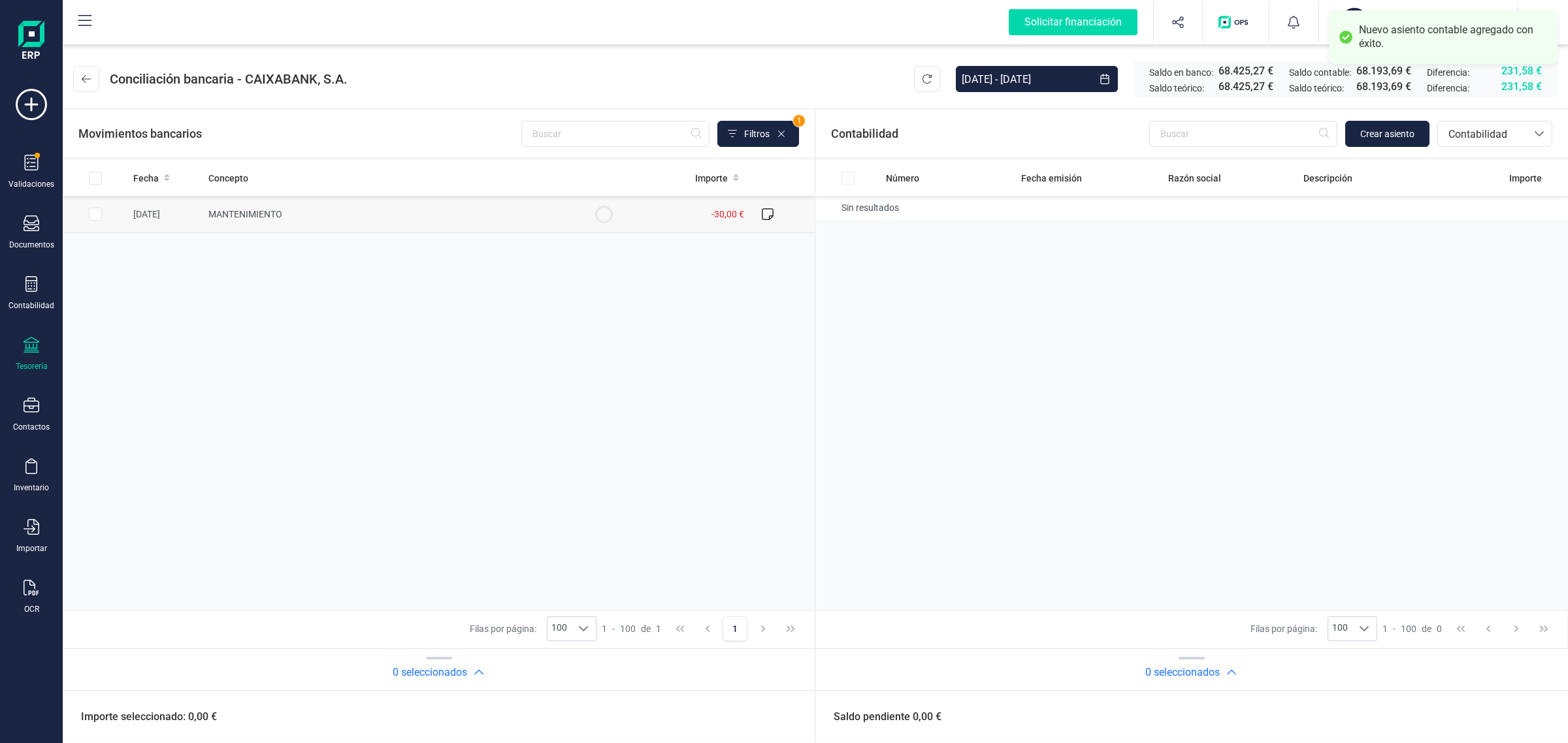
click at [435, 216] on td "MANTENIMIENTO" at bounding box center [387, 214] width 368 height 37
checkbox input "true"
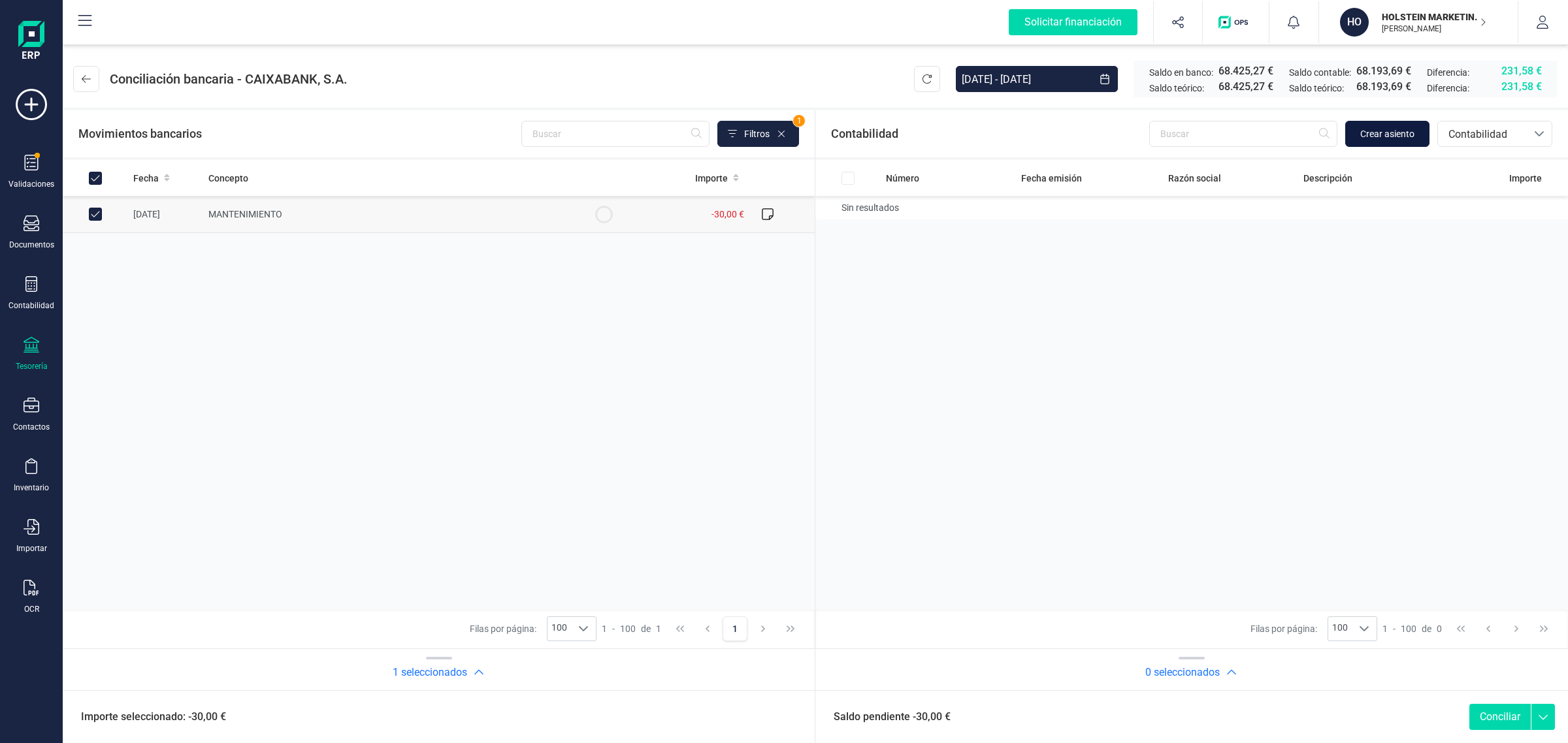
click at [1381, 134] on span "Crear asiento" at bounding box center [1388, 134] width 54 height 13
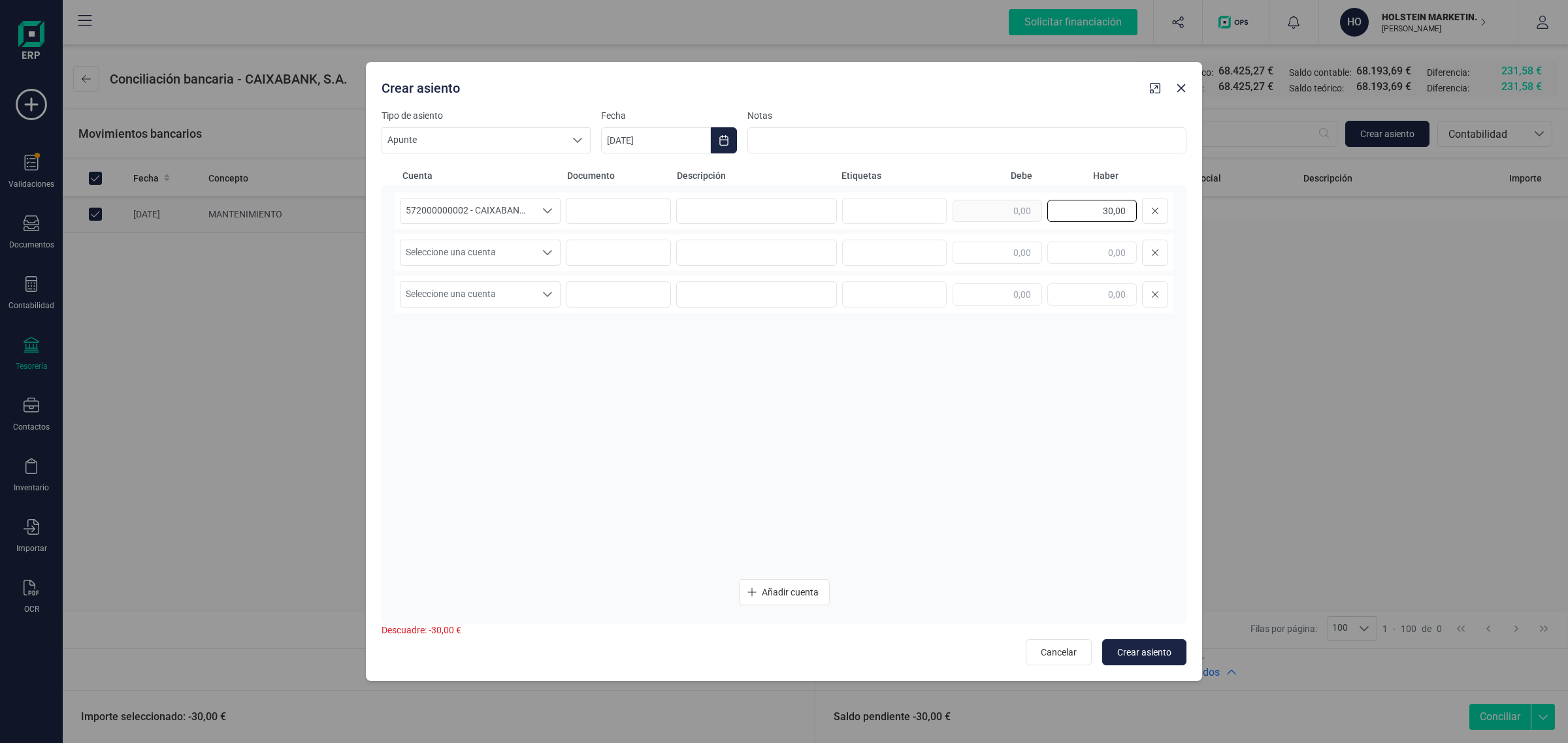
drag, startPoint x: 1066, startPoint y: 216, endPoint x: 1172, endPoint y: 218, distance: 106.0
click at [1172, 218] on div "572000000002 - CAIXABANK ****1462 572000000002 - CAIXABANK ****1462 57200000000…" at bounding box center [784, 211] width 779 height 37
click at [1003, 258] on input "text" at bounding box center [998, 253] width 89 height 22
paste input "30,00"
type input "30,00"
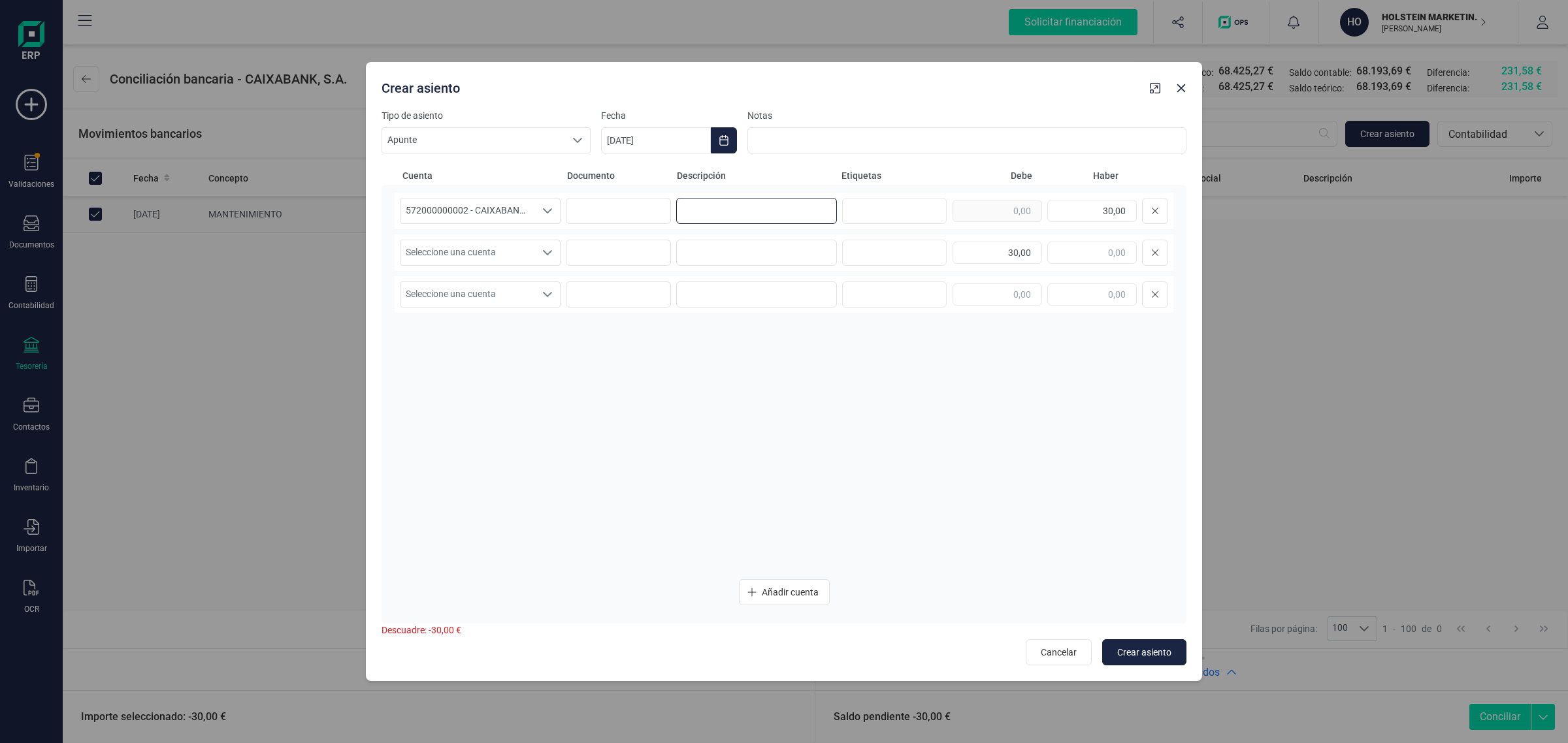
click at [729, 214] on input at bounding box center [757, 210] width 161 height 26
drag, startPoint x: 757, startPoint y: 217, endPoint x: 664, endPoint y: 233, distance: 94.4
click at [664, 233] on div "572000000002 - CAIXABANK ****1462 572000000002 - CAIXABANK ****1462 57200000000…" at bounding box center [784, 381] width 779 height 376
type input "COMISIONES"
click at [707, 254] on input at bounding box center [757, 253] width 161 height 26
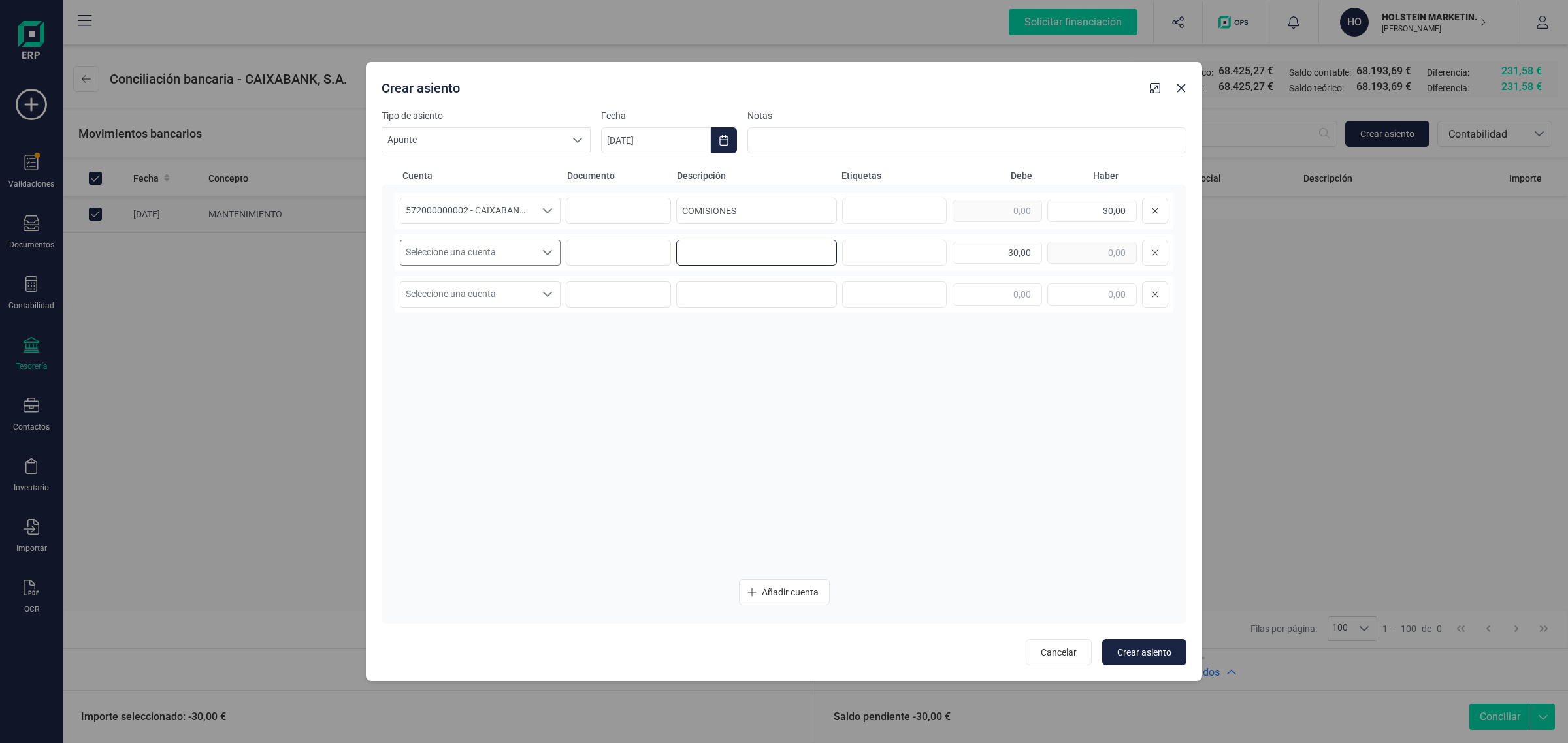
paste input "COMISIONES"
type input "COMISIONES"
drag, startPoint x: 420, startPoint y: 248, endPoint x: 438, endPoint y: 263, distance: 23.4
click at [421, 250] on span "Seleccione una cuenta" at bounding box center [467, 253] width 135 height 25
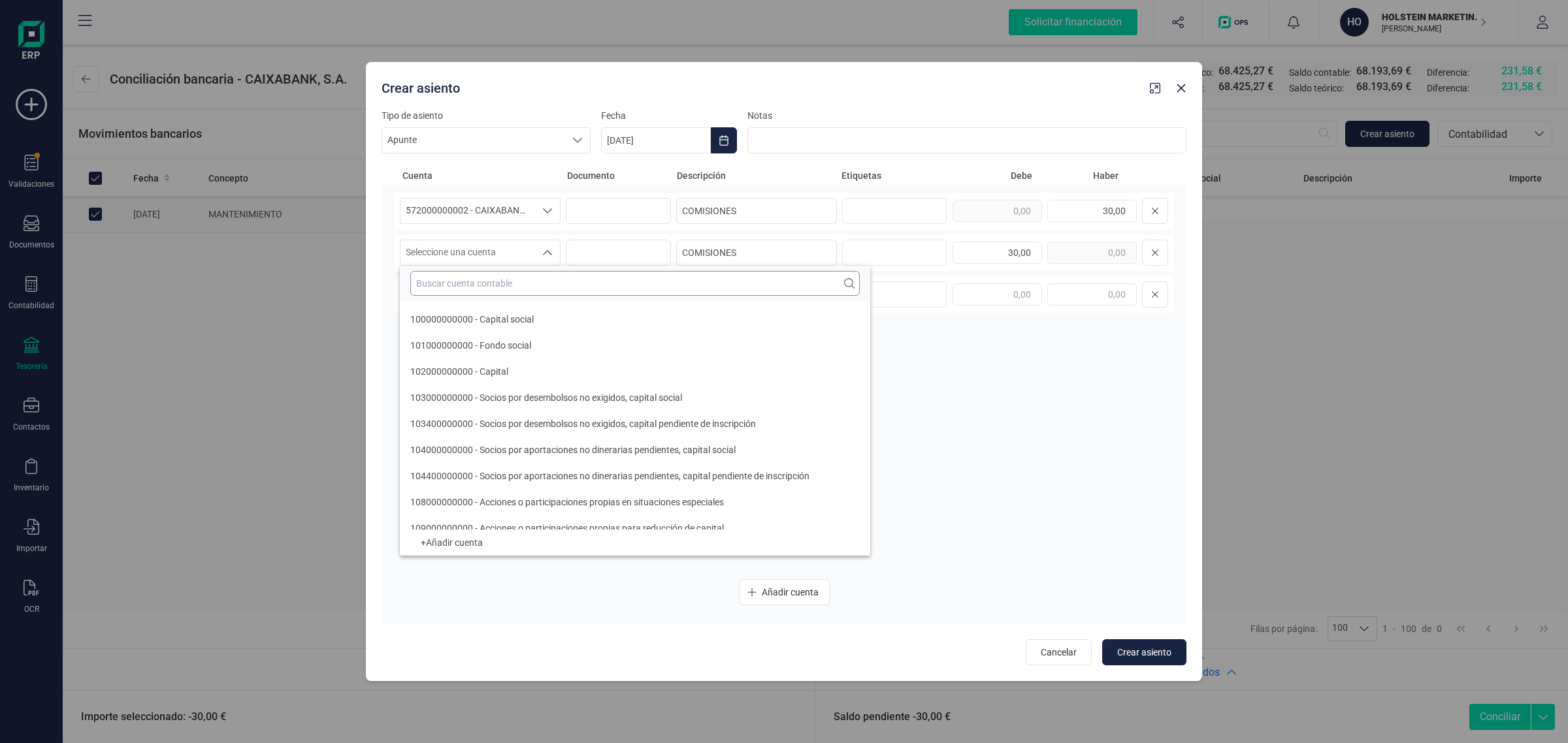
click at [451, 281] on input "text" at bounding box center [636, 283] width 450 height 25
click at [498, 291] on input "text" at bounding box center [636, 283] width 450 height 25
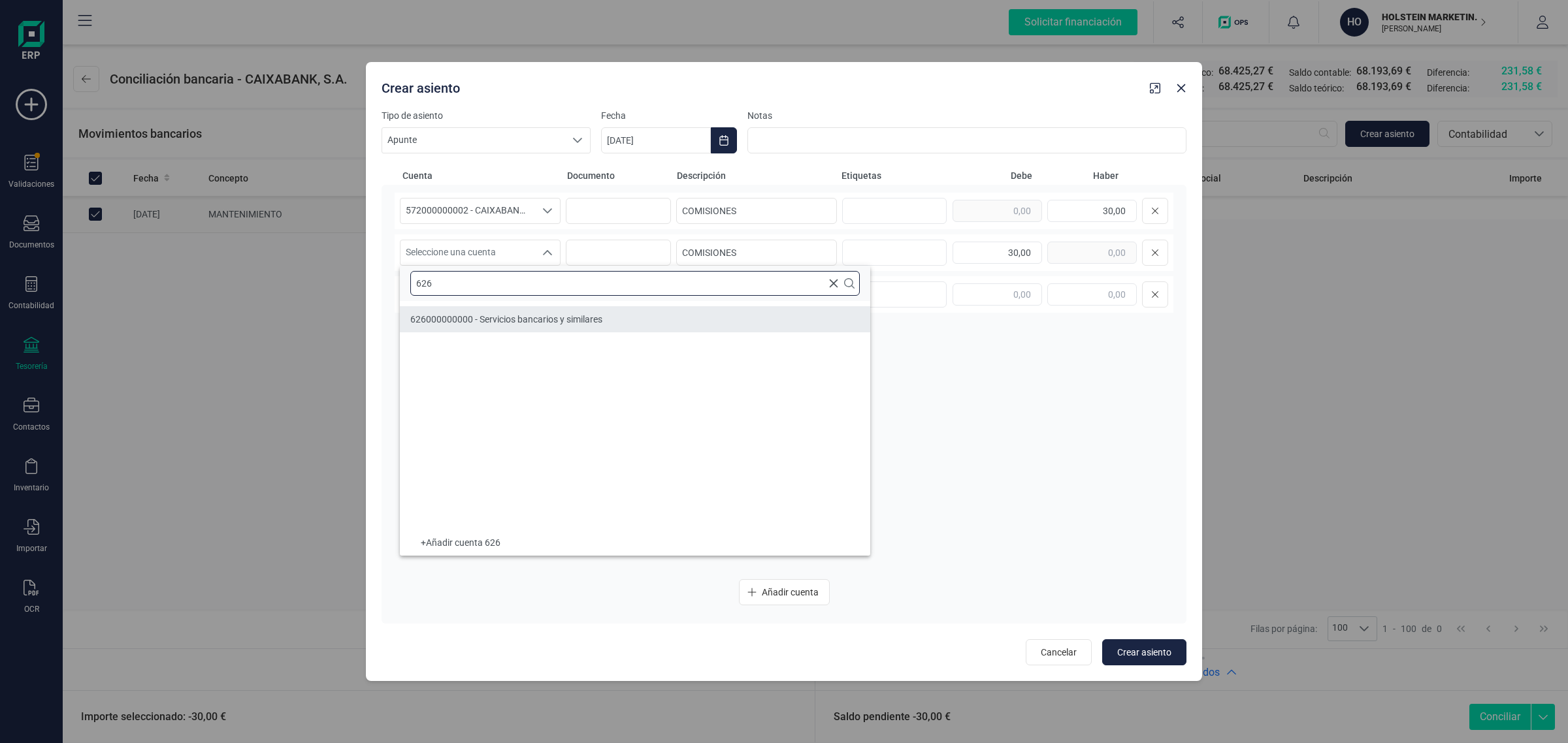
type input "626"
click at [515, 324] on span "626000000000 - Servicios bancarios y similares" at bounding box center [506, 319] width 192 height 10
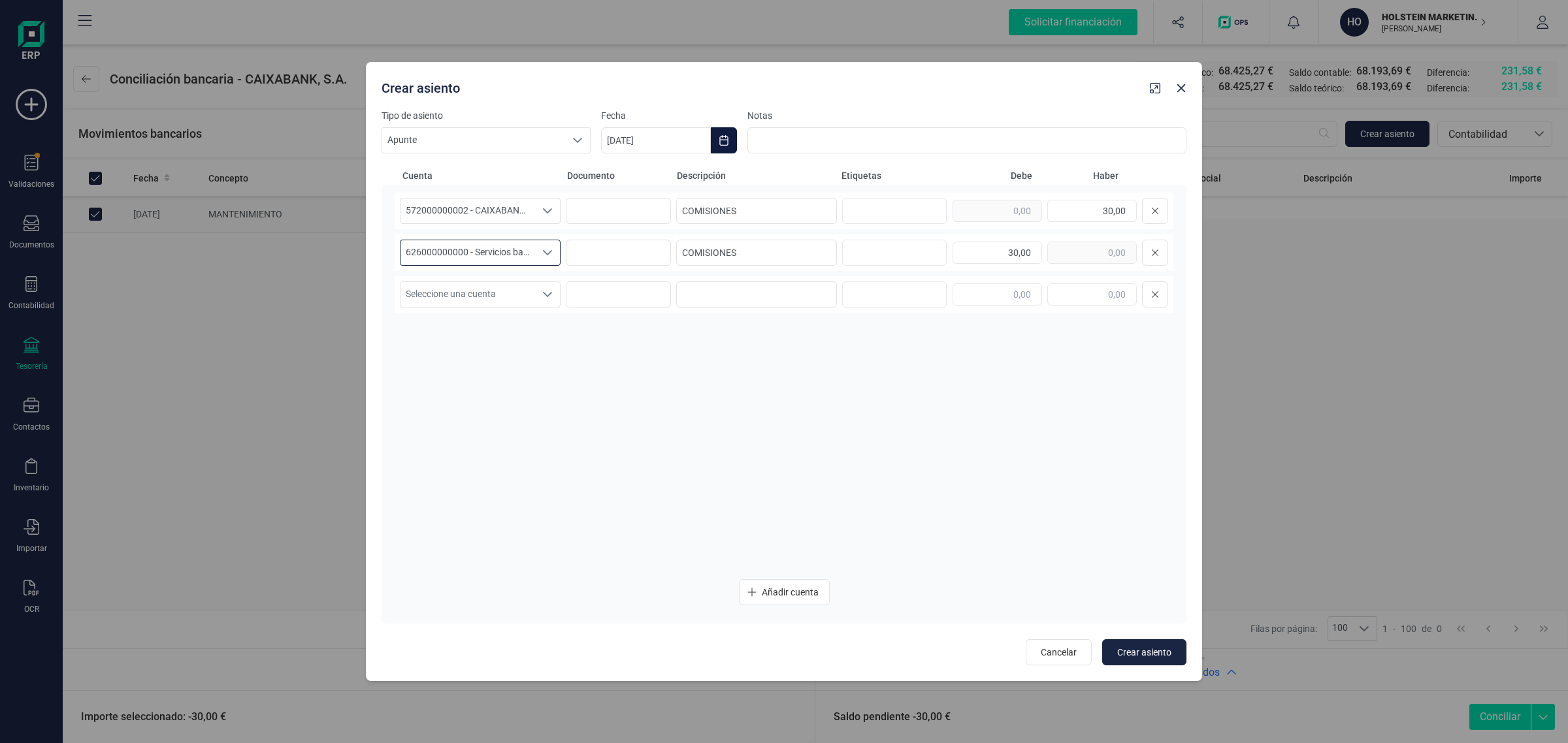
click at [729, 132] on button "Choose Date" at bounding box center [723, 140] width 26 height 26
click at [749, 251] on span "1" at bounding box center [744, 256] width 26 height 26
click at [1148, 651] on span "Crear asiento" at bounding box center [1144, 652] width 54 height 13
type input "[DATE]"
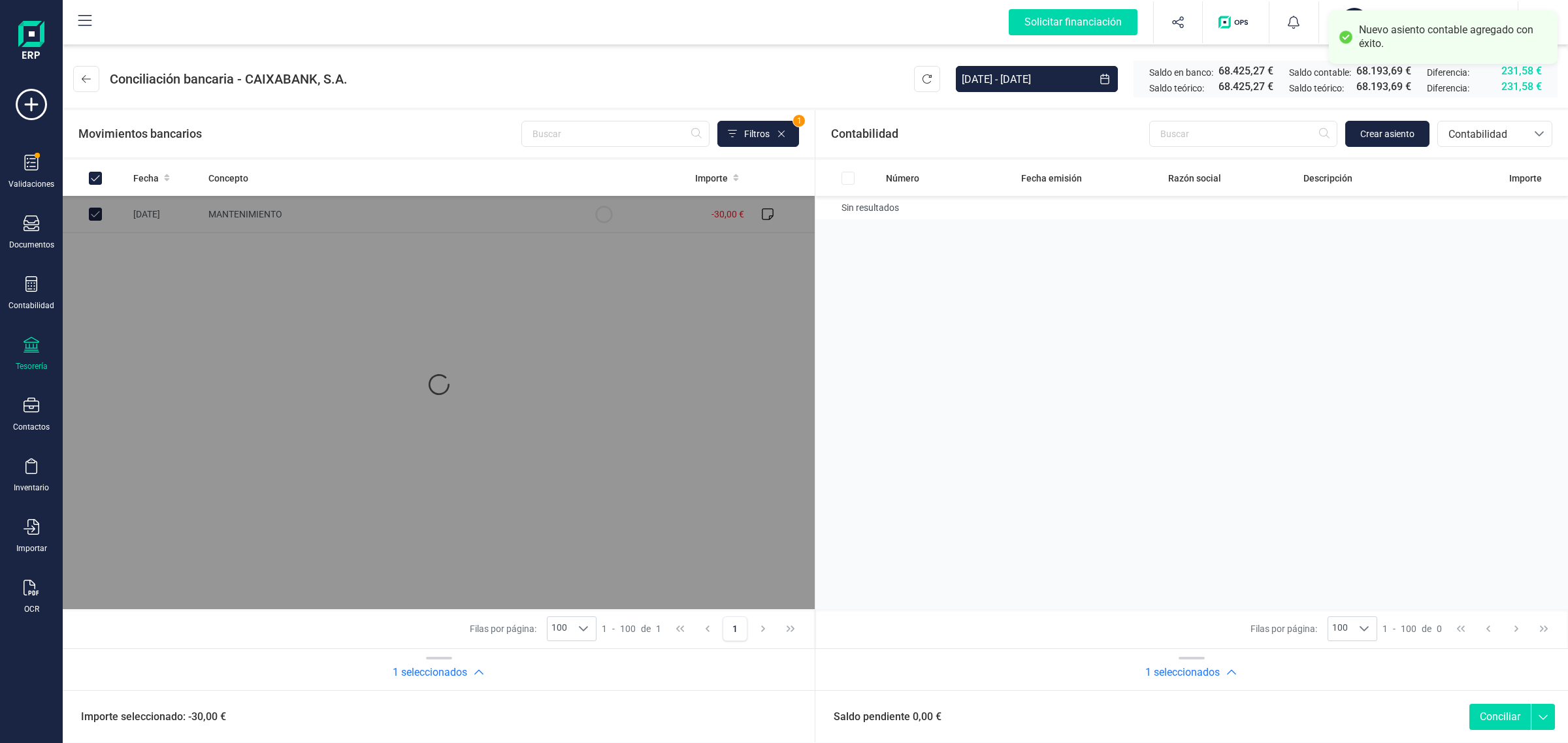
checkbox input "true"
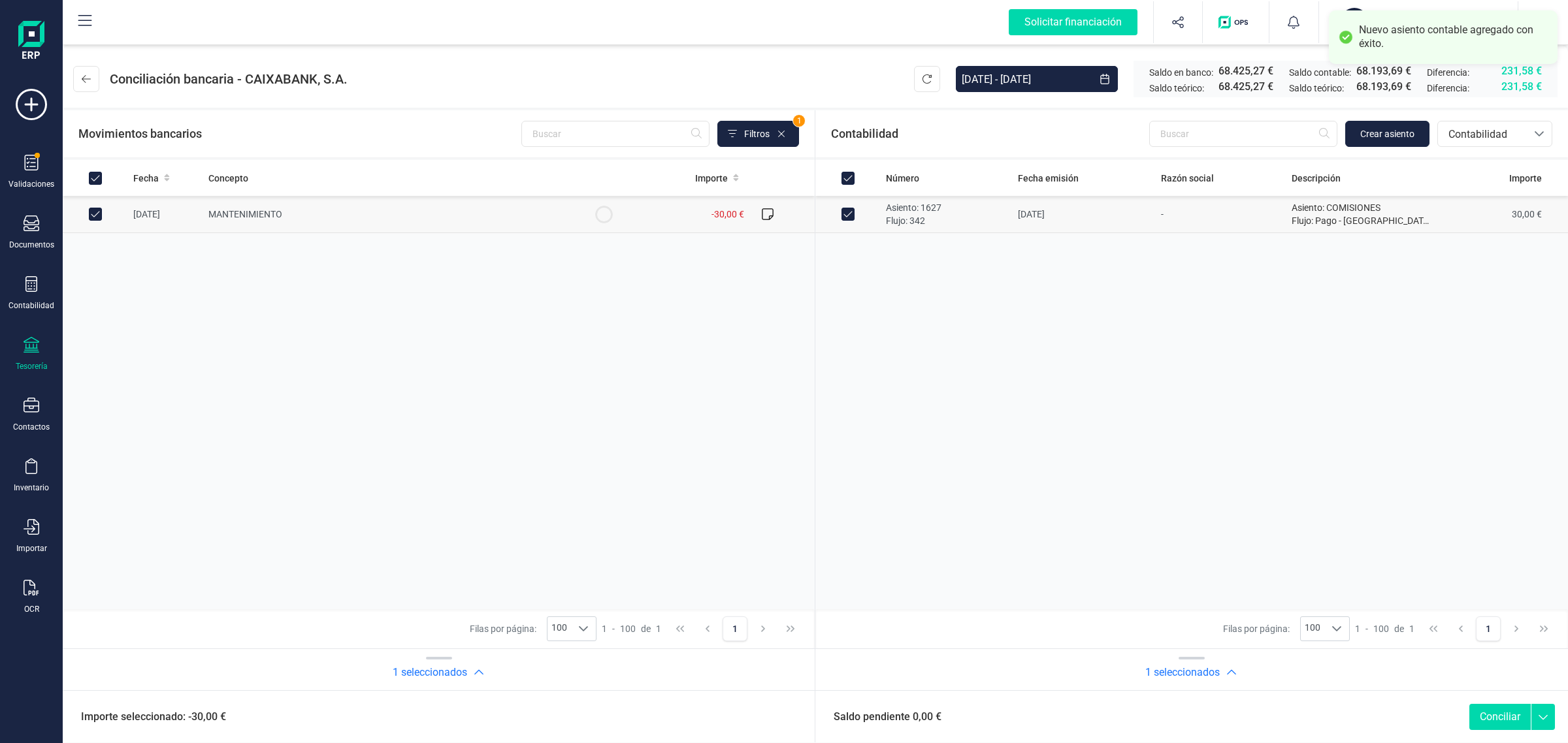
click at [1493, 714] on button "Conciliar" at bounding box center [1500, 717] width 61 height 26
checkbox input "false"
